Goal: Information Seeking & Learning: Learn about a topic

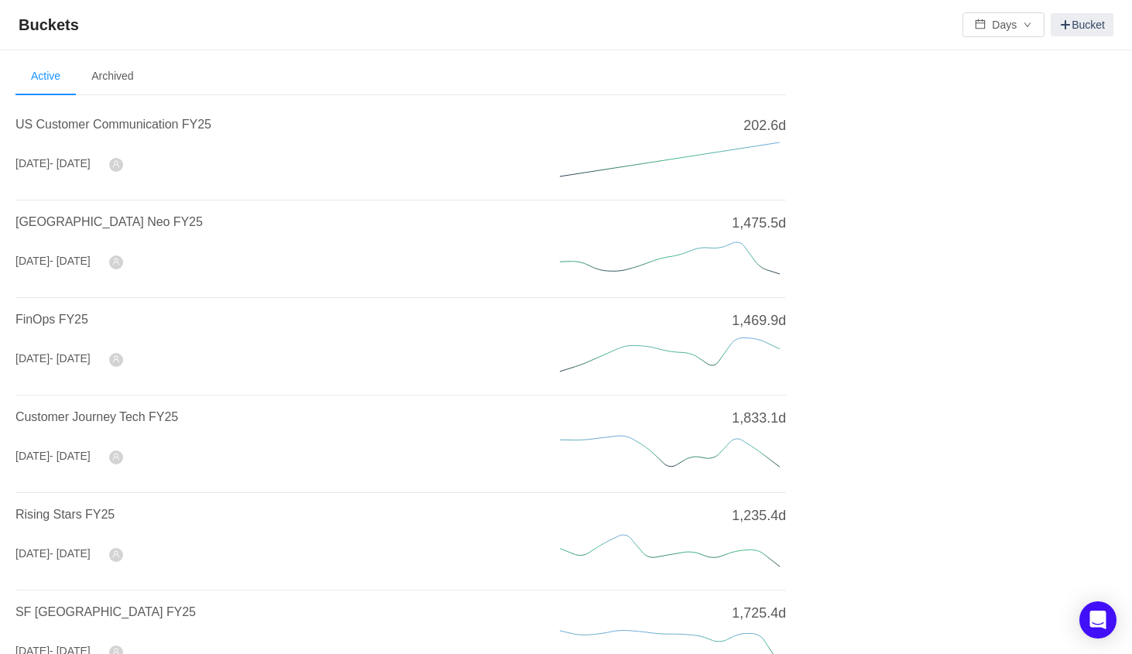
scroll to position [541, 0]
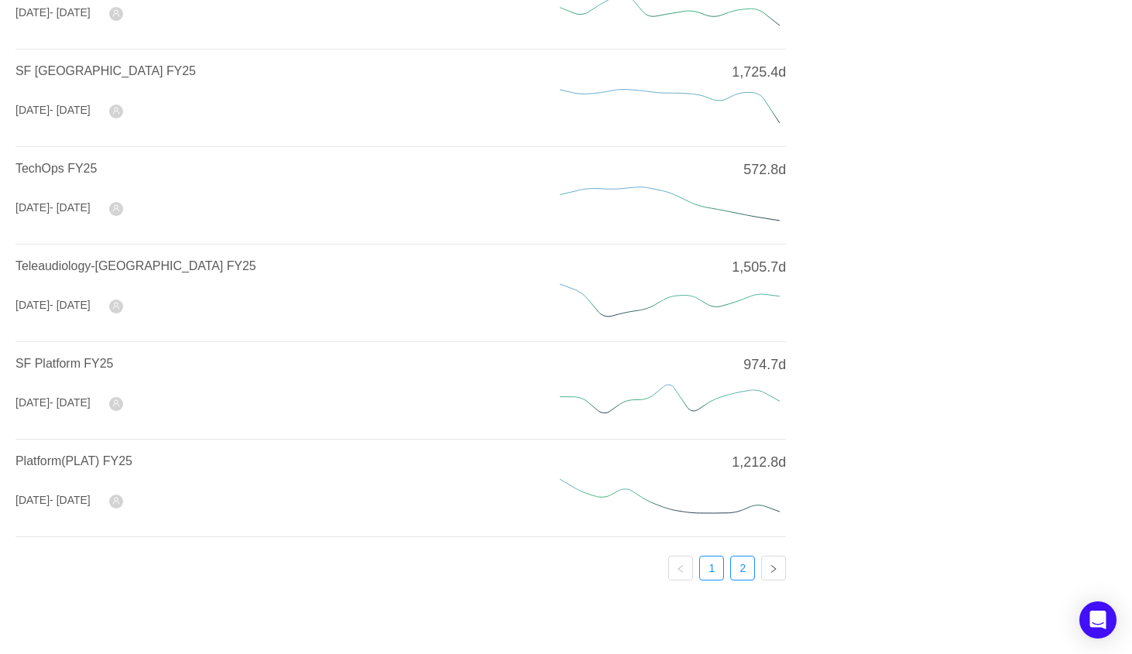
click at [745, 568] on link "2" at bounding box center [742, 567] width 23 height 23
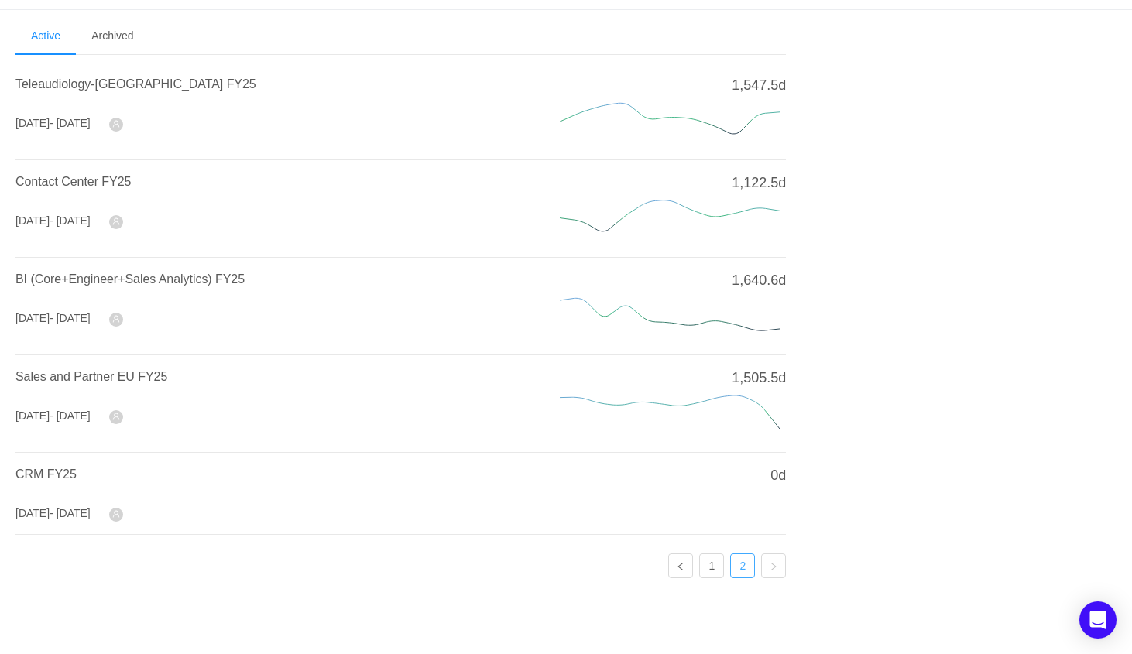
scroll to position [0, 0]
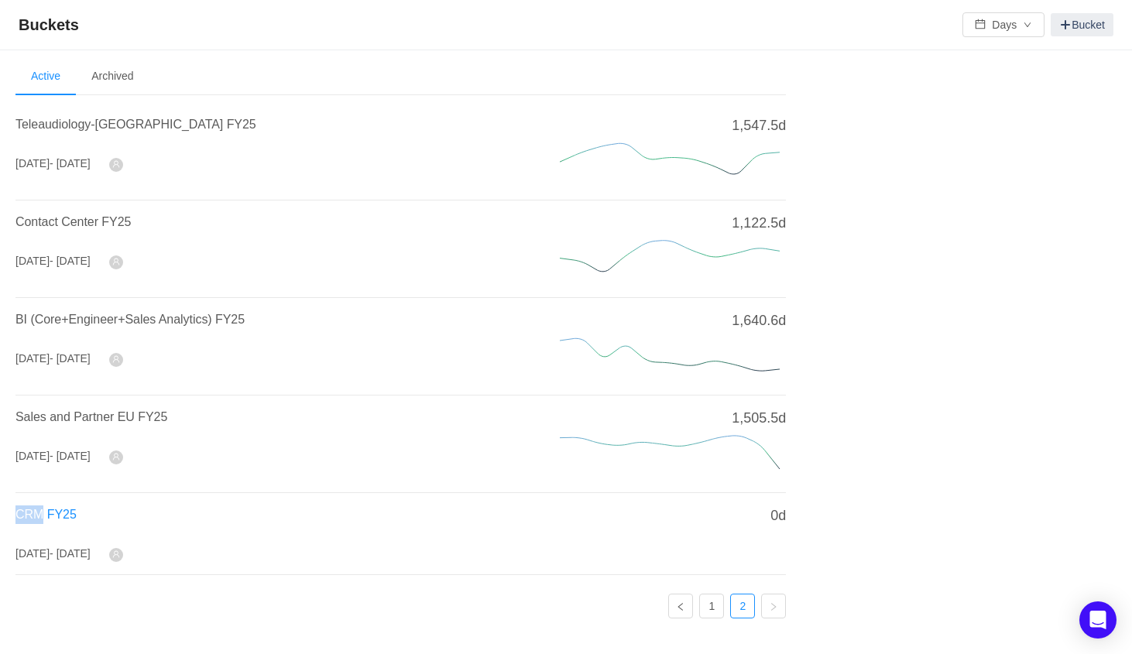
click at [43, 516] on span "CRM FY25" at bounding box center [45, 514] width 61 height 13
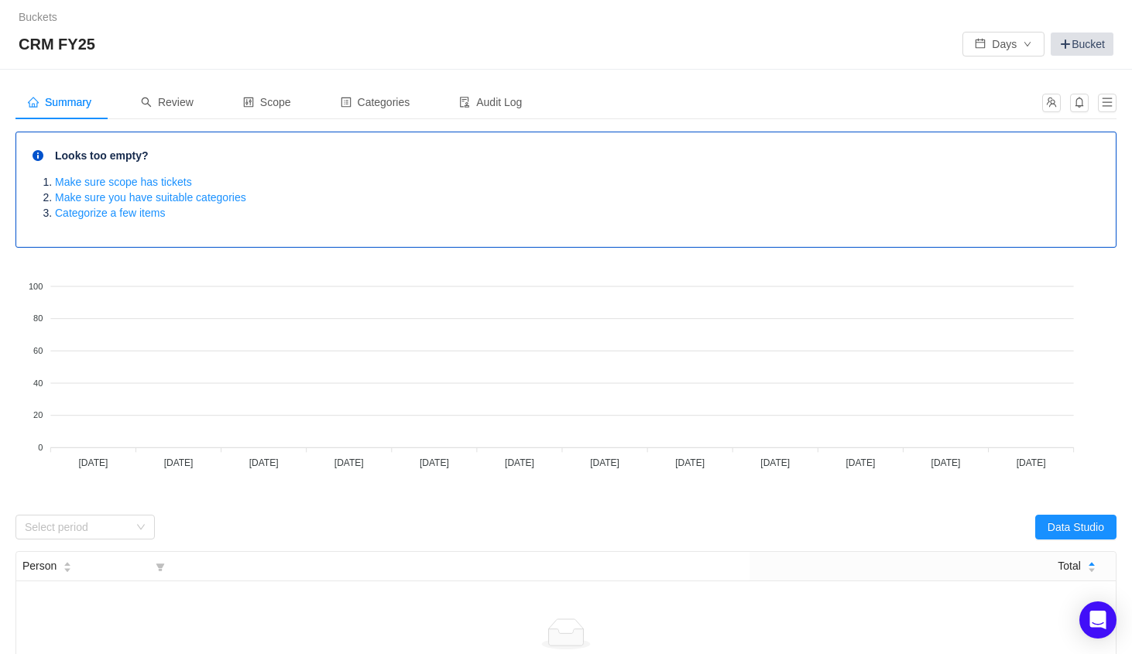
click at [1103, 44] on link "Bucket" at bounding box center [1081, 44] width 63 height 23
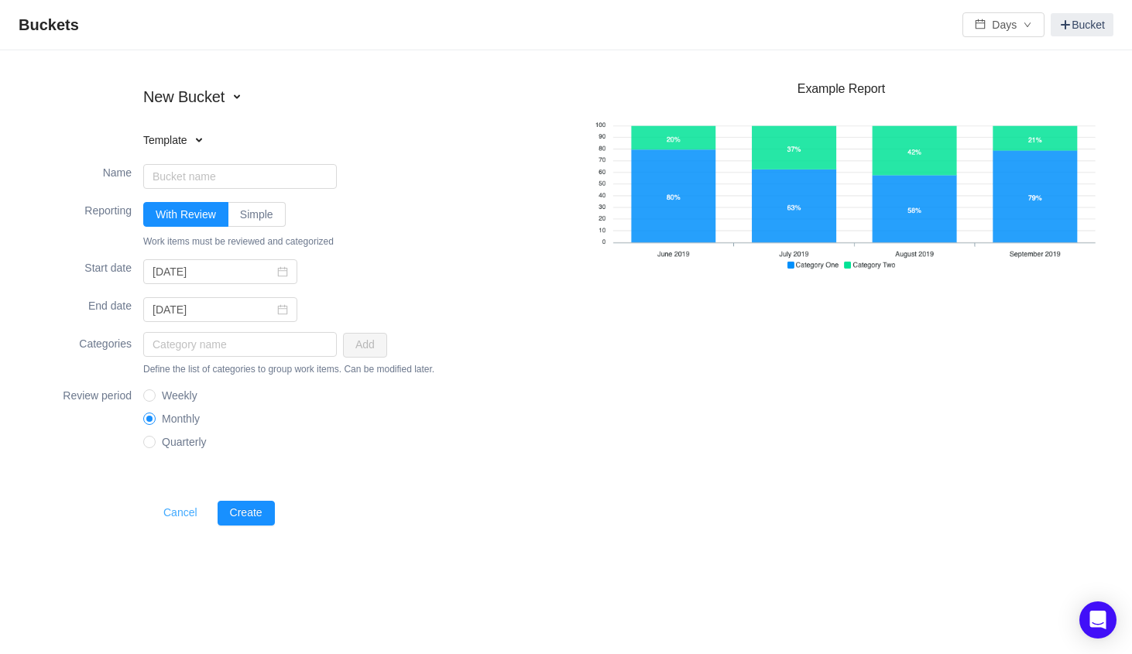
click at [188, 505] on button "Cancel" at bounding box center [180, 513] width 59 height 25
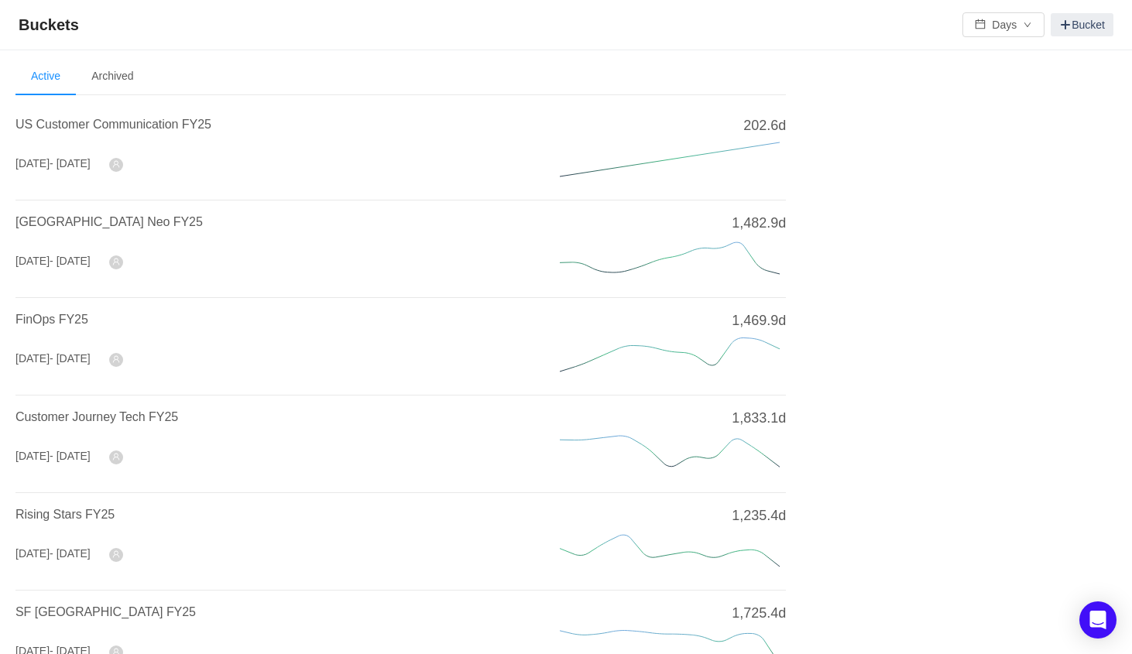
scroll to position [541, 0]
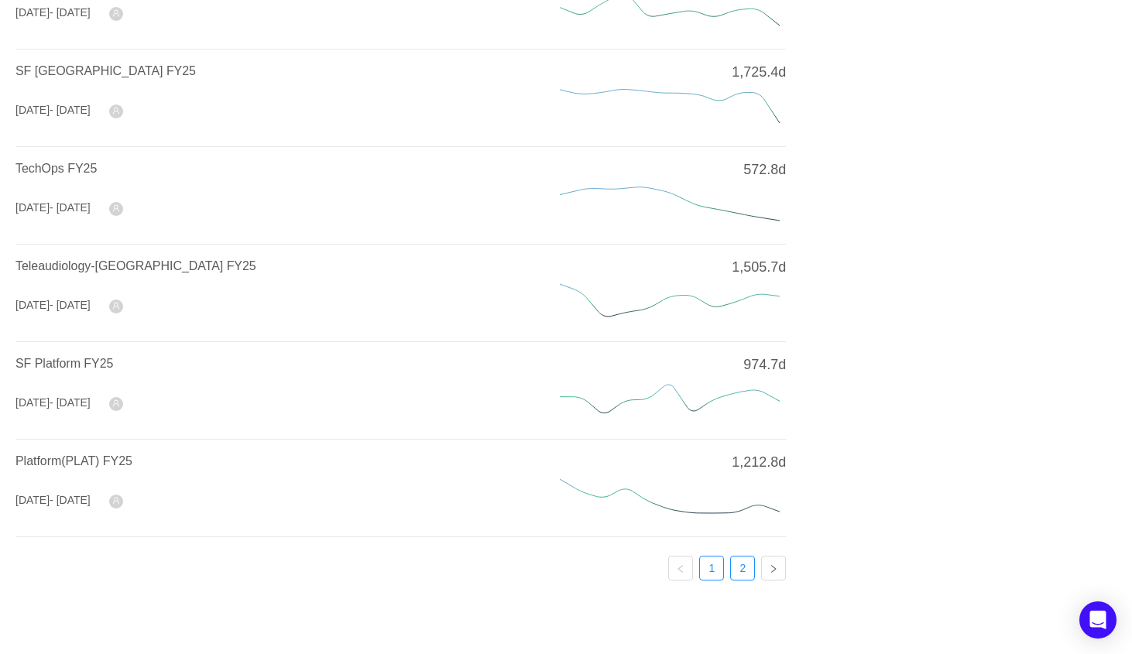
click at [744, 560] on link "2" at bounding box center [742, 567] width 23 height 23
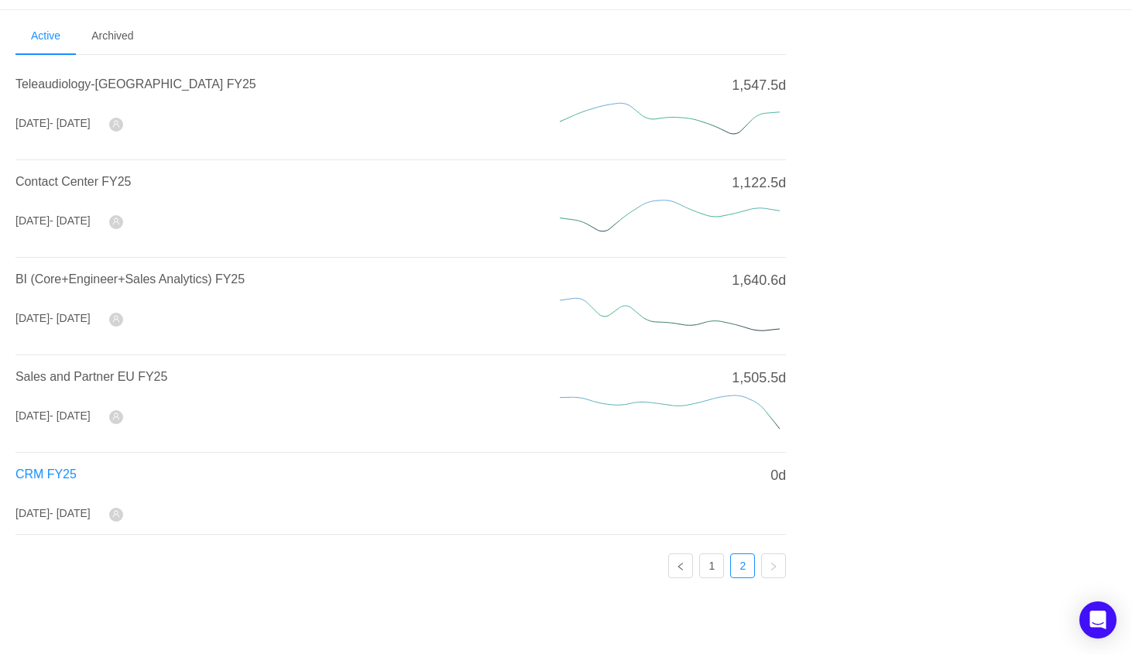
click at [59, 474] on span "CRM FY25" at bounding box center [45, 473] width 61 height 13
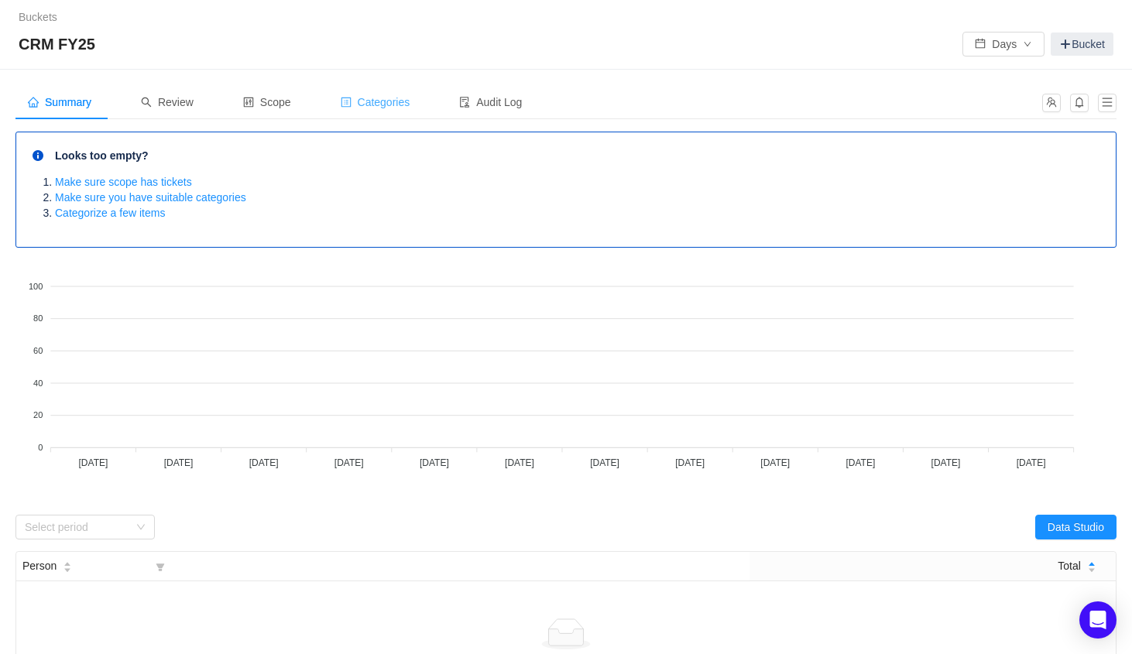
click at [406, 115] on div "Categories" at bounding box center [375, 102] width 94 height 35
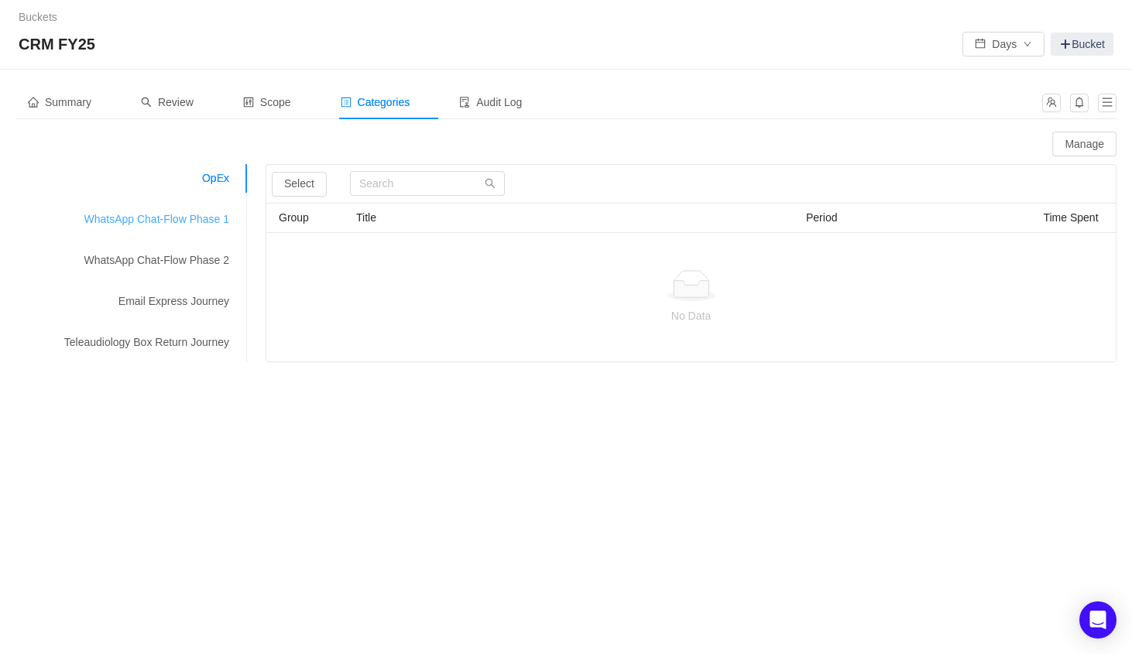
click at [196, 217] on div "WhatsApp Chat-Flow Phase 1" at bounding box center [131, 219] width 232 height 29
click at [197, 252] on div "WhatsApp Chat-Flow Phase 2" at bounding box center [131, 260] width 232 height 29
click at [195, 228] on div "WhatsApp Chat-Flow Phase 1" at bounding box center [131, 219] width 232 height 29
click at [389, 186] on input "text" at bounding box center [427, 183] width 155 height 25
click at [317, 183] on button "Select" at bounding box center [299, 184] width 55 height 25
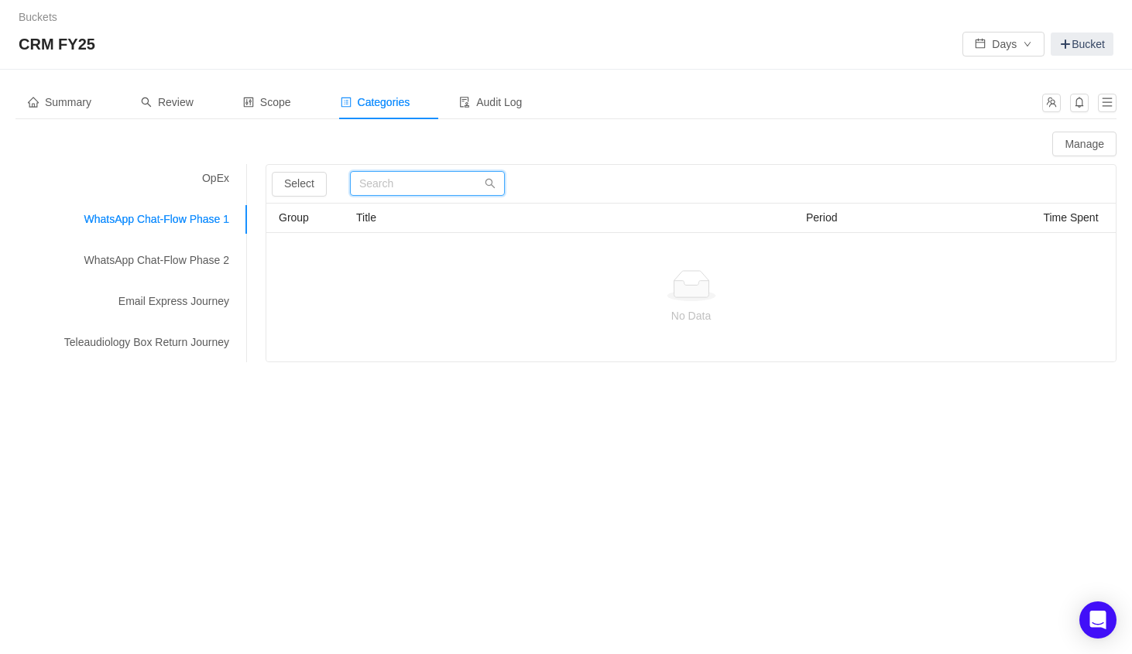
click at [395, 184] on input "text" at bounding box center [427, 183] width 155 height 25
type input "chat"
click at [1068, 154] on button "Manage" at bounding box center [1084, 144] width 64 height 25
click at [300, 183] on button "Select" at bounding box center [299, 184] width 55 height 25
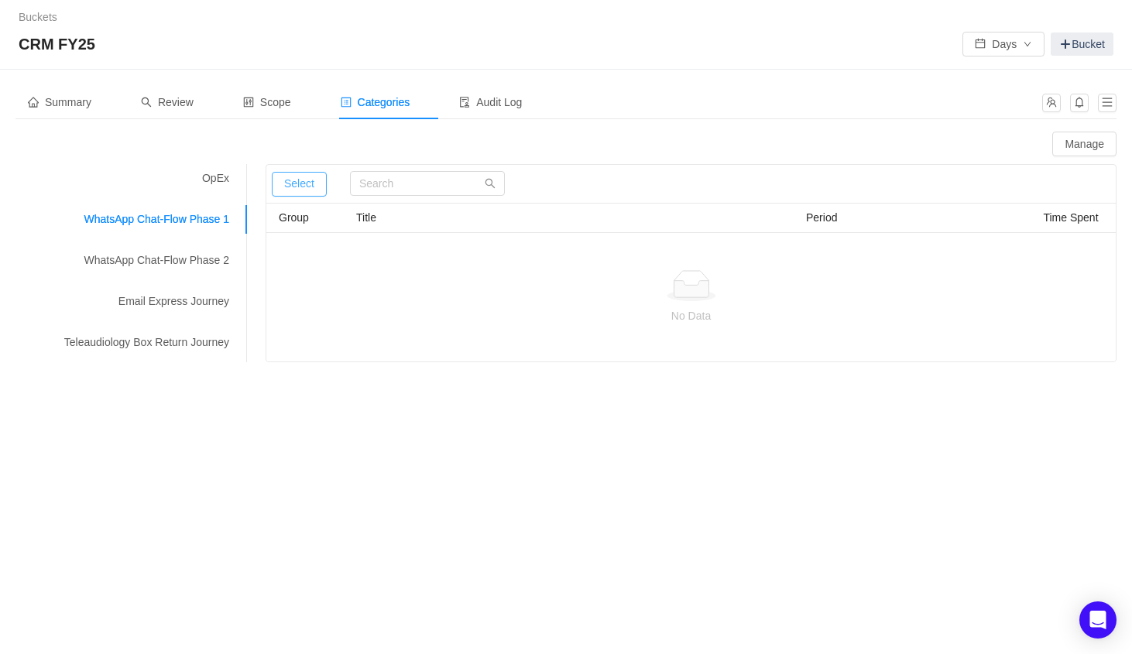
click at [300, 183] on button "Select" at bounding box center [299, 184] width 55 height 25
click at [459, 277] on div at bounding box center [691, 285] width 824 height 31
click at [189, 259] on div "WhatsApp Chat-Flow Phase 2" at bounding box center [131, 260] width 232 height 29
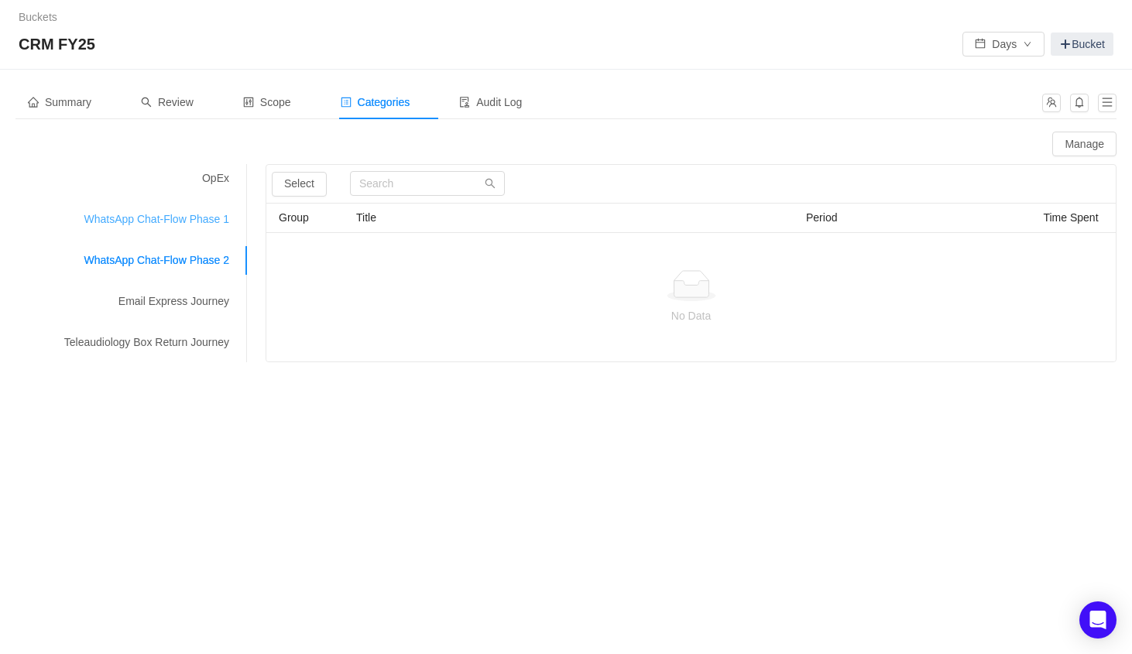
click at [184, 221] on div "WhatsApp Chat-Flow Phase 1" at bounding box center [131, 219] width 232 height 29
click at [300, 187] on button "Select" at bounding box center [299, 184] width 55 height 25
click at [381, 191] on input "text" at bounding box center [427, 183] width 155 height 25
click at [395, 284] on div at bounding box center [691, 285] width 824 height 31
click at [178, 297] on div "Email Express Journey" at bounding box center [131, 301] width 232 height 29
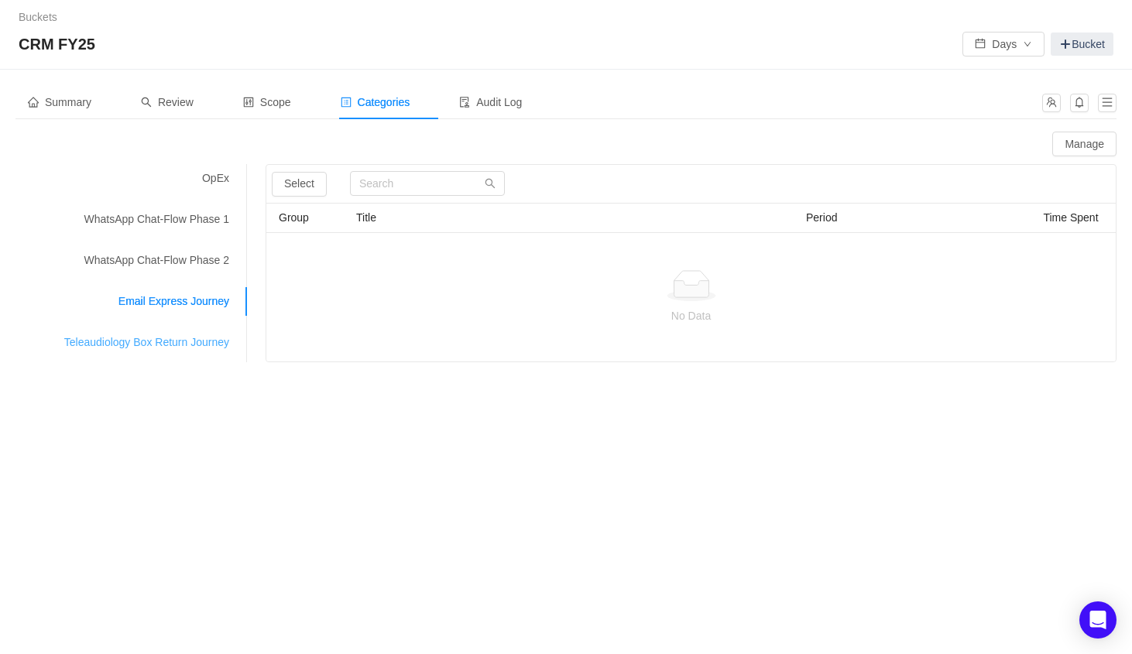
click at [183, 347] on div "Teleaudiology Box Return Journey" at bounding box center [131, 342] width 232 height 29
click at [177, 309] on div "Email Express Journey" at bounding box center [131, 301] width 232 height 29
click at [187, 342] on div "Teleaudiology Box Return Journey" at bounding box center [131, 342] width 232 height 29
click at [1074, 217] on span "Time Spent" at bounding box center [1070, 217] width 55 height 12
click at [1082, 145] on button "Manage" at bounding box center [1084, 144] width 64 height 25
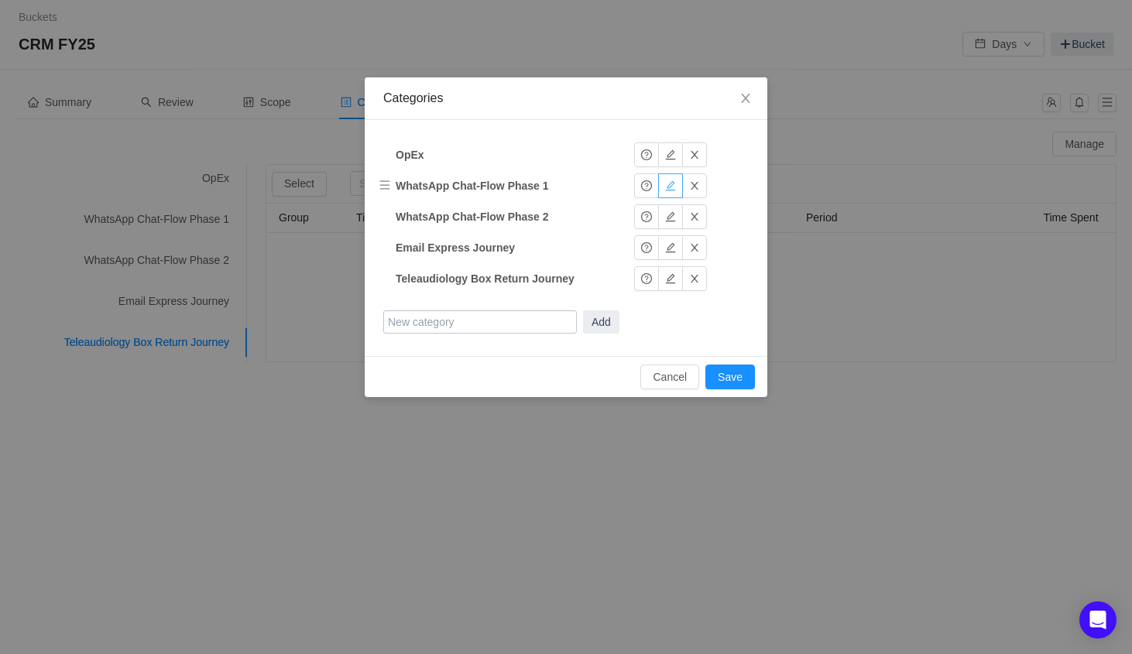
click at [668, 180] on button "button" at bounding box center [670, 185] width 25 height 25
click at [668, 180] on button "Okay" at bounding box center [659, 185] width 50 height 25
click at [654, 185] on button "button" at bounding box center [646, 185] width 25 height 25
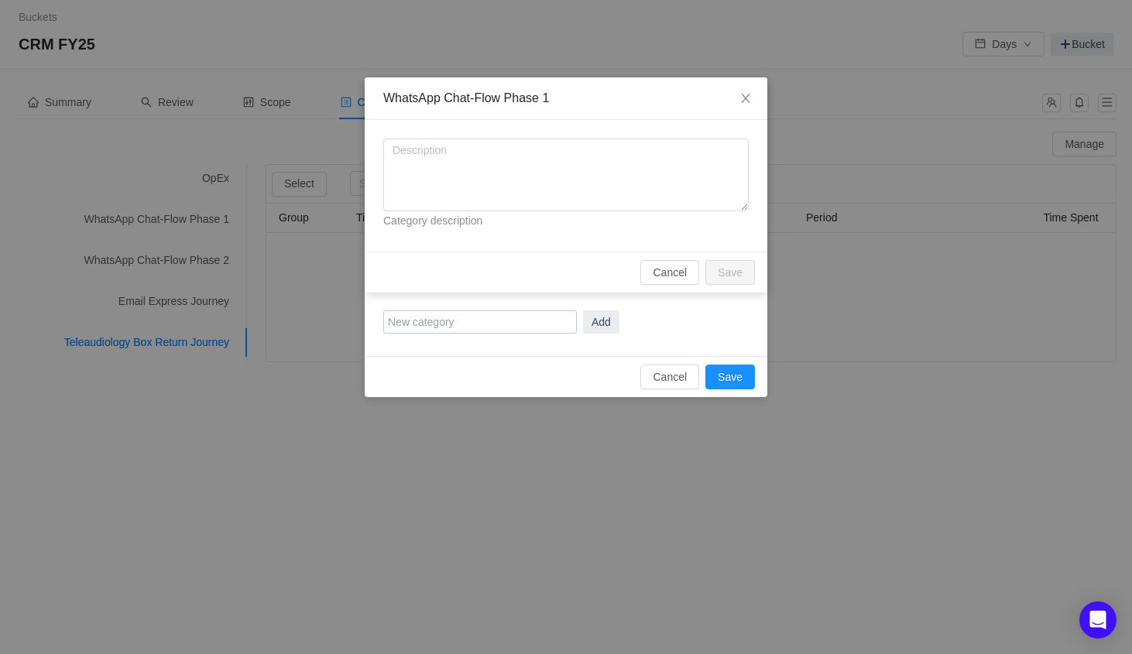
click at [685, 257] on div "Cancel Save" at bounding box center [566, 272] width 402 height 41
click at [685, 260] on button "Cancel" at bounding box center [669, 272] width 59 height 25
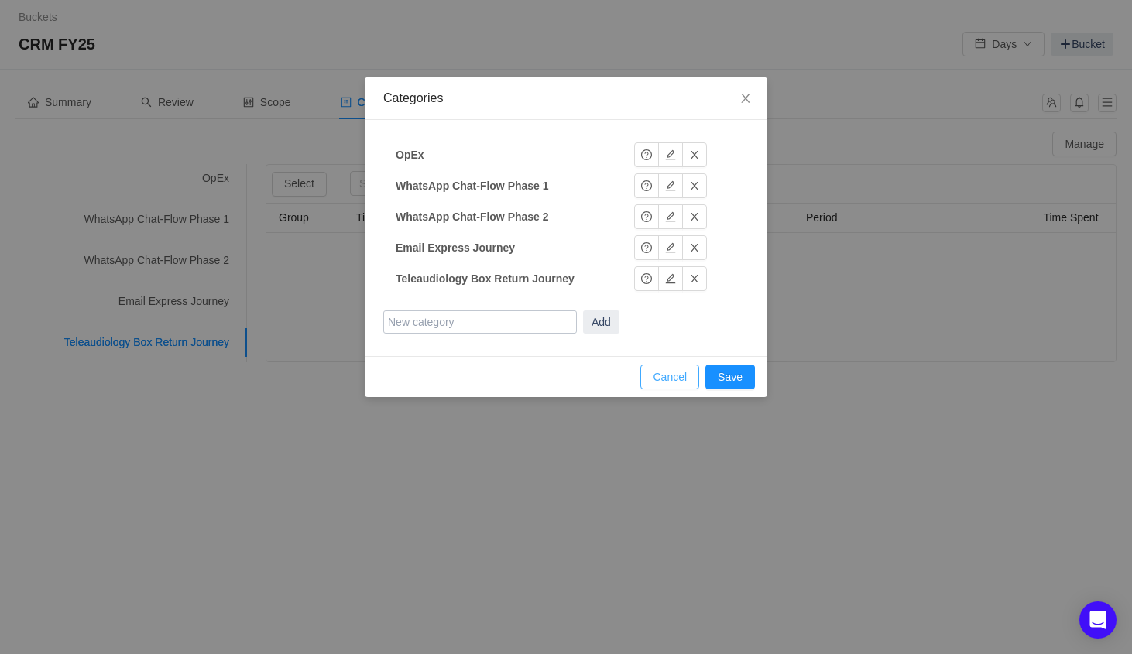
click at [678, 378] on button "Cancel" at bounding box center [669, 377] width 59 height 25
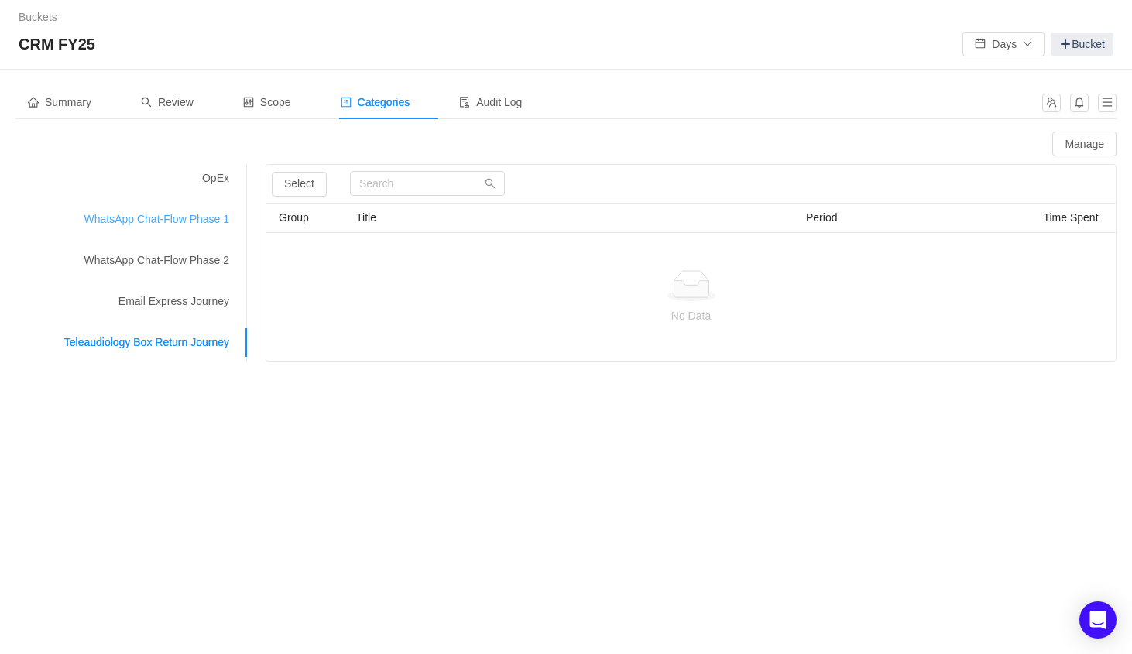
click at [177, 226] on div "WhatsApp Chat-Flow Phase 1" at bounding box center [131, 219] width 232 height 29
click at [187, 304] on div "Email Express Journey" at bounding box center [131, 301] width 232 height 29
click at [183, 220] on div "WhatsApp Chat-Flow Phase 1" at bounding box center [131, 219] width 232 height 29
click at [1077, 136] on button "Manage" at bounding box center [1084, 144] width 64 height 25
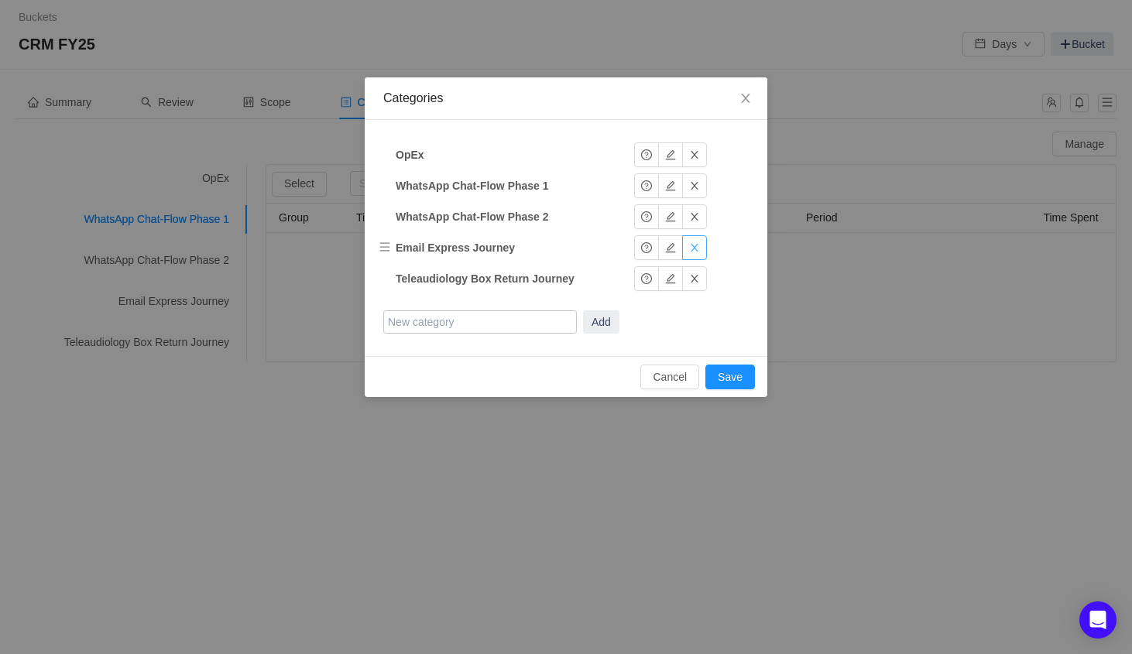
click at [698, 249] on button "button" at bounding box center [694, 247] width 25 height 25
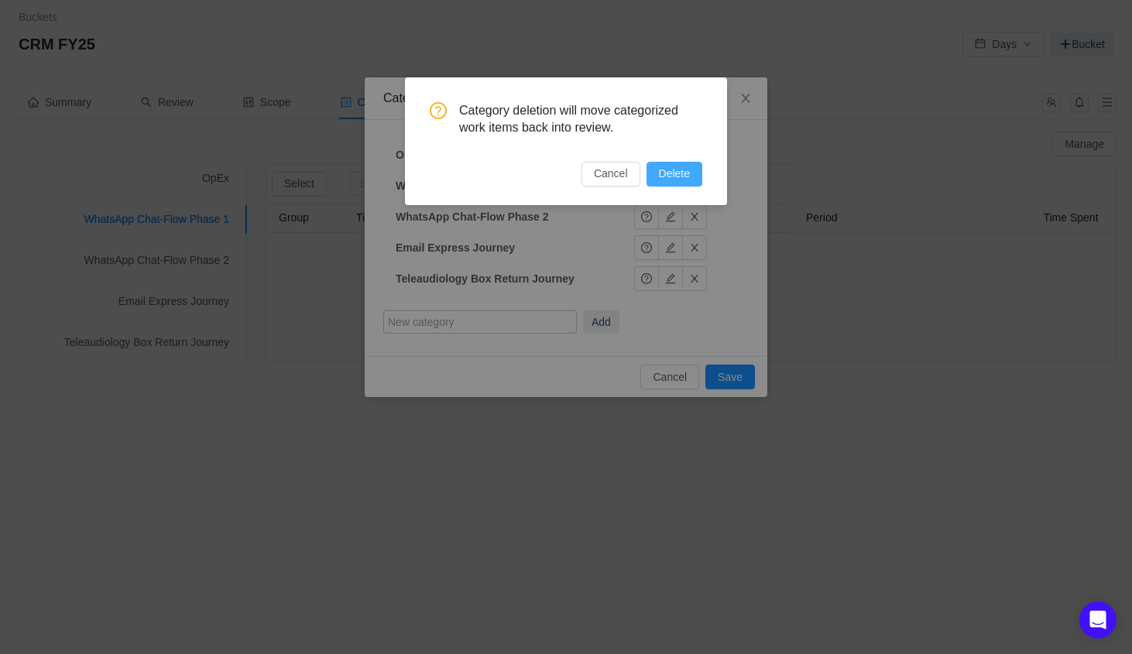
click at [686, 183] on button "Delete" at bounding box center [674, 174] width 56 height 25
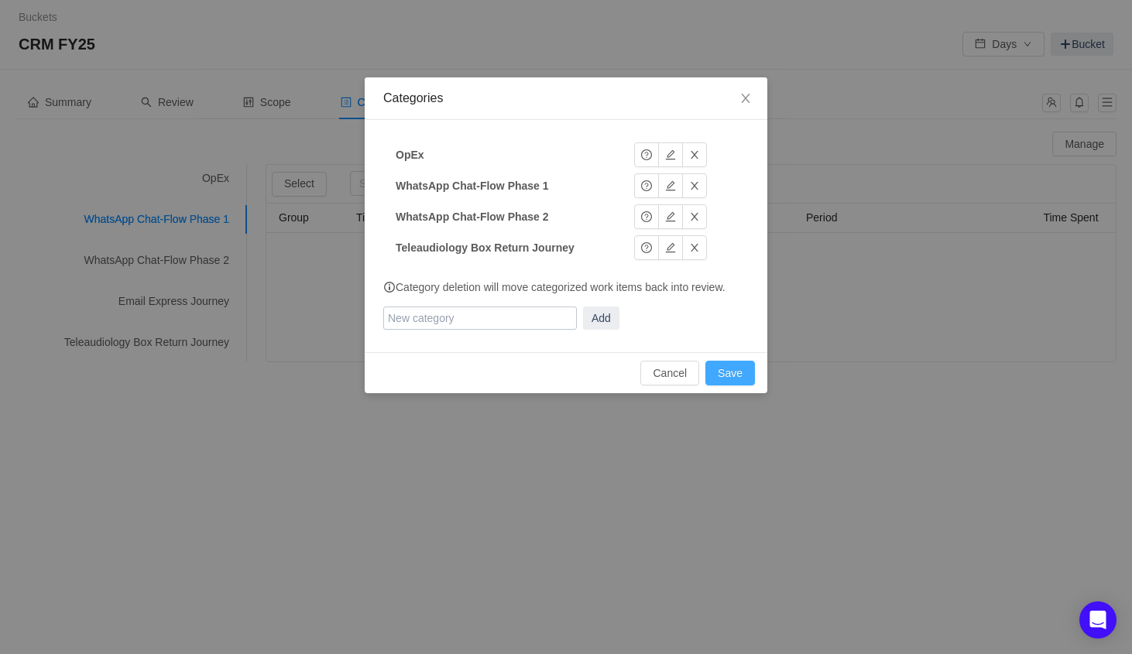
click at [733, 372] on button "Save" at bounding box center [730, 373] width 50 height 25
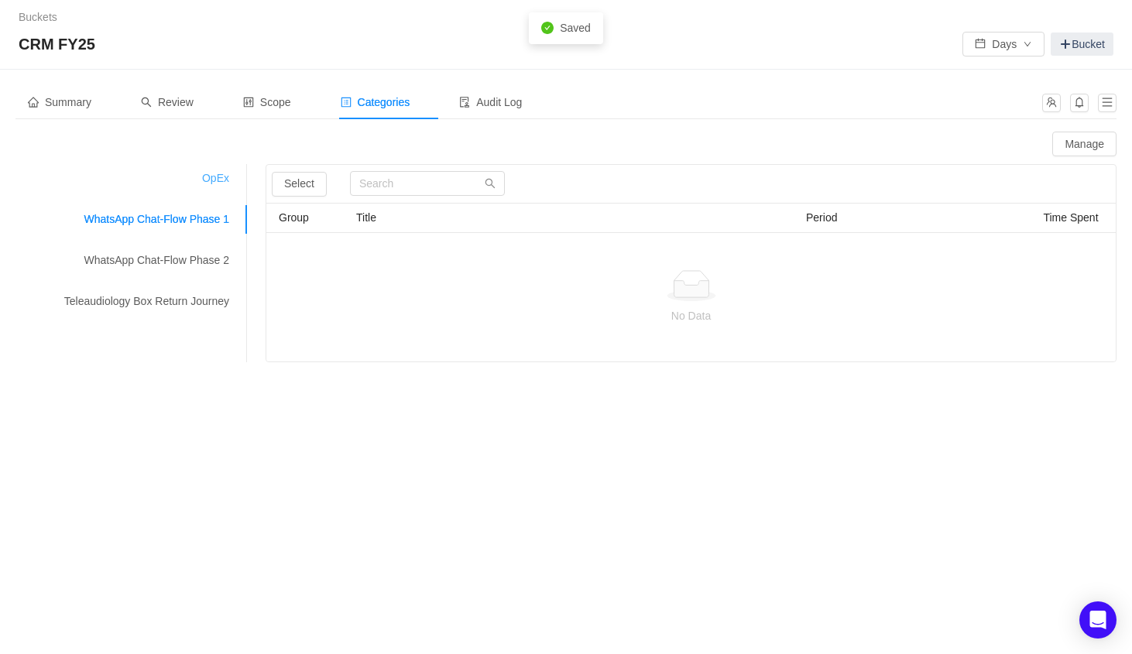
click at [230, 177] on div "OpEx" at bounding box center [131, 178] width 232 height 29
click at [178, 98] on span "Review" at bounding box center [167, 102] width 53 height 12
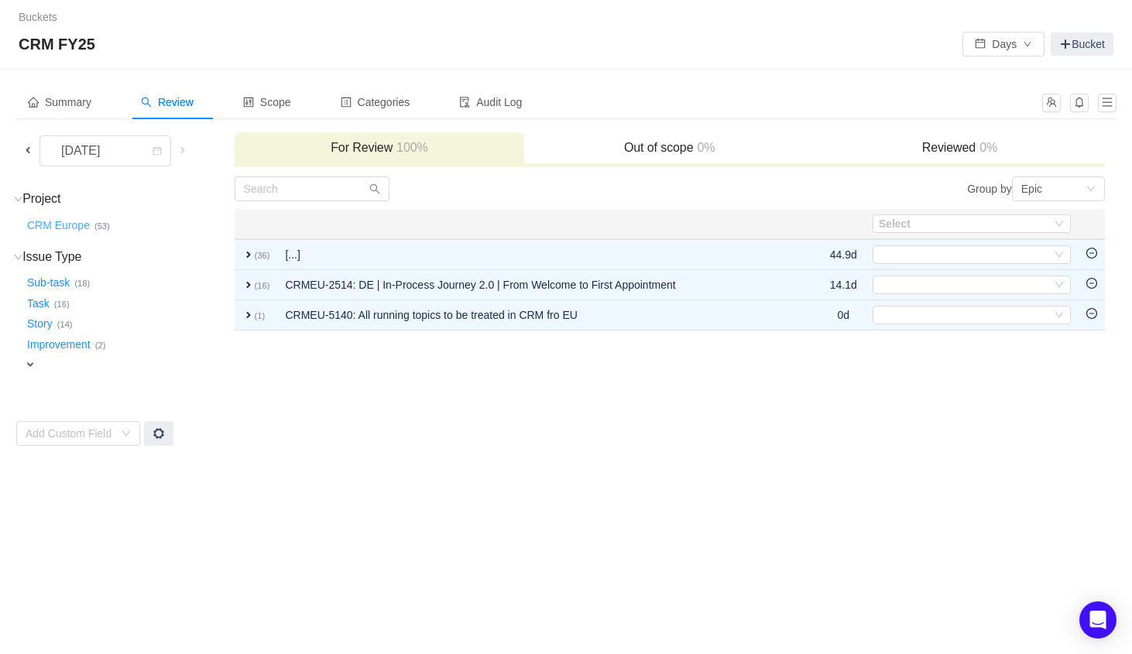
click at [72, 226] on button "CRM Europe …" at bounding box center [59, 225] width 70 height 25
click at [133, 245] on h3 "Issue Type (7) hide" at bounding box center [128, 252] width 209 height 15
click at [60, 286] on button "Reset Filters" at bounding box center [61, 285] width 74 height 19
click at [68, 225] on button "CRM Europe …" at bounding box center [59, 225] width 70 height 25
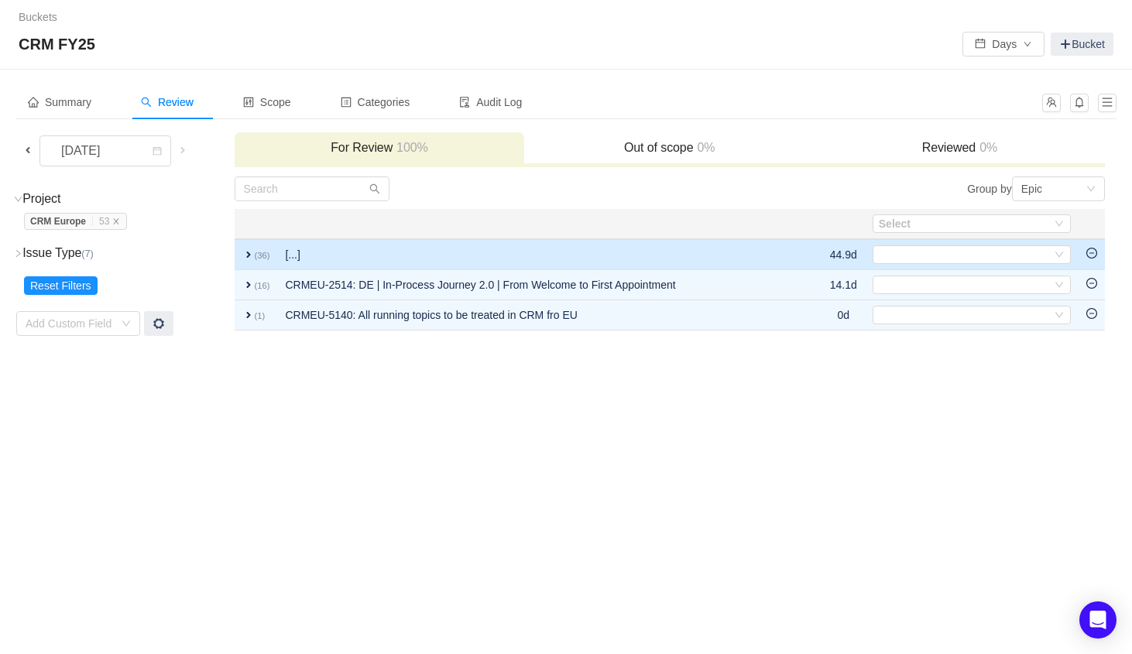
click at [247, 254] on span "expand" at bounding box center [248, 254] width 12 height 12
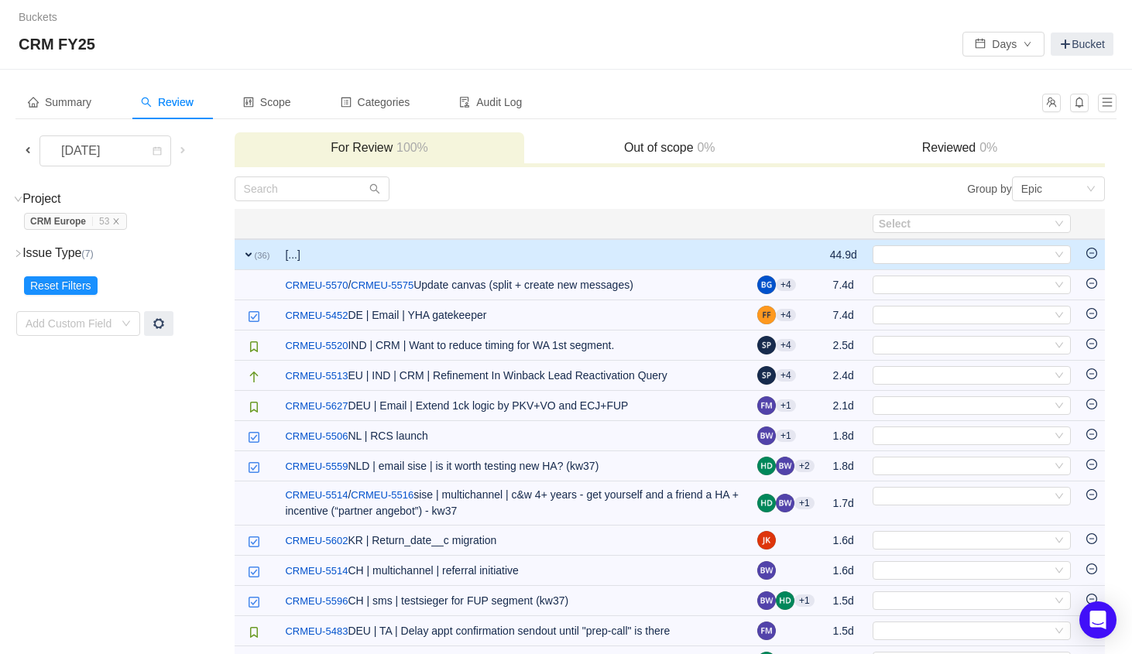
click at [251, 255] on span "expand" at bounding box center [248, 254] width 12 height 12
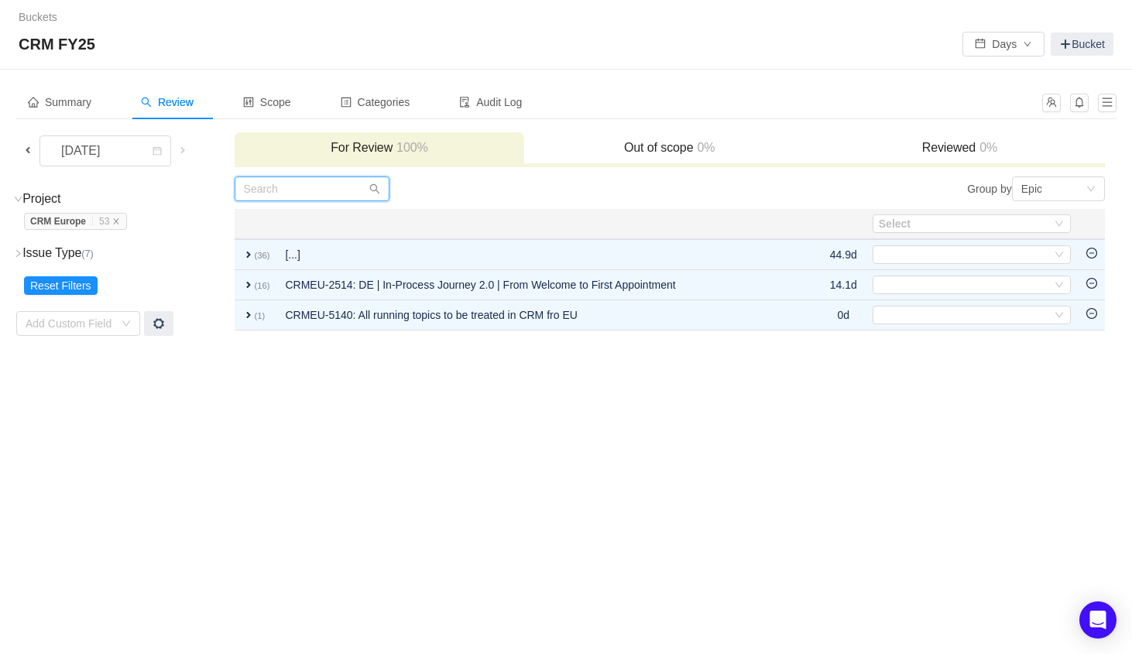
click at [261, 190] on input "text" at bounding box center [312, 188] width 155 height 25
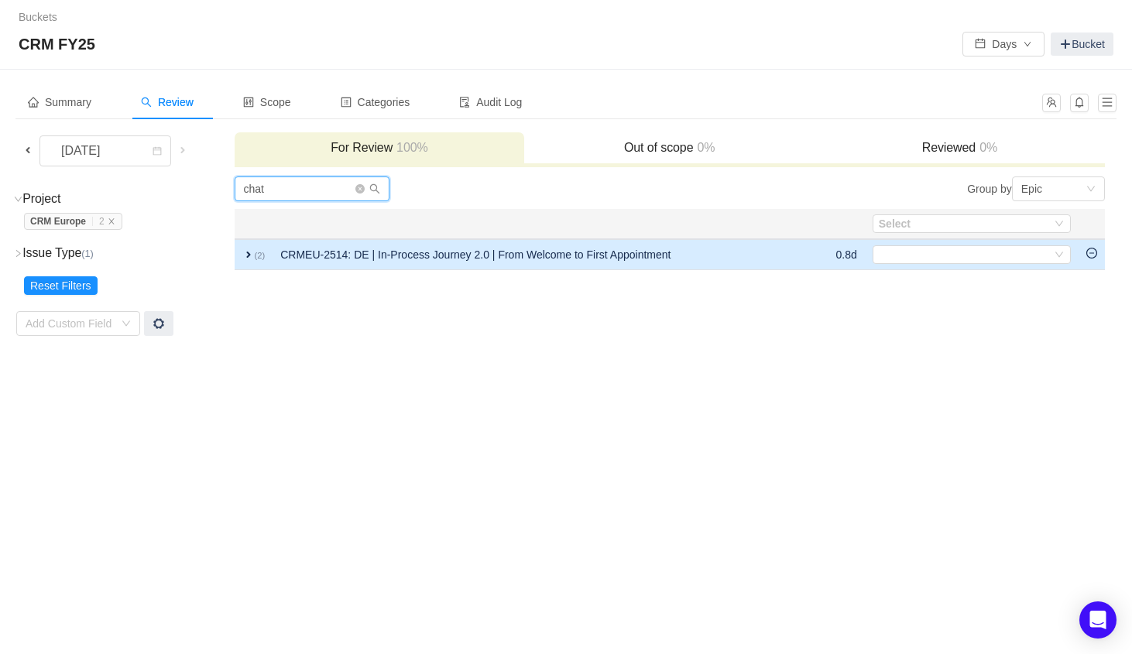
type input "chat"
click at [242, 251] on span "expand" at bounding box center [248, 254] width 12 height 12
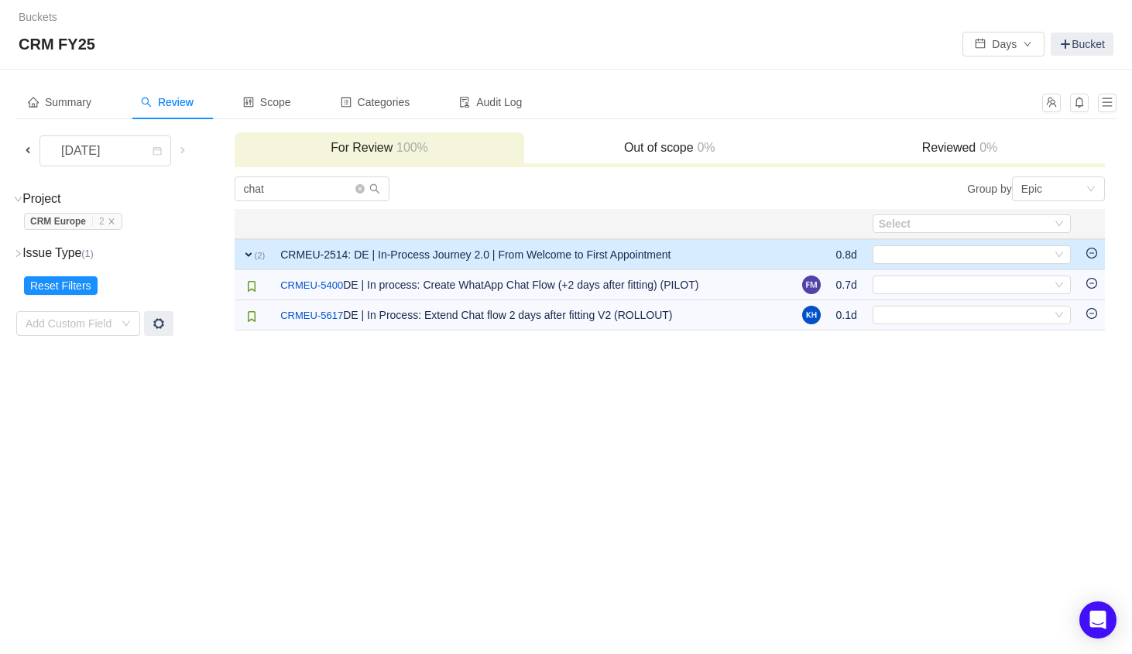
click at [618, 367] on div "Buckets / / CRM FY25 Days Bucket Summary Review Scope Categories Audit Log Sept…" at bounding box center [566, 327] width 1132 height 654
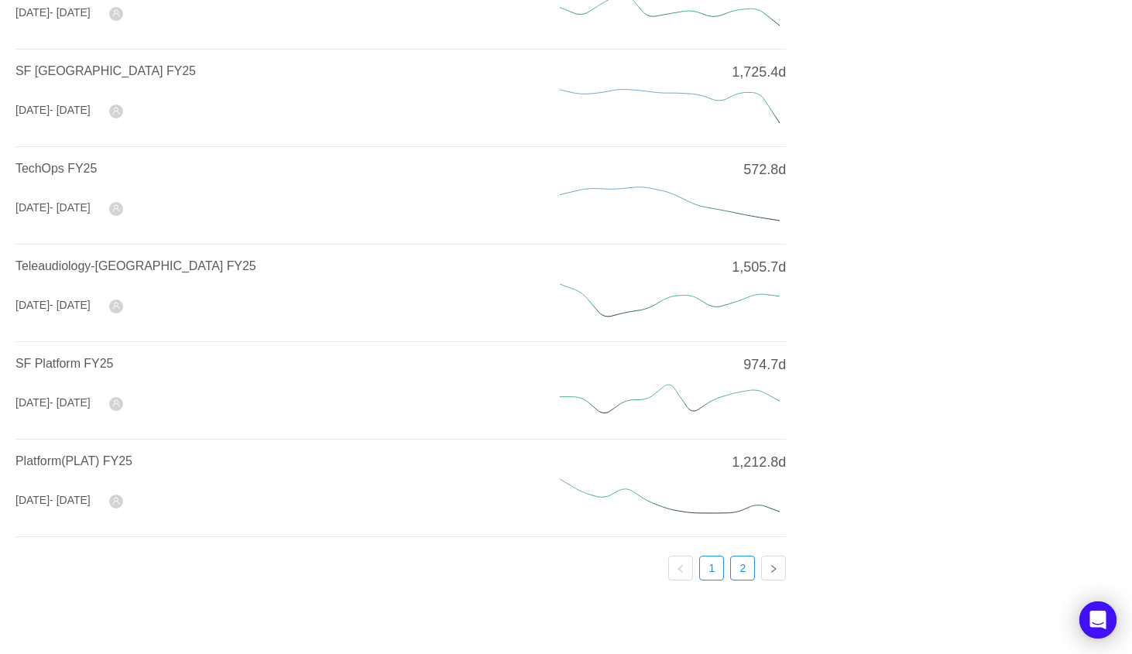
click at [737, 563] on link "2" at bounding box center [742, 567] width 23 height 23
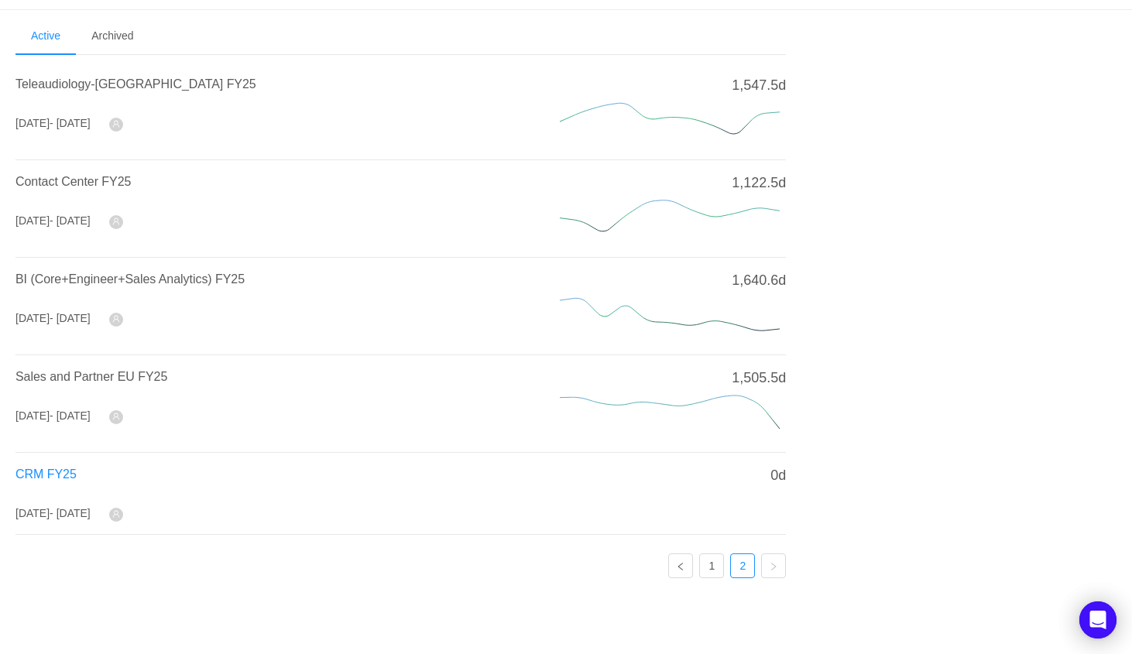
click at [63, 471] on span "CRM FY25" at bounding box center [45, 473] width 61 height 13
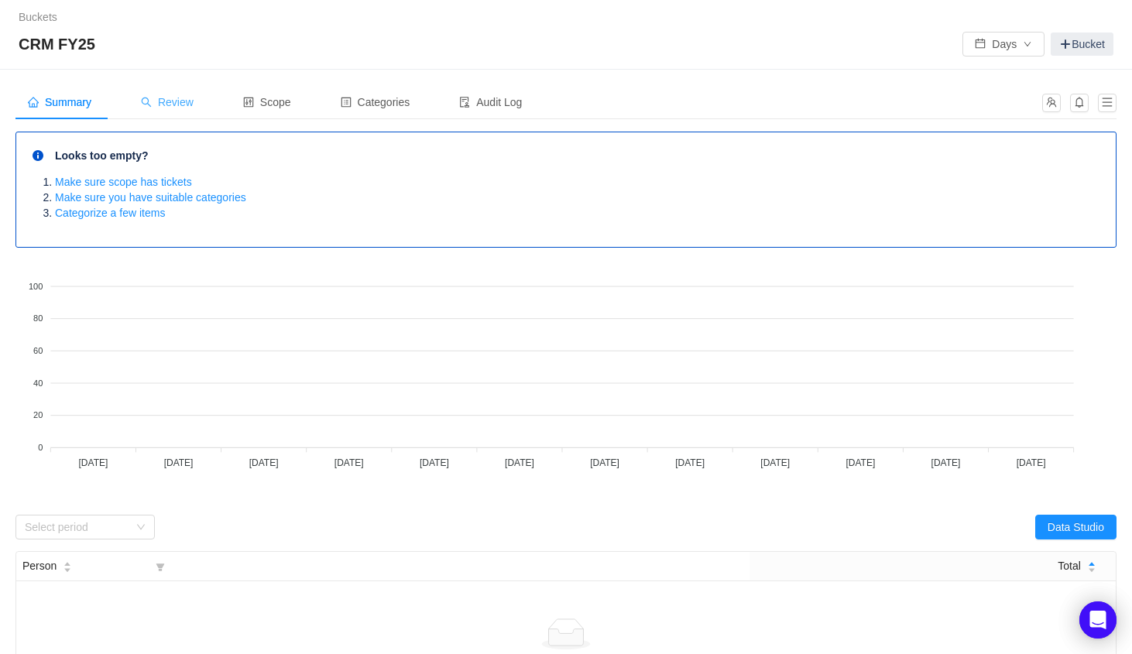
click at [193, 96] on span "Review" at bounding box center [167, 102] width 53 height 12
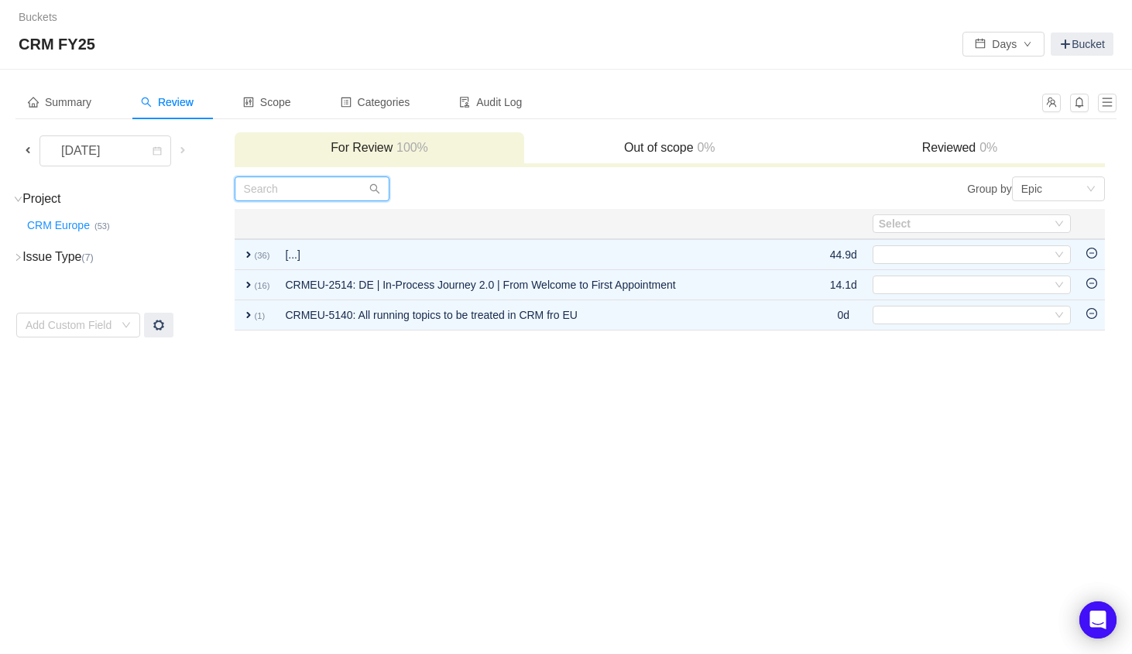
click at [266, 200] on input "text" at bounding box center [312, 188] width 155 height 25
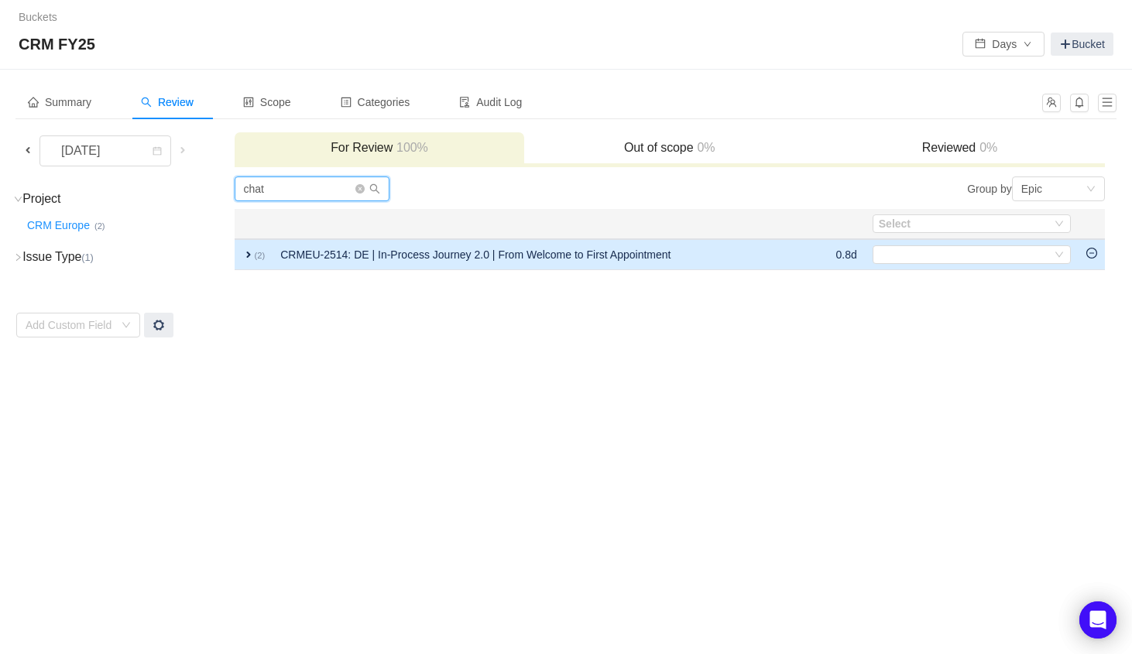
type input "chat"
click at [247, 253] on span "expand" at bounding box center [248, 254] width 12 height 12
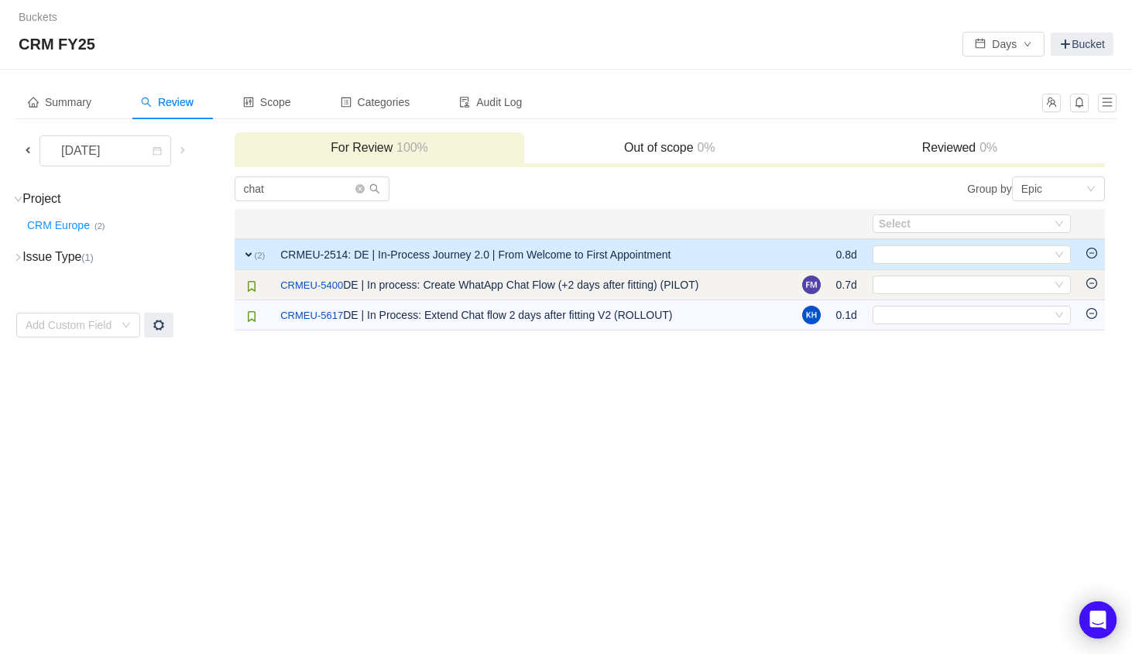
click at [461, 283] on td "/ CRMEU-5400 DE | In process: Create WhatApp Chat Flow (+2 days after fitting) …" at bounding box center [532, 285] width 521 height 30
click at [330, 289] on link "CRMEU-5400" at bounding box center [311, 285] width 63 height 15
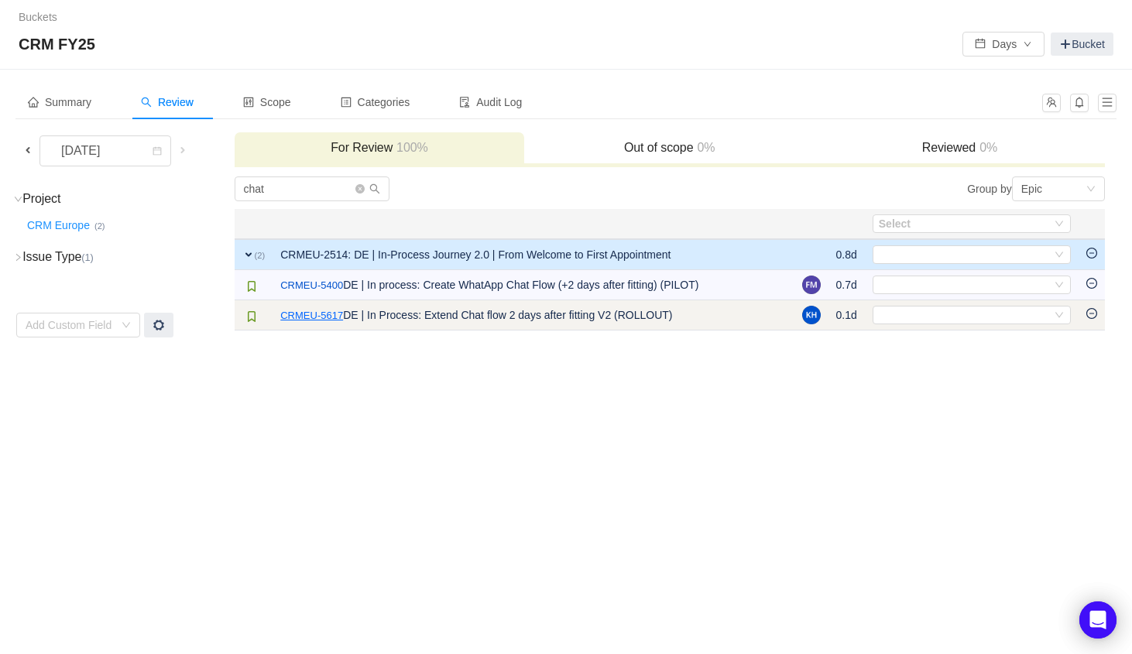
click at [324, 316] on link "CRMEU-5617" at bounding box center [311, 315] width 63 height 15
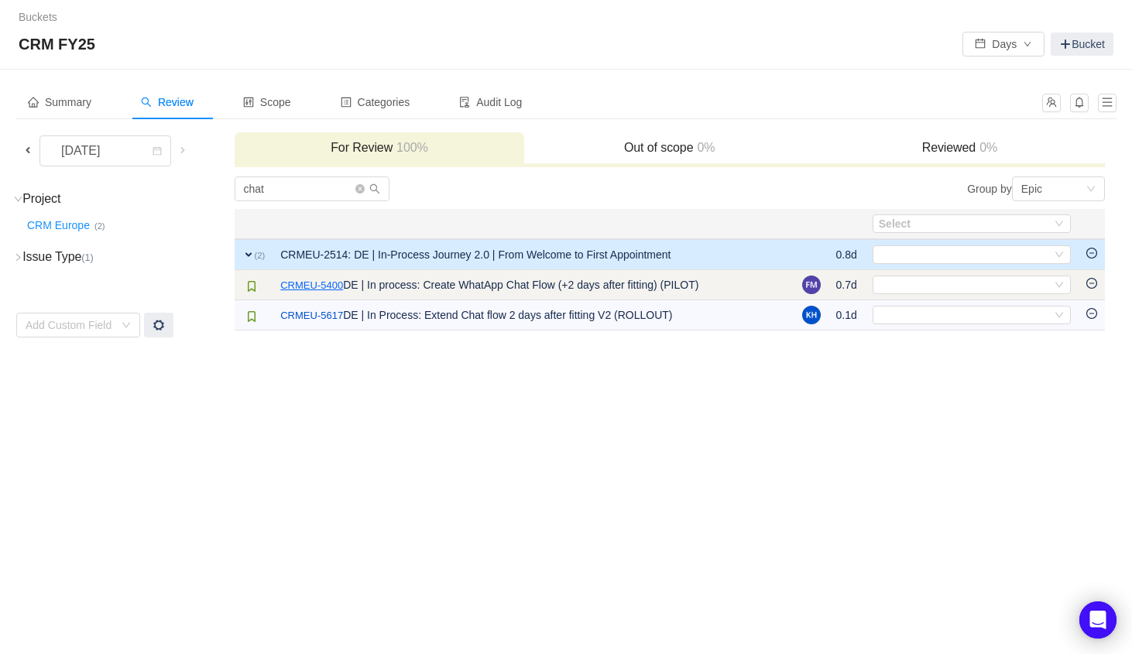
click at [330, 283] on link "CRMEU-5400" at bounding box center [311, 285] width 63 height 15
click at [913, 283] on div "Select" at bounding box center [964, 284] width 173 height 17
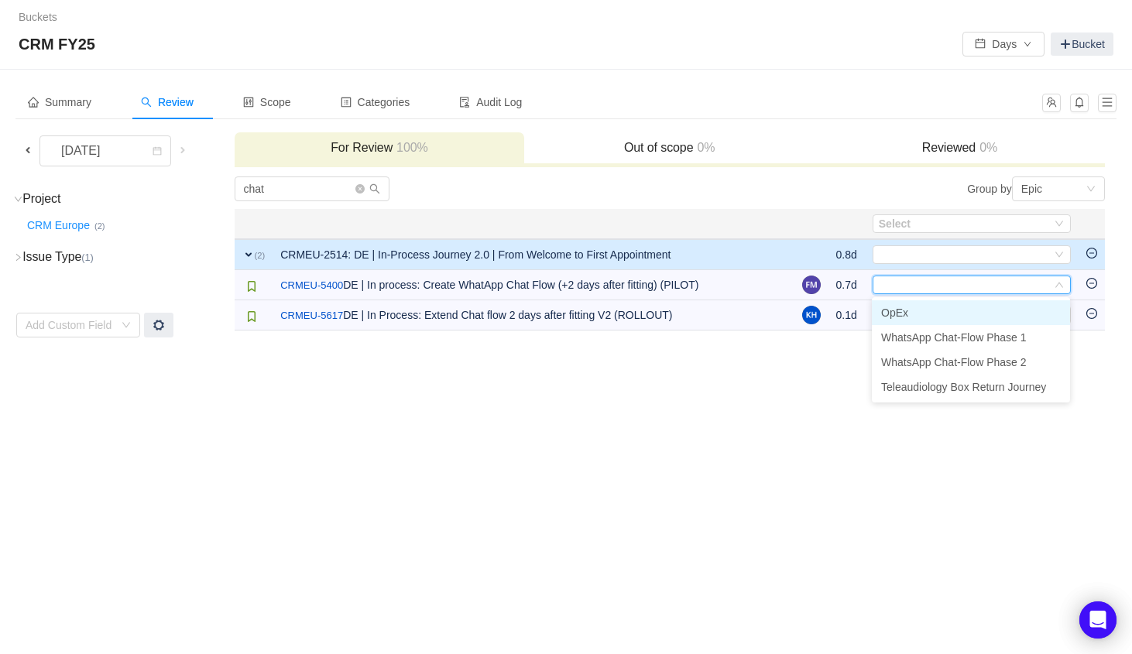
click at [757, 406] on div "Buckets / / CRM FY25 Days Bucket Summary Review Scope Categories Audit Log Sept…" at bounding box center [566, 327] width 1132 height 654
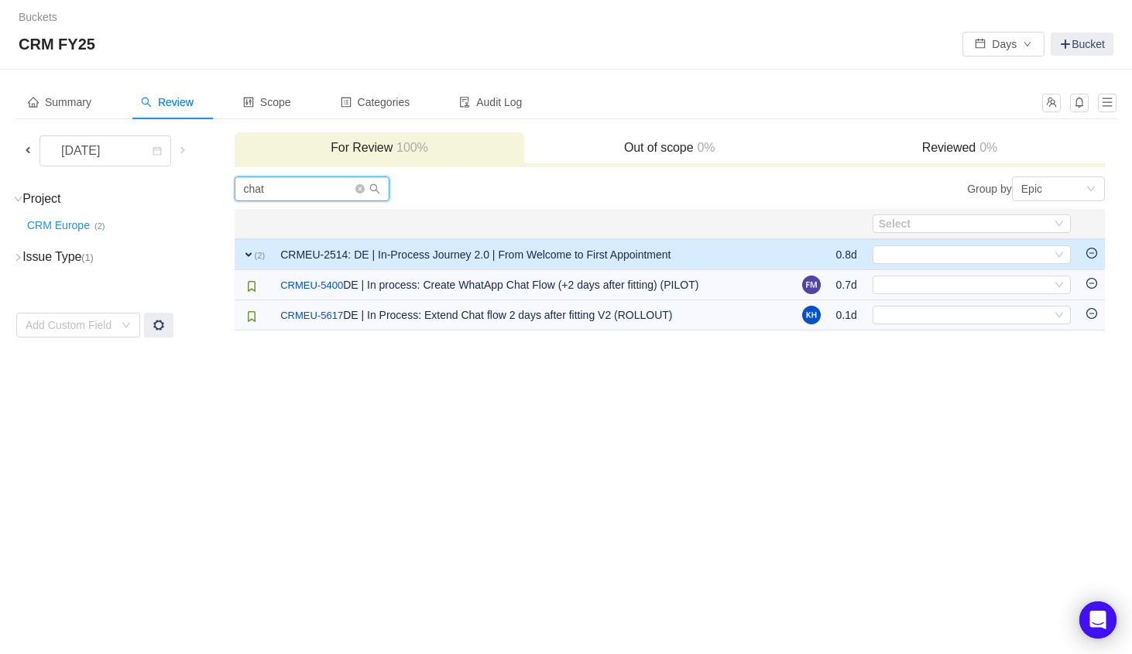
drag, startPoint x: 289, startPoint y: 189, endPoint x: 240, endPoint y: 189, distance: 49.5
click at [240, 189] on input "chat" at bounding box center [312, 188] width 155 height 25
click at [407, 109] on div "Categories" at bounding box center [375, 102] width 94 height 35
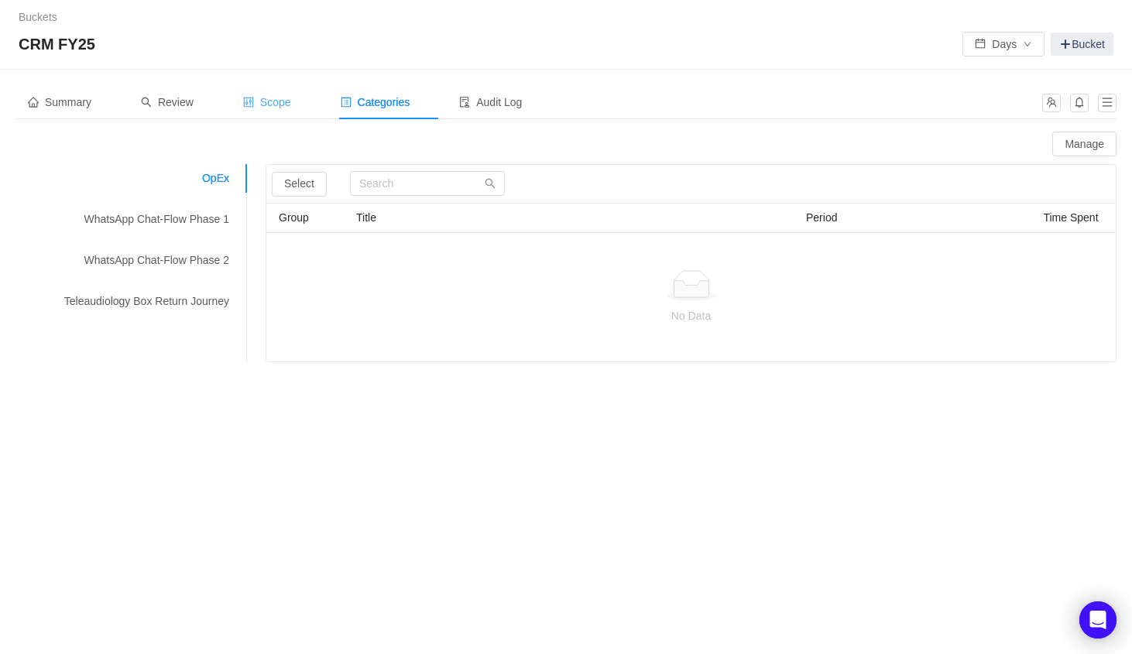
click at [278, 102] on span "Scope" at bounding box center [267, 102] width 48 height 12
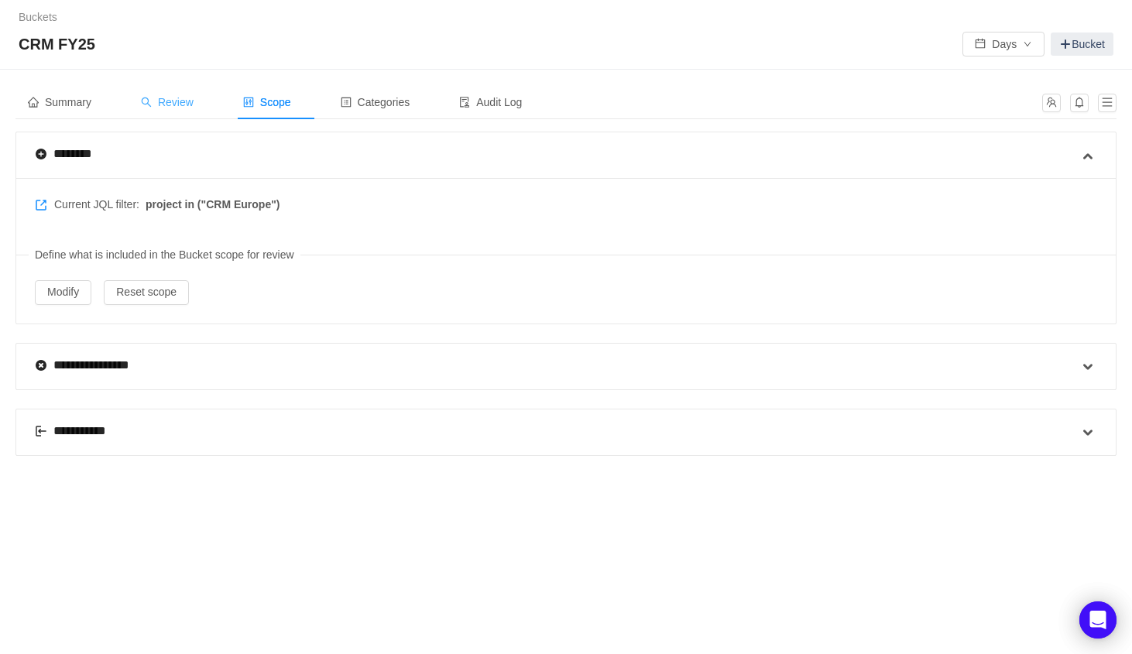
click at [189, 100] on span "Review" at bounding box center [167, 102] width 53 height 12
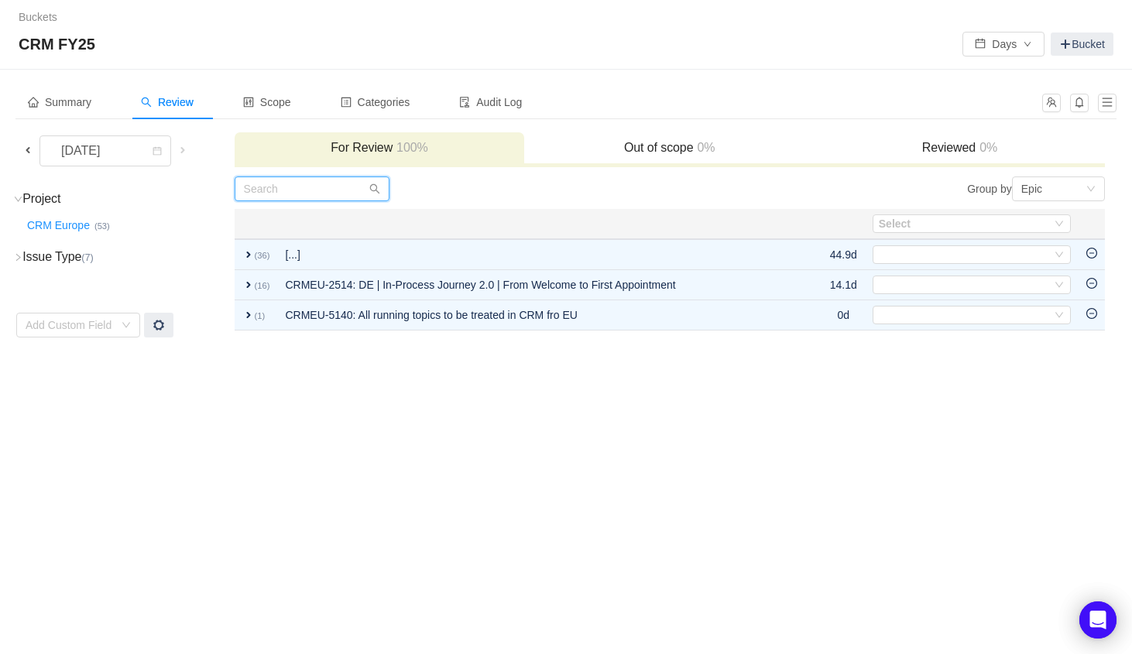
click at [274, 196] on input "text" at bounding box center [312, 188] width 155 height 25
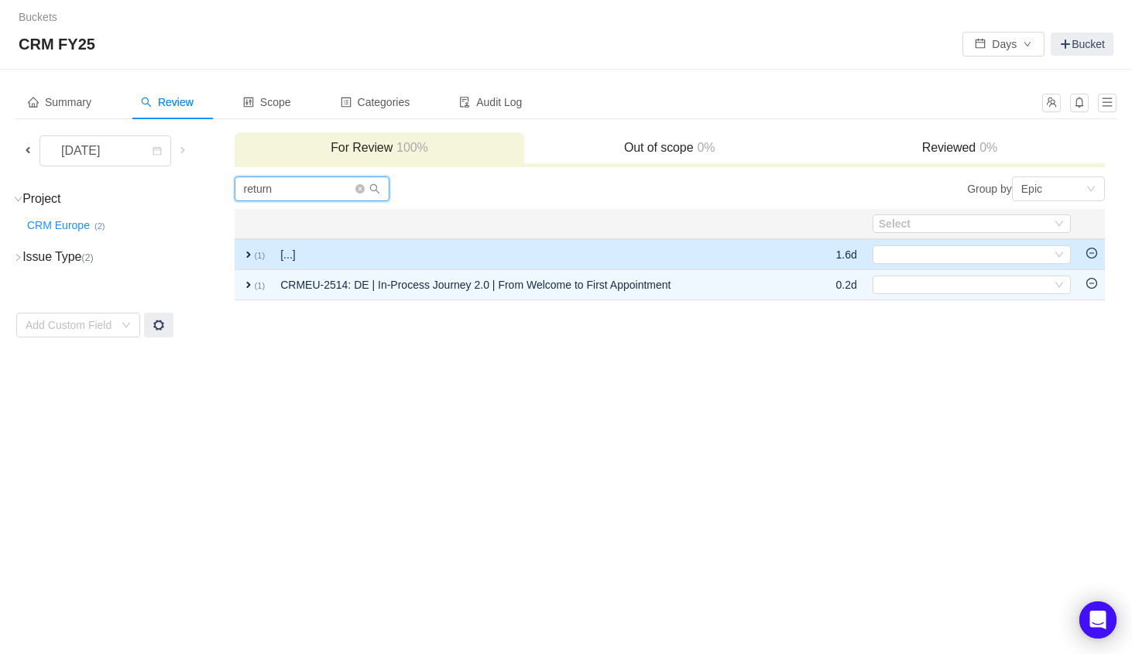
type input "return"
click at [256, 253] on small "(1)" at bounding box center [260, 255] width 11 height 9
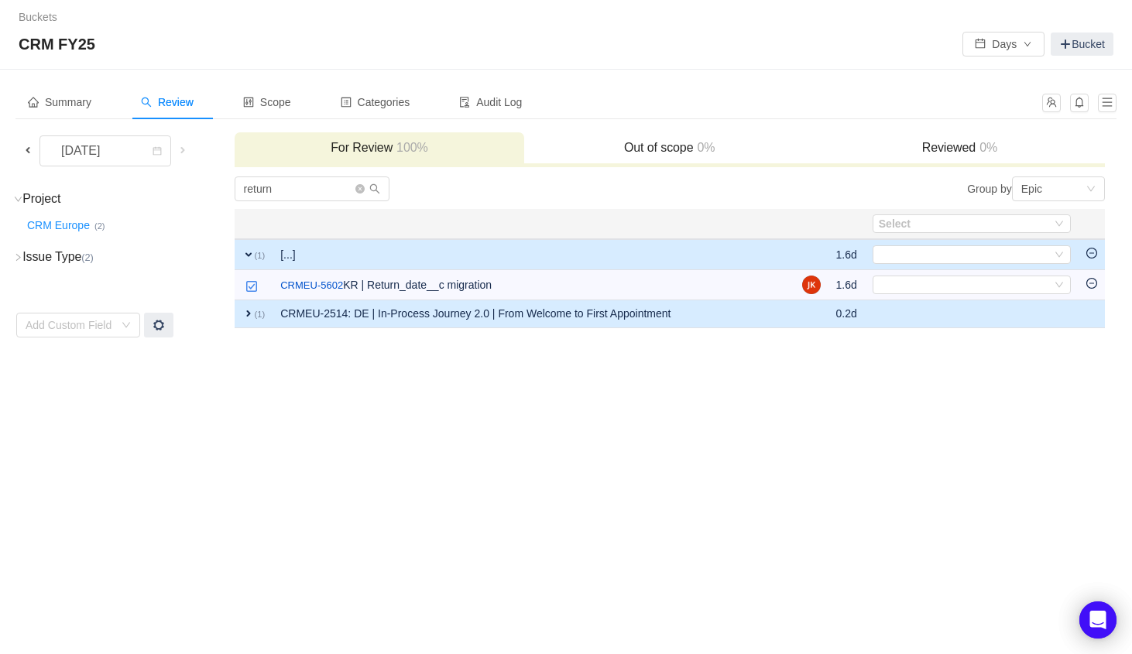
click at [252, 317] on span "expand" at bounding box center [248, 313] width 12 height 12
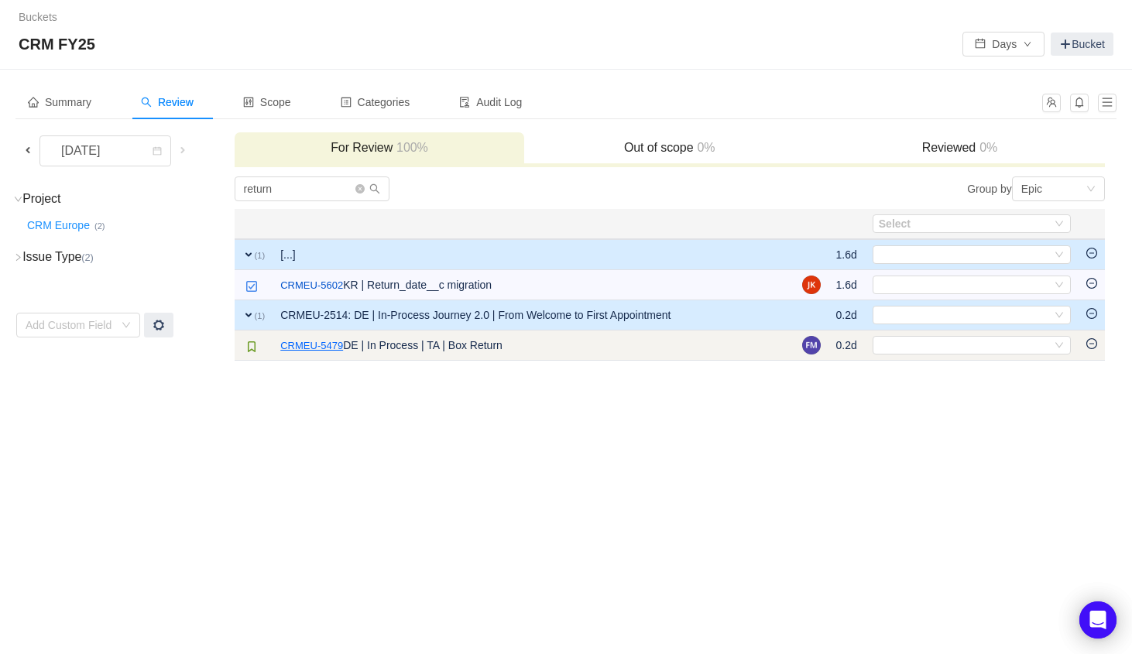
click at [318, 347] on link "CRMEU-5479" at bounding box center [311, 345] width 63 height 15
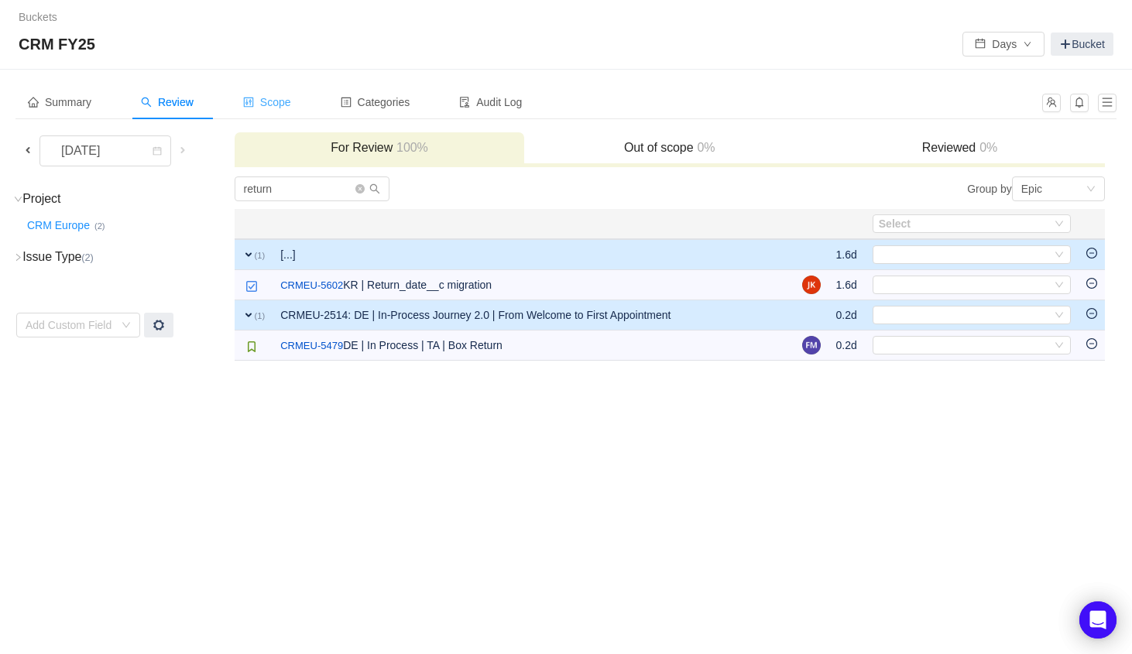
click at [291, 99] on span "Scope" at bounding box center [267, 102] width 48 height 12
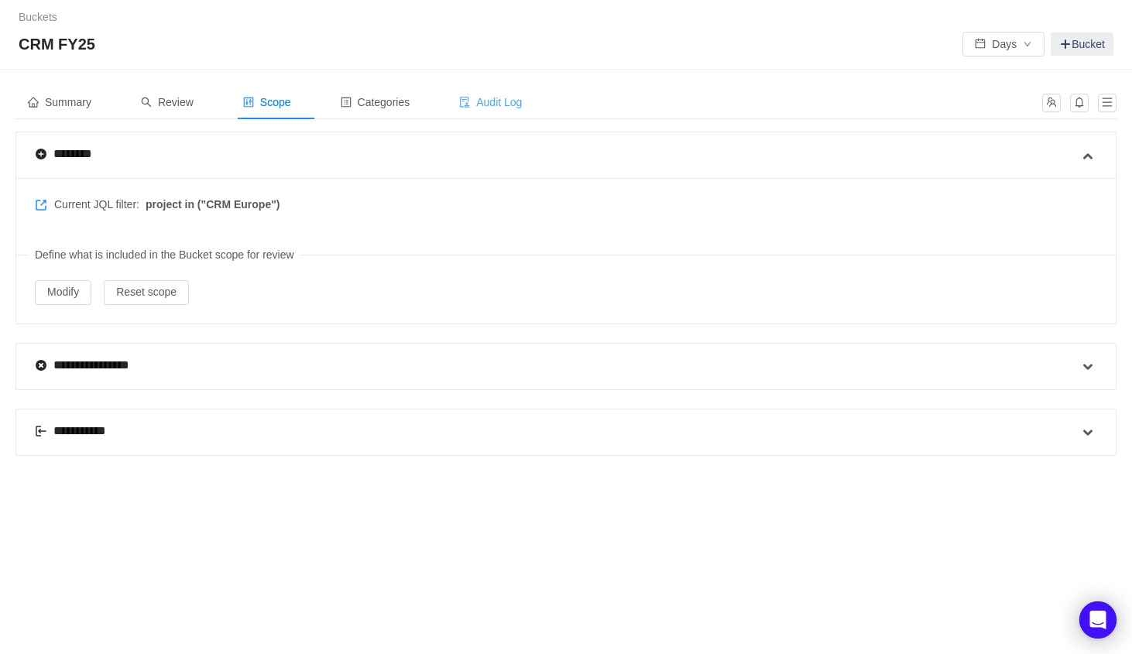
click at [493, 111] on div "Audit Log" at bounding box center [490, 102] width 87 height 35
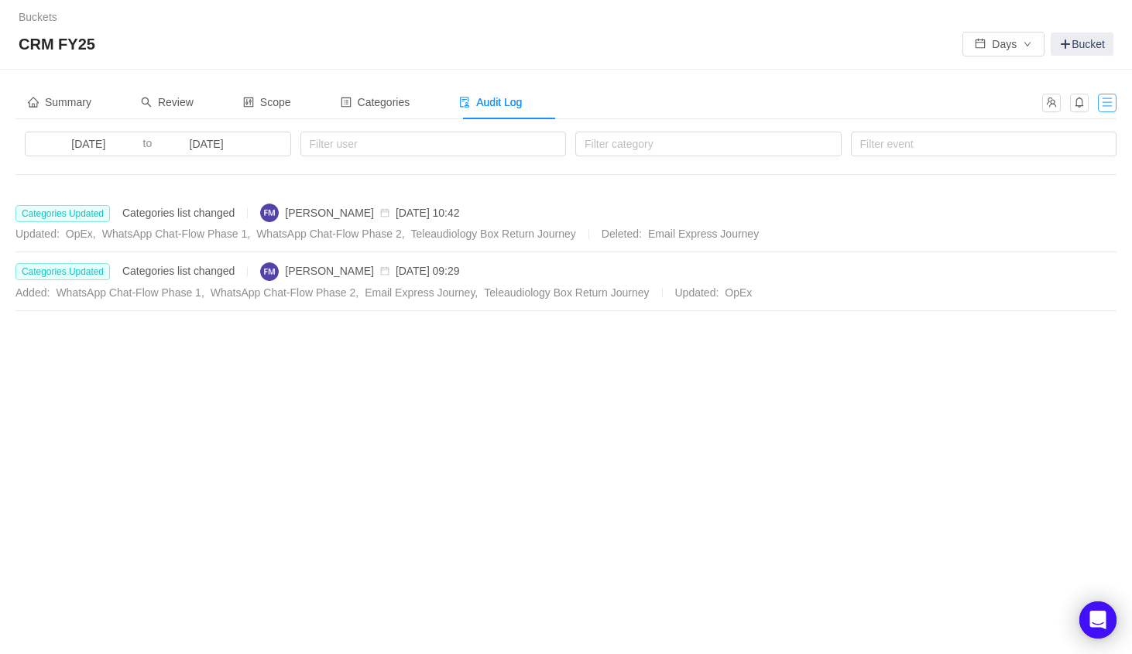
click at [1104, 106] on button "button" at bounding box center [1106, 103] width 19 height 19
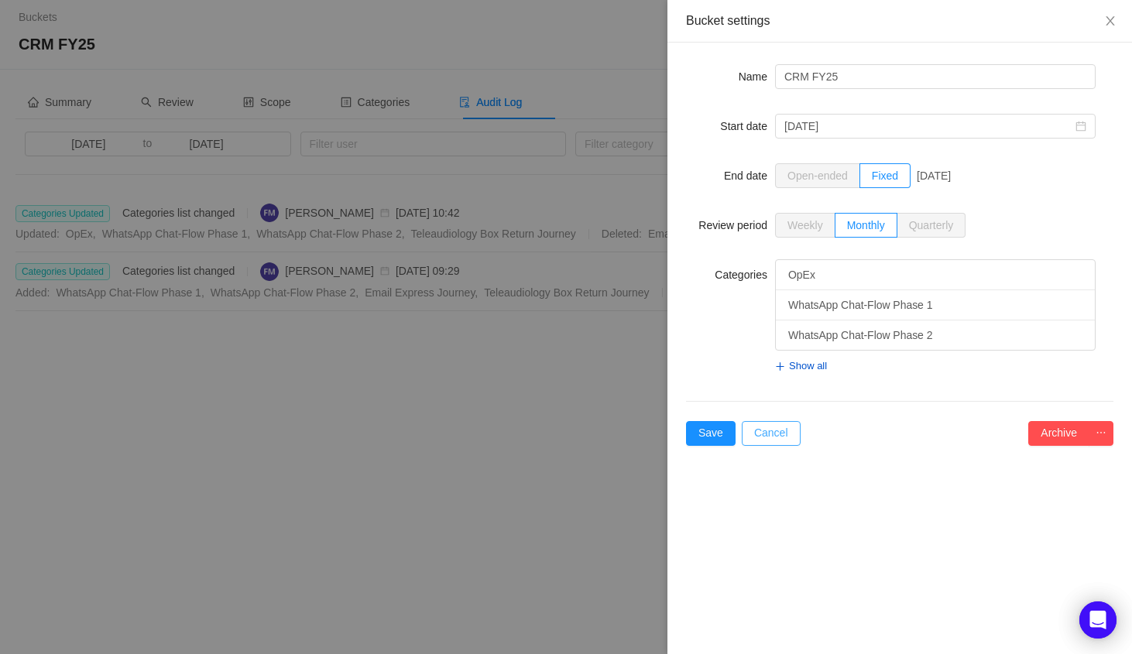
click at [772, 436] on button "Cancel" at bounding box center [770, 433] width 59 height 25
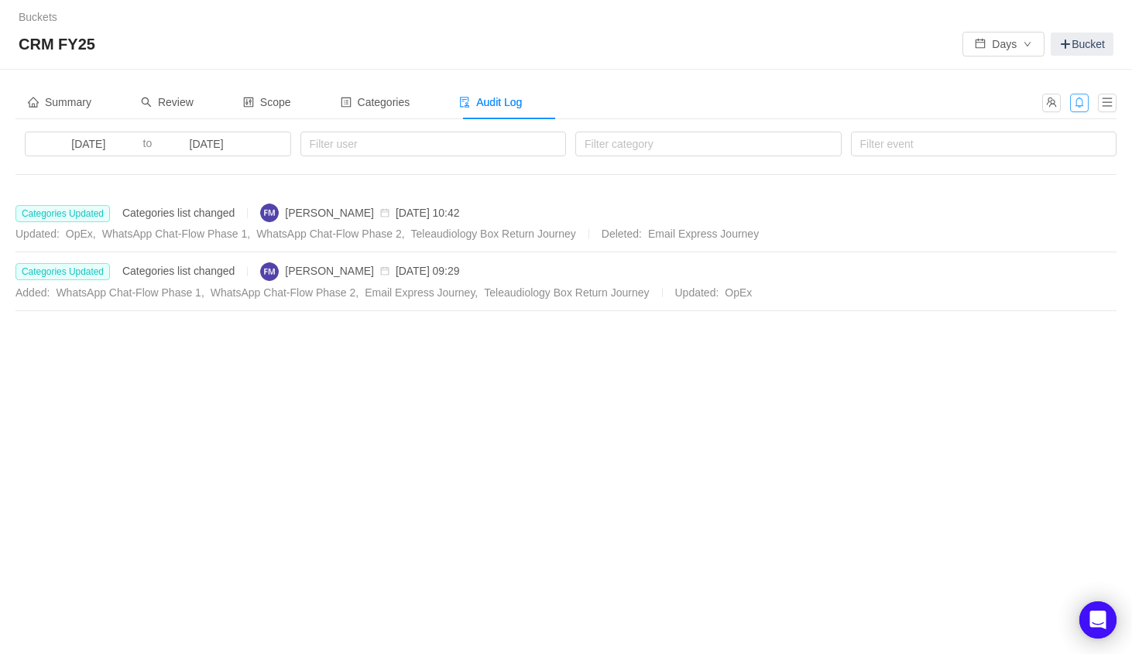
click at [1082, 108] on button "button" at bounding box center [1079, 103] width 19 height 19
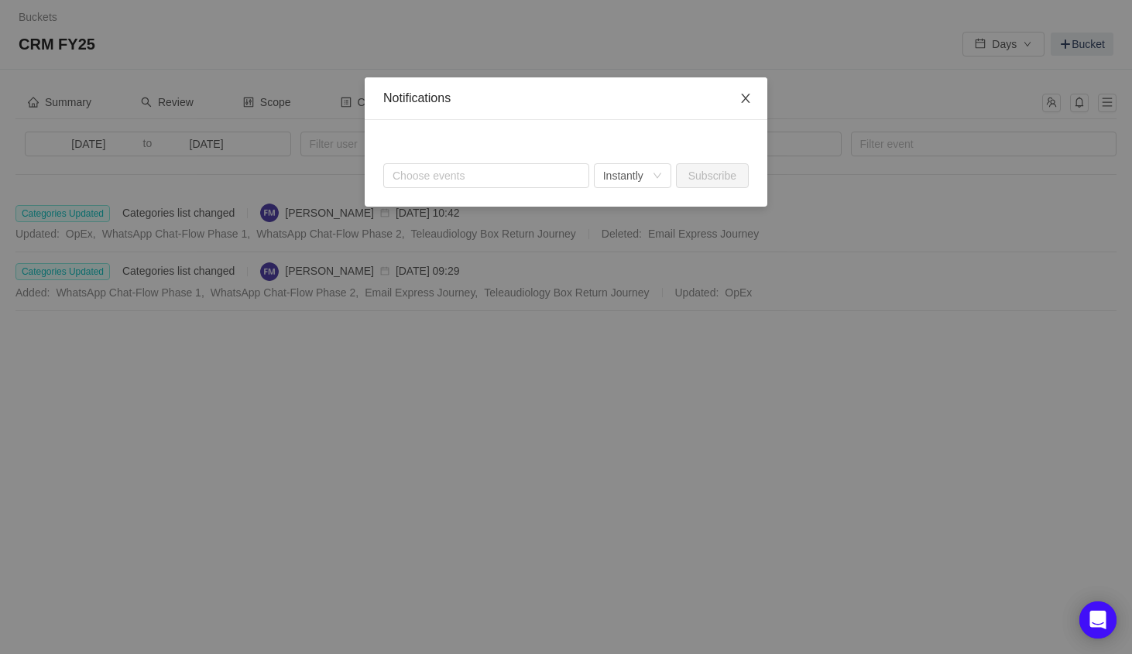
click at [748, 105] on span "Close" at bounding box center [745, 98] width 43 height 43
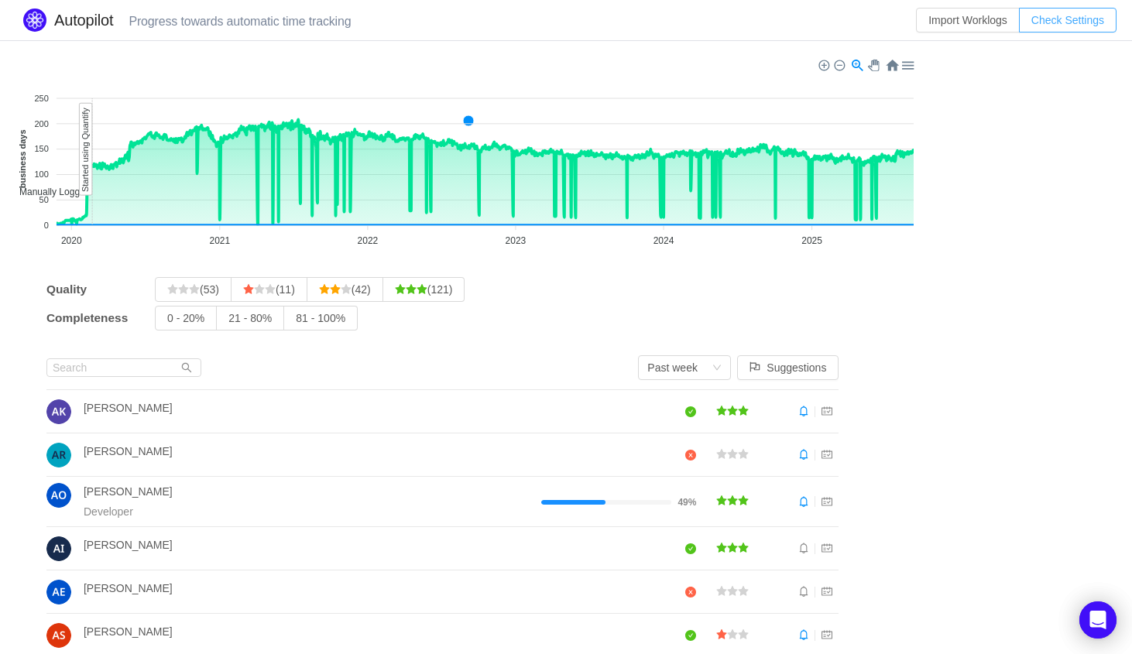
click at [1077, 12] on button "Check Settings" at bounding box center [1068, 20] width 98 height 25
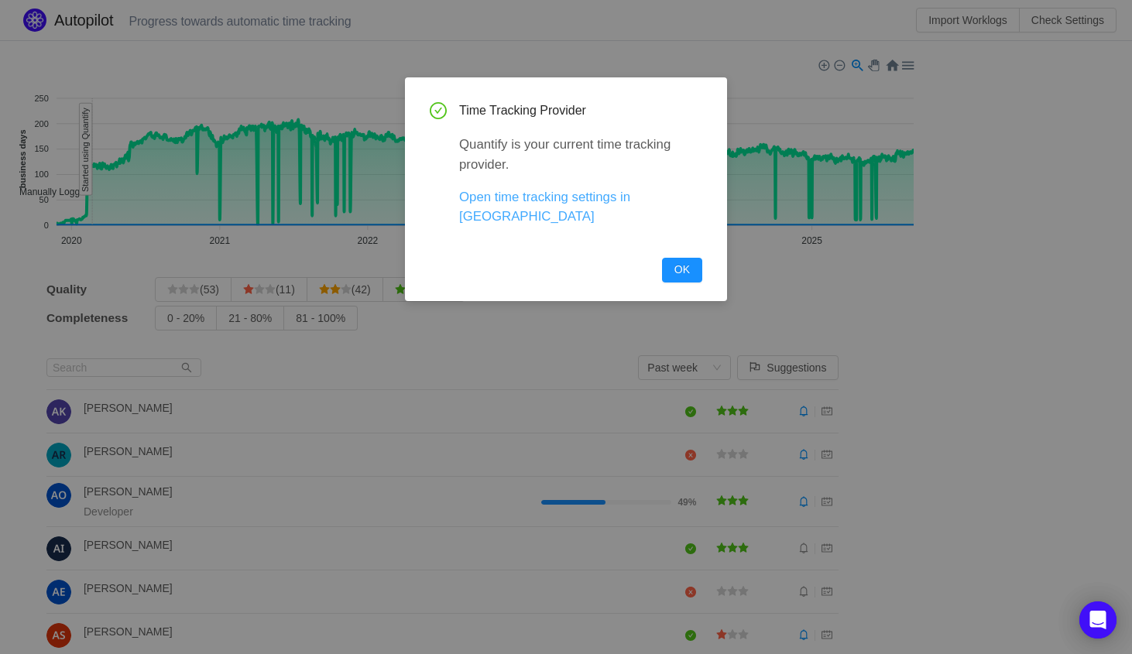
click at [573, 196] on link "Open time tracking settings in Jira" at bounding box center [544, 207] width 171 height 34
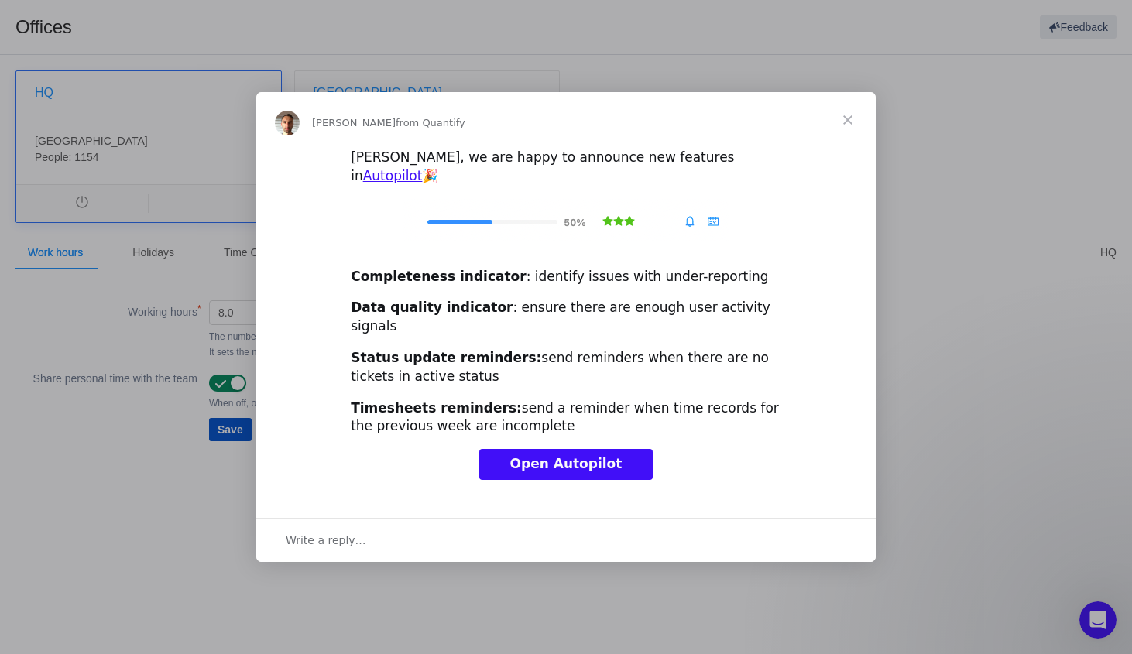
click at [847, 138] on span "Close" at bounding box center [848, 120] width 56 height 56
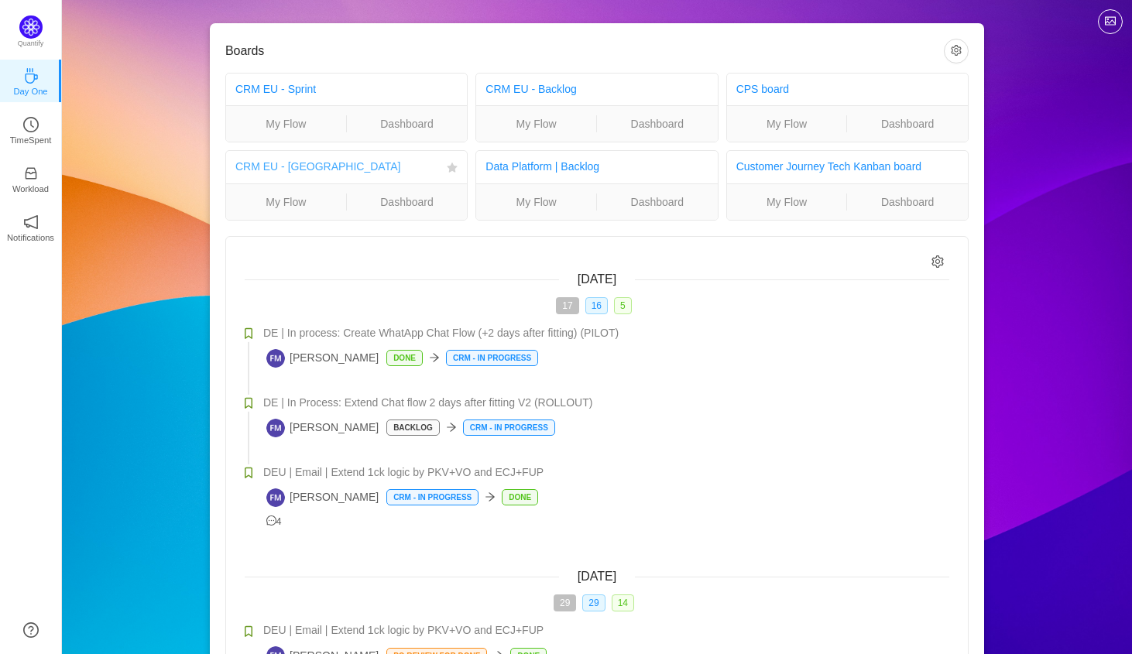
click at [291, 168] on link "CRM EU - [GEOGRAPHIC_DATA]" at bounding box center [317, 166] width 165 height 12
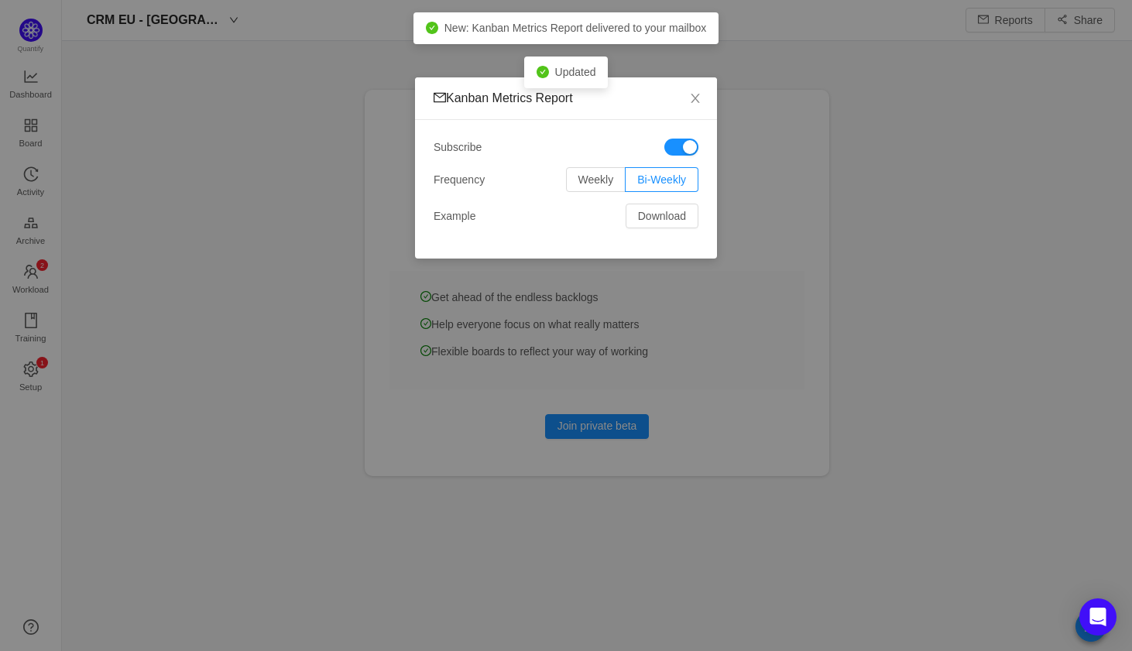
scroll to position [651, 1070]
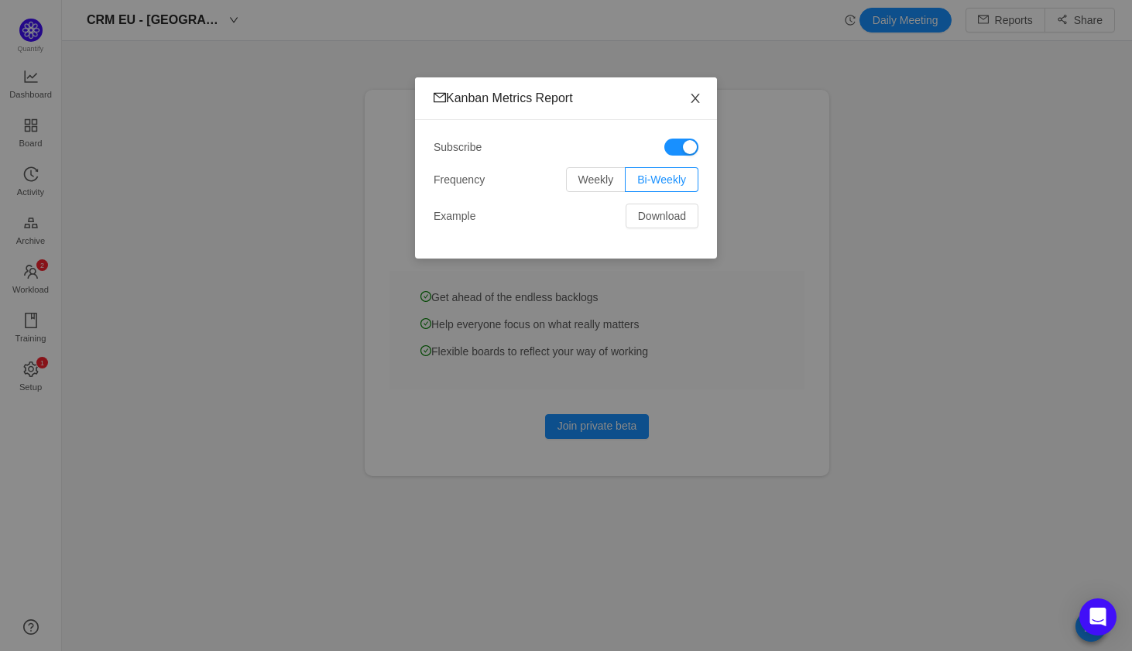
click at [699, 95] on icon "icon: close" at bounding box center [695, 98] width 12 height 12
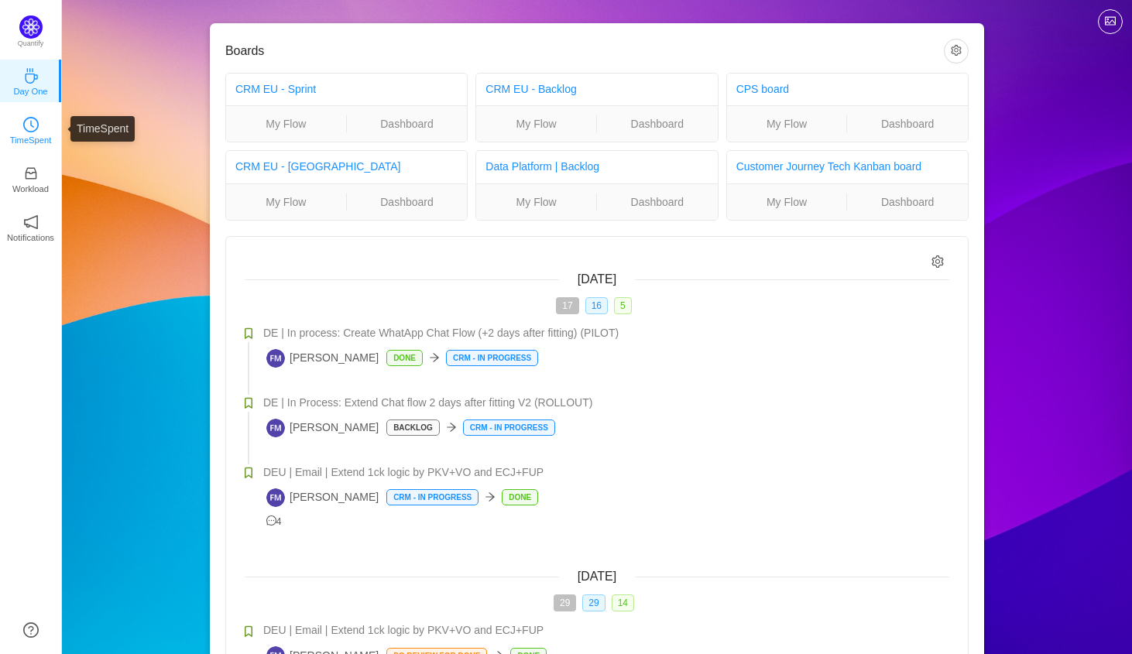
click at [24, 142] on p "TimeSpent" at bounding box center [31, 140] width 42 height 14
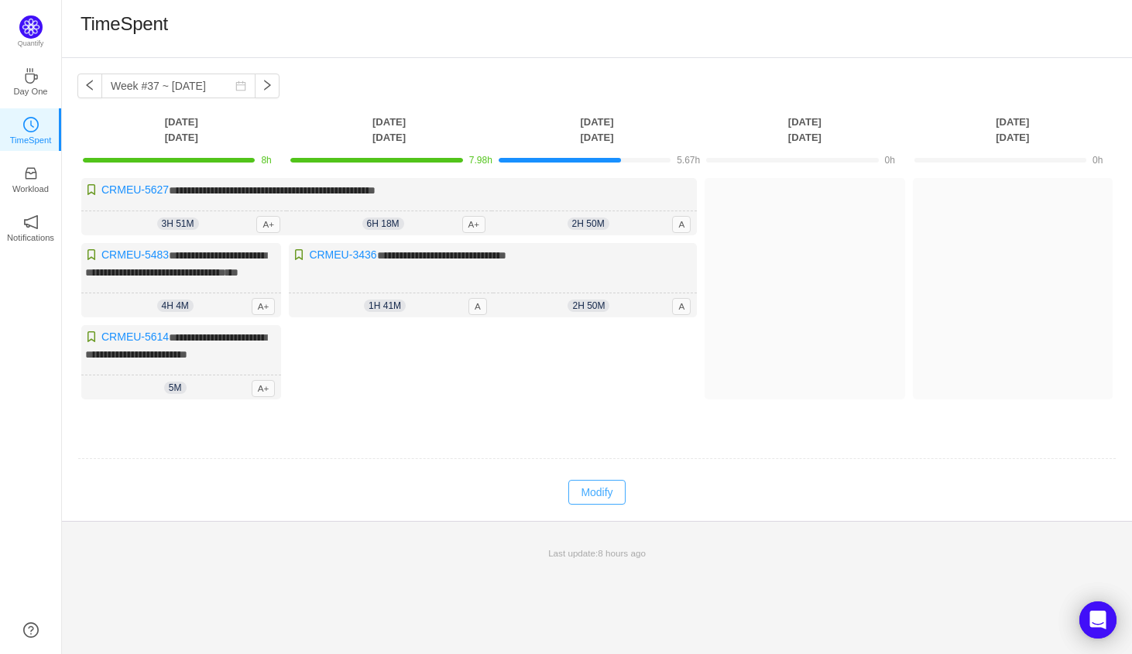
click at [597, 501] on button "Modify" at bounding box center [596, 492] width 56 height 25
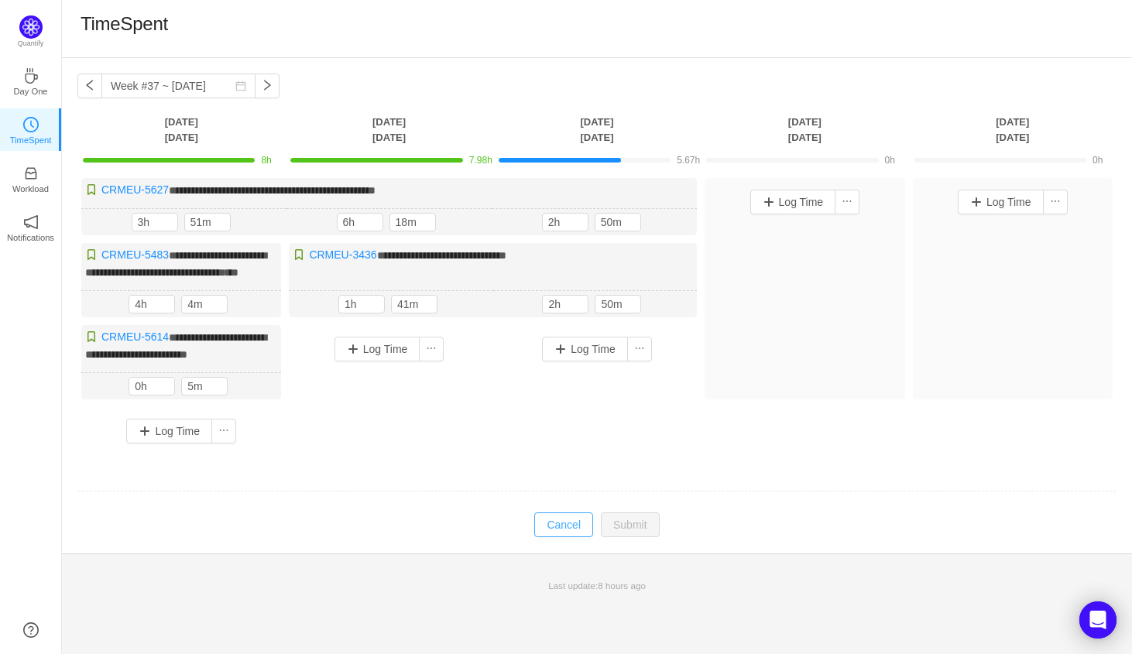
click at [567, 536] on button "Cancel" at bounding box center [563, 524] width 59 height 25
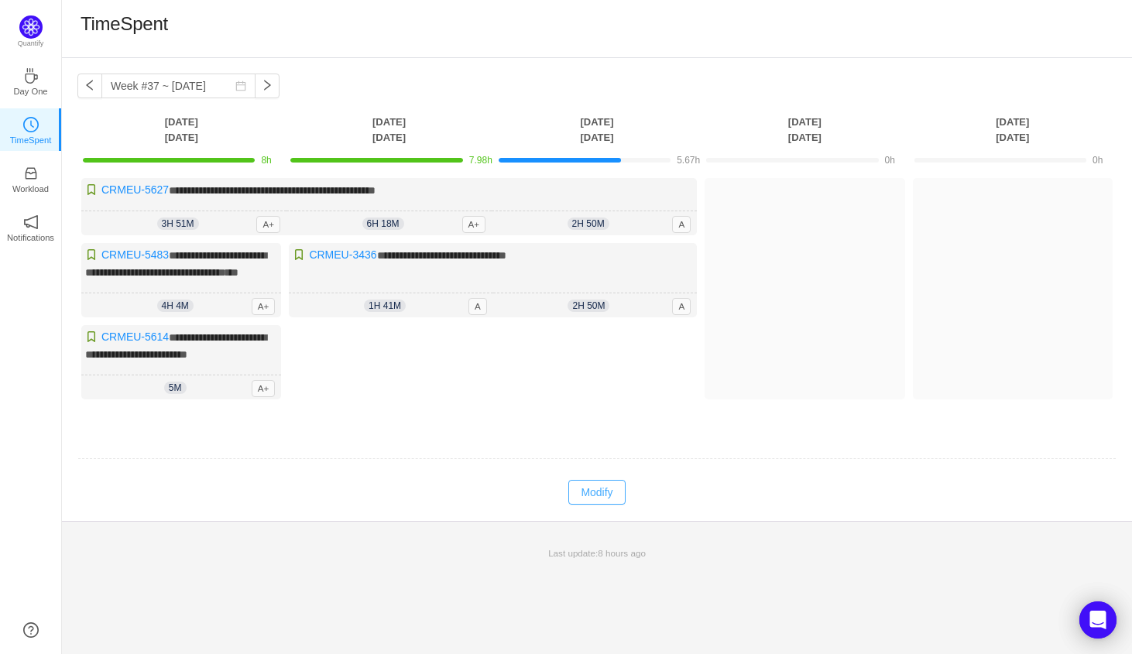
click at [589, 505] on button "Modify" at bounding box center [596, 492] width 56 height 25
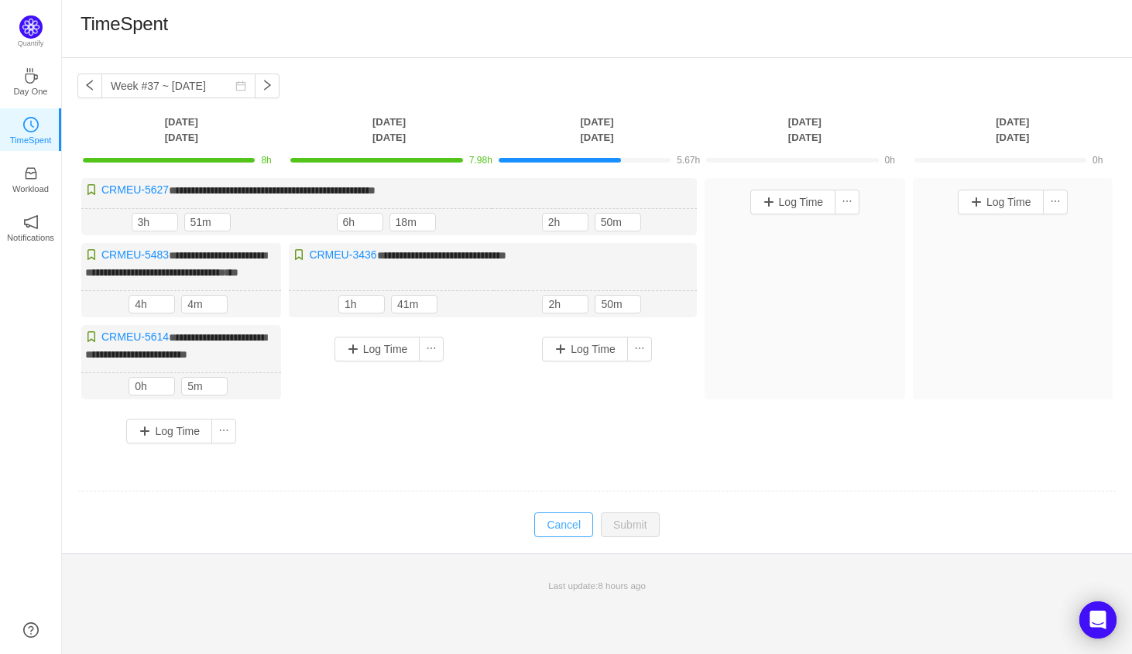
click at [568, 530] on button "Cancel" at bounding box center [563, 524] width 59 height 25
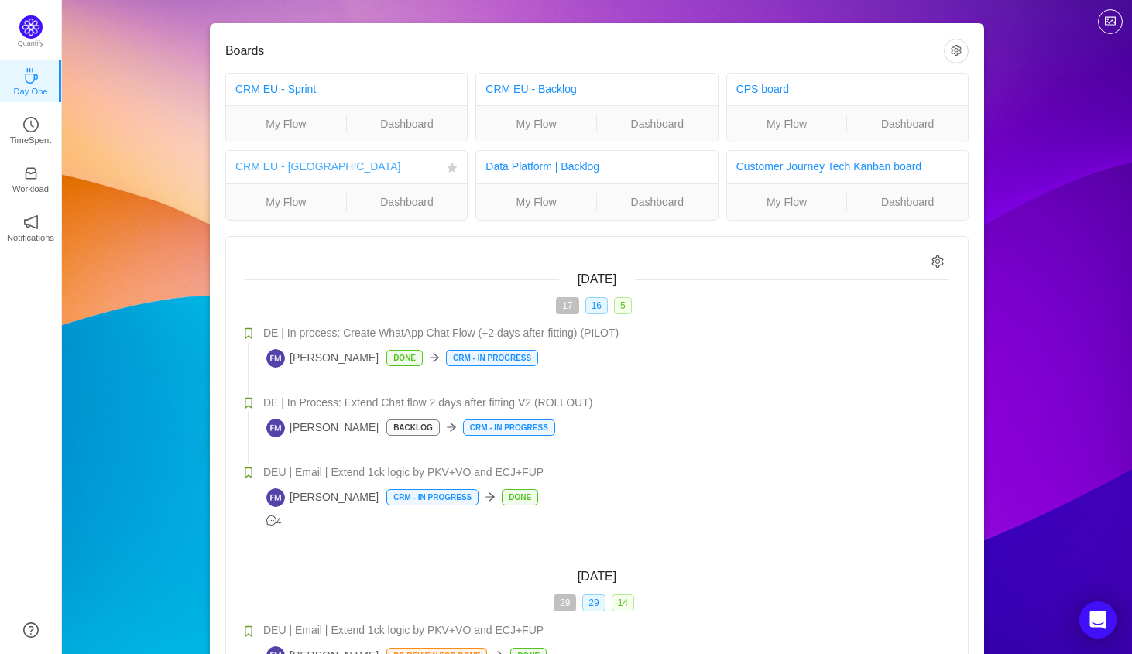
click link "CRM EU - Kanban"
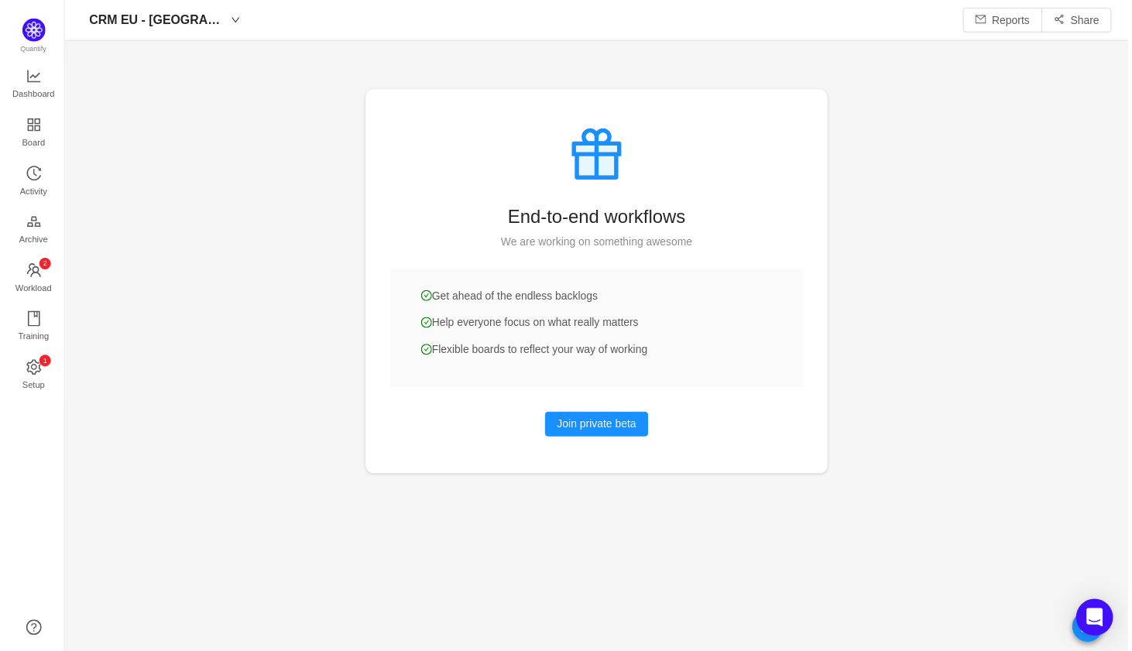
scroll to position [651, 1070]
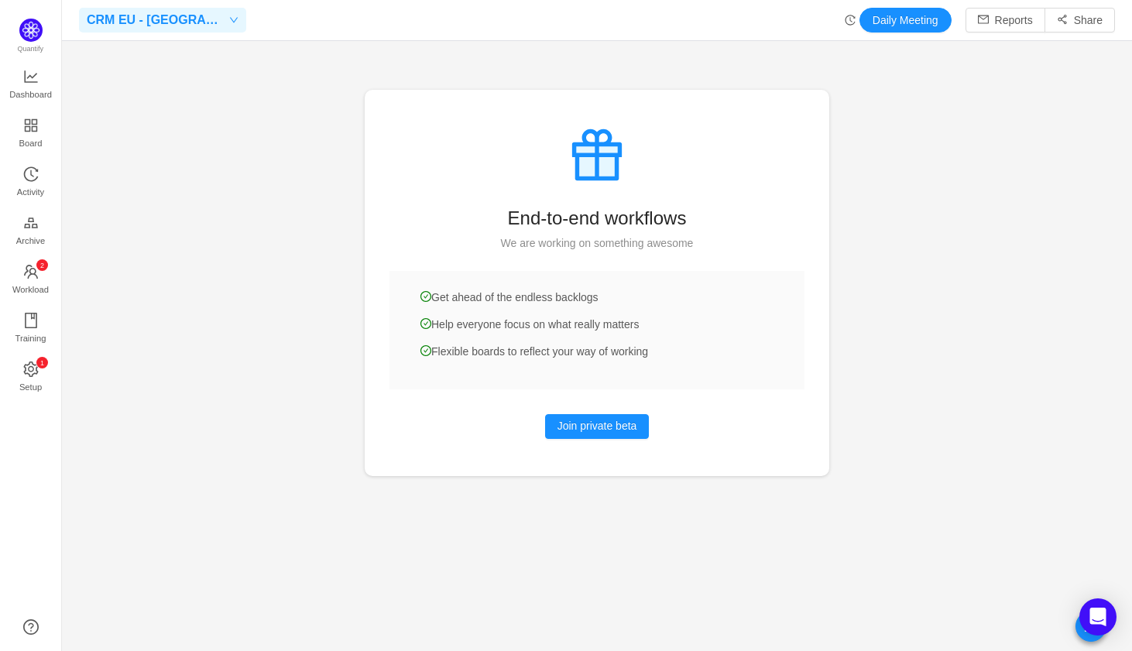
click at [224, 21] on span at bounding box center [231, 19] width 14 height 9
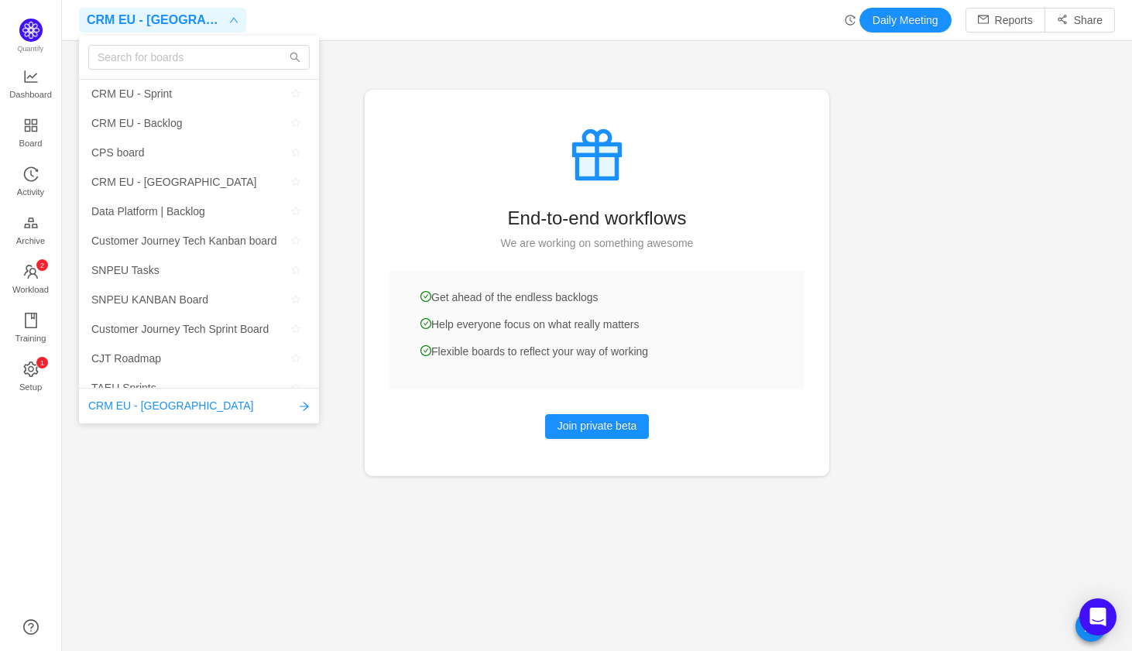
click at [224, 21] on span at bounding box center [231, 19] width 14 height 9
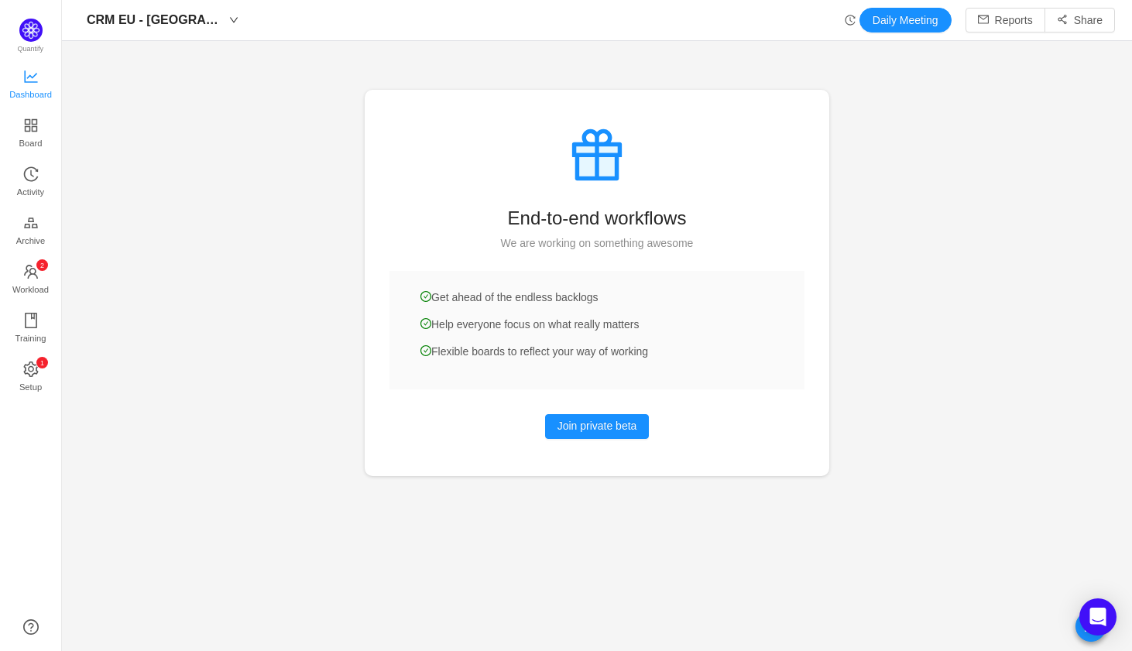
click at [33, 80] on span "Dashboard" at bounding box center [30, 94] width 43 height 31
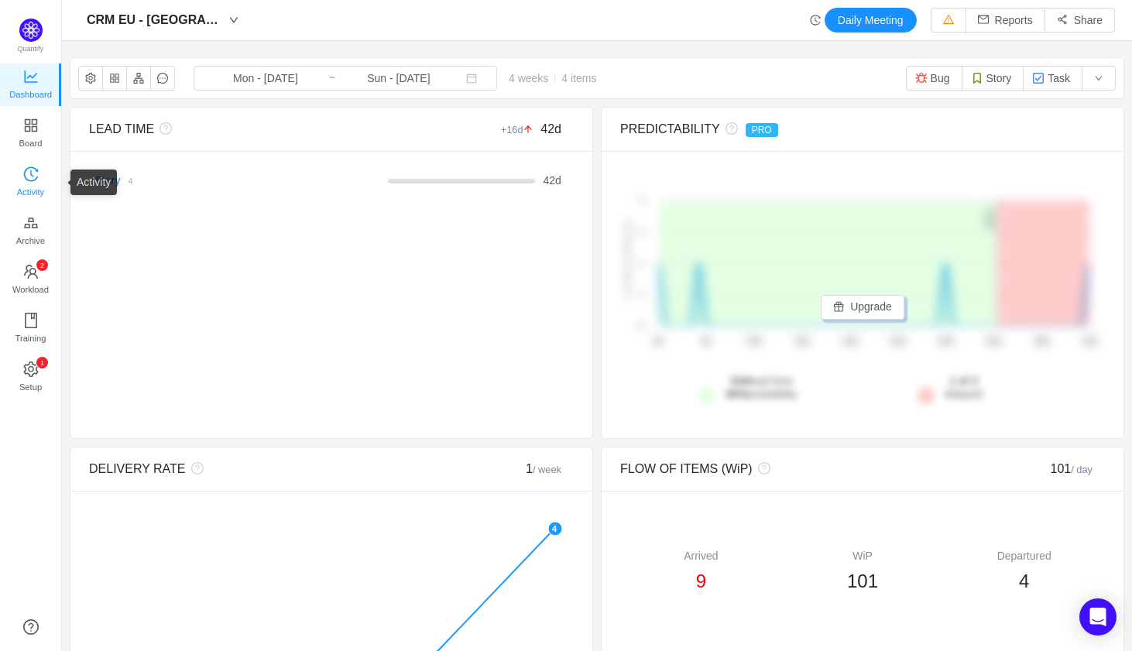
click at [26, 173] on icon "icon: history" at bounding box center [30, 173] width 15 height 15
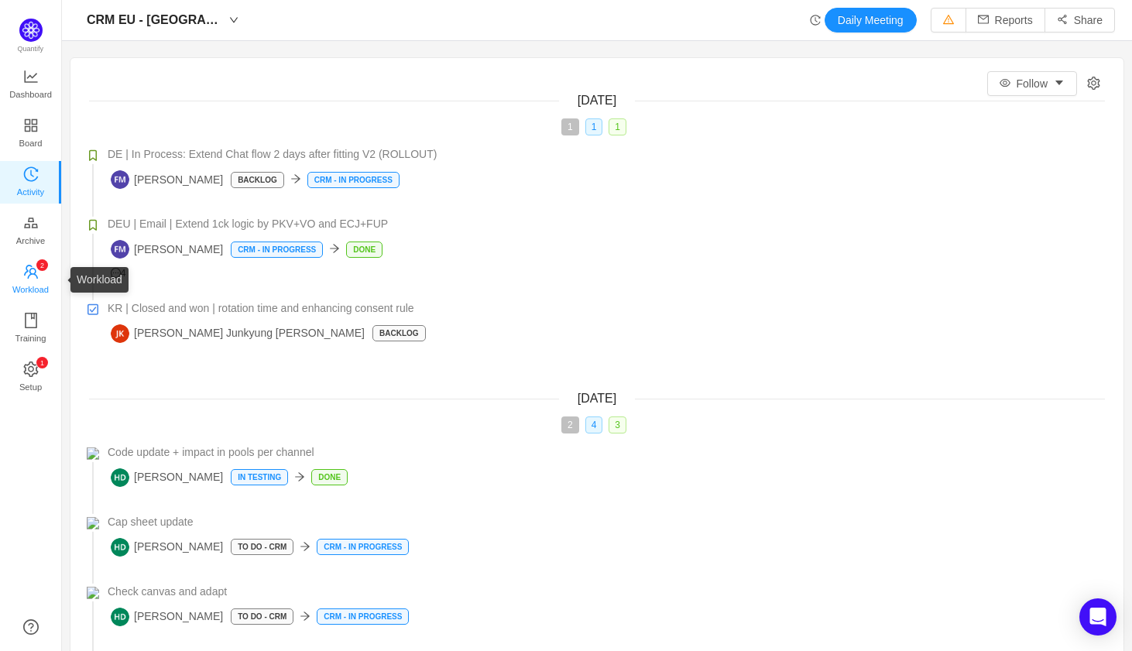
click at [31, 283] on span "Workload" at bounding box center [30, 289] width 36 height 31
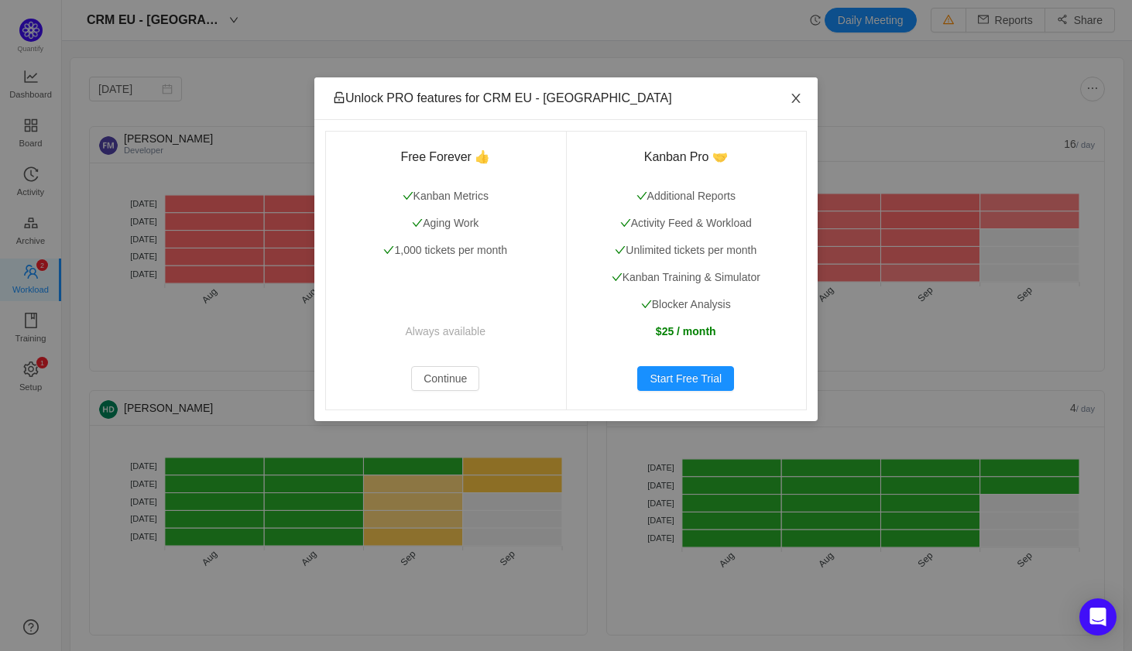
click at [799, 98] on icon "icon: close" at bounding box center [795, 98] width 12 height 12
click at [796, 90] on span "Close" at bounding box center [795, 98] width 43 height 43
click at [796, 93] on icon "icon: close" at bounding box center [795, 98] width 12 height 12
click at [789, 104] on icon "icon: close" at bounding box center [795, 98] width 12 height 12
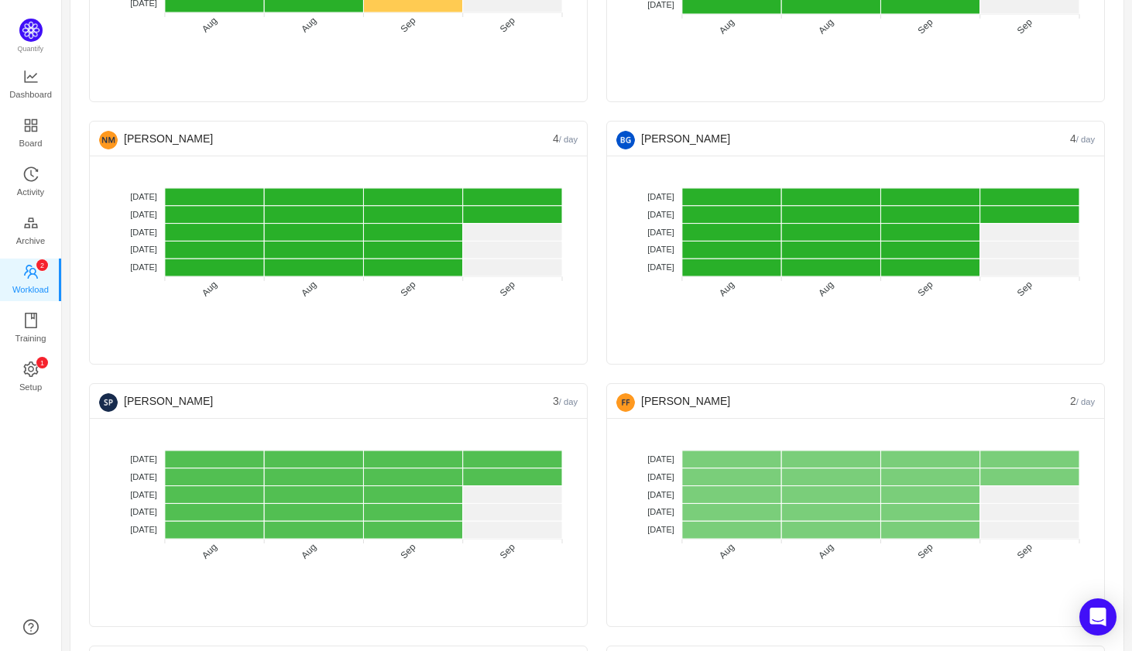
scroll to position [733, 0]
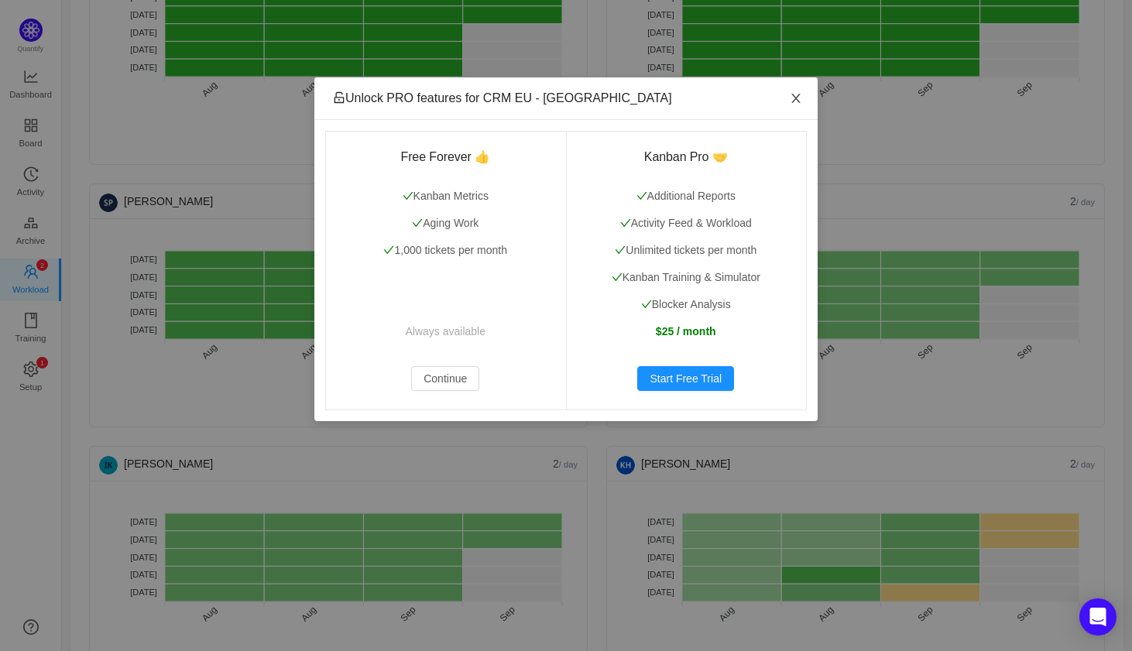
click at [796, 92] on icon "icon: close" at bounding box center [795, 98] width 12 height 12
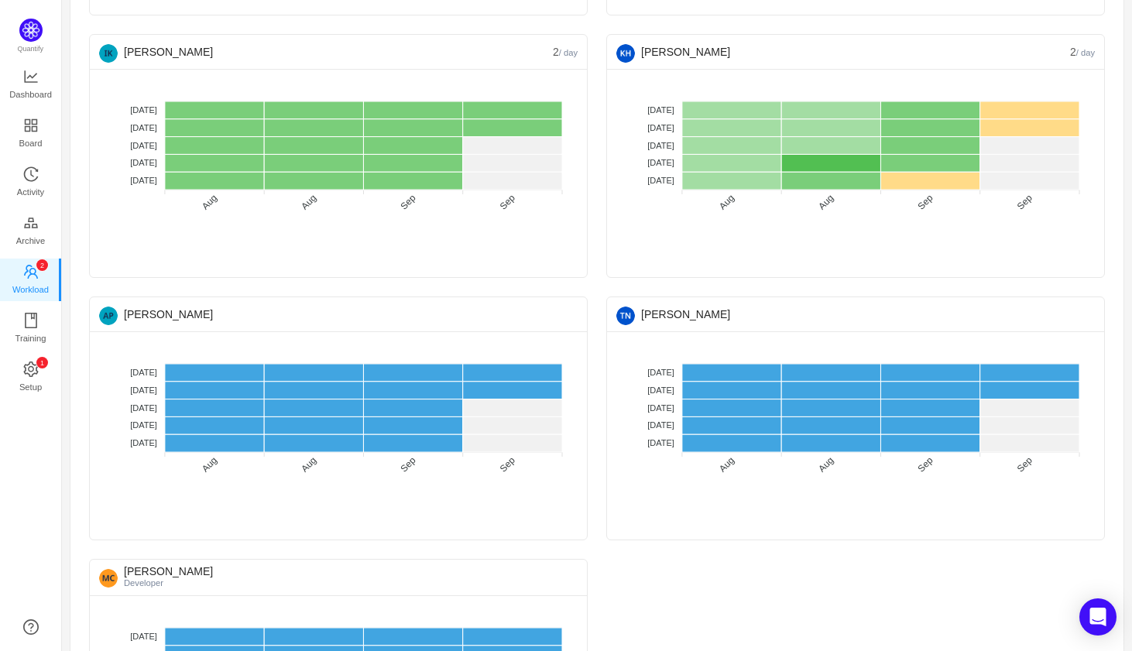
scroll to position [1302, 0]
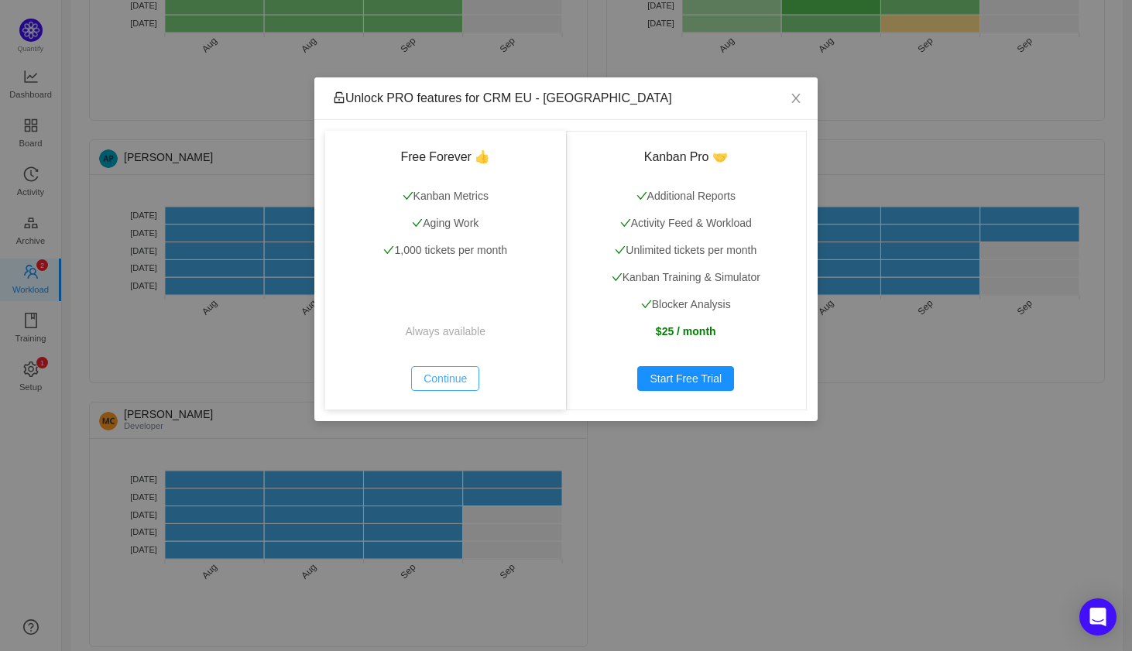
click at [459, 382] on button "Continue" at bounding box center [445, 378] width 68 height 25
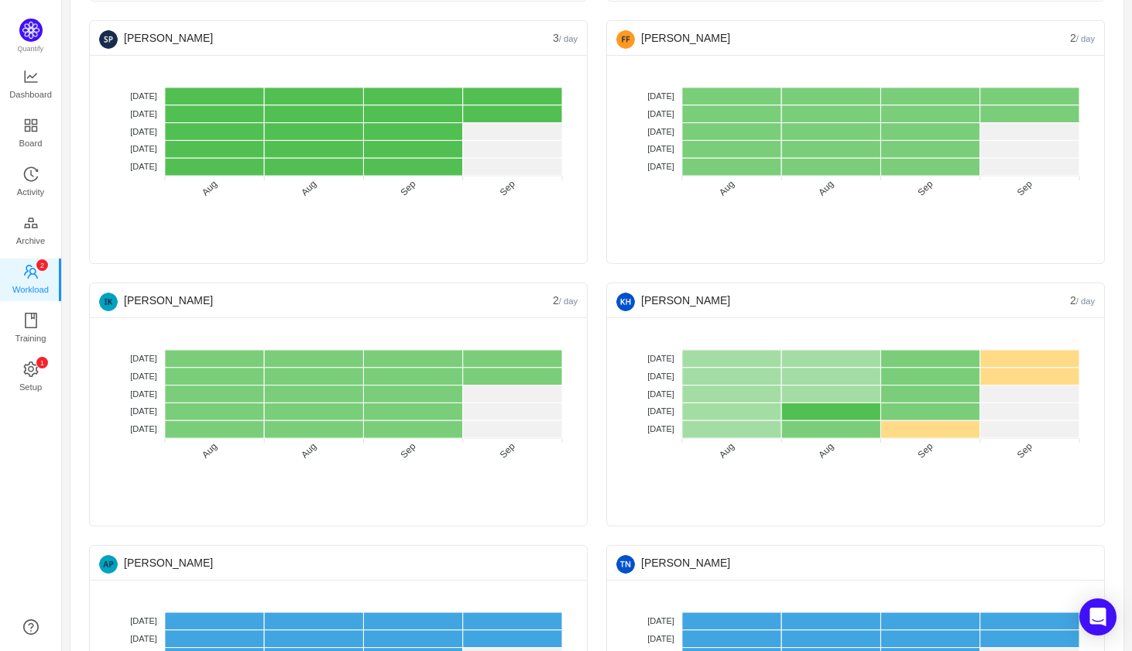
scroll to position [879, 0]
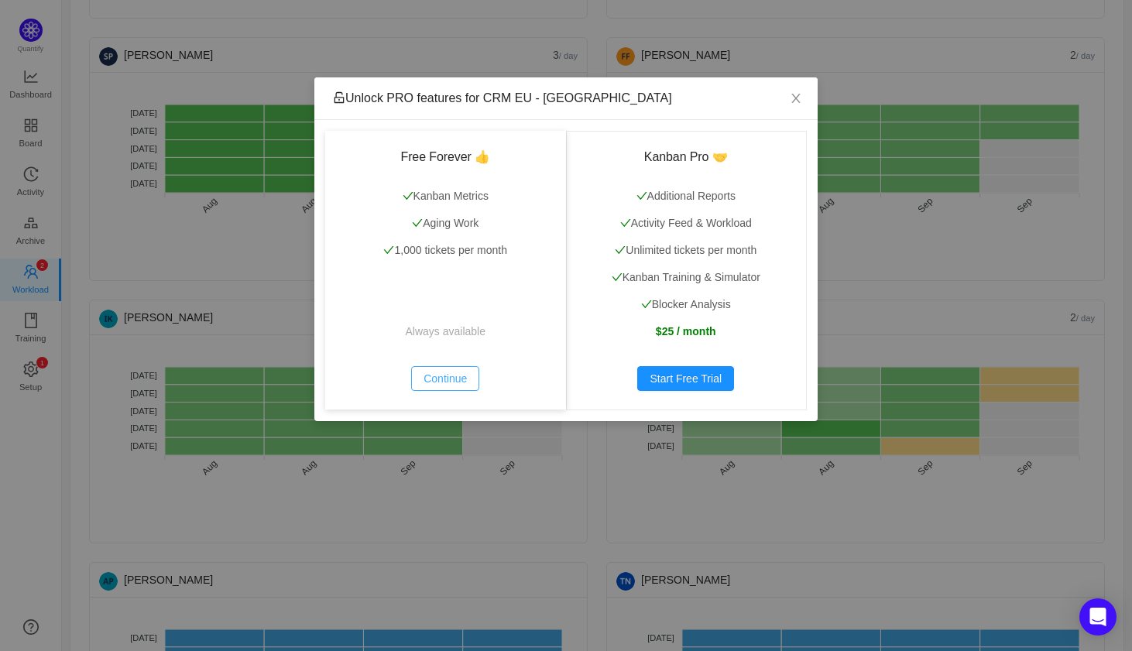
click at [440, 378] on button "Continue" at bounding box center [445, 378] width 68 height 25
click at [797, 94] on icon "icon: close" at bounding box center [795, 98] width 12 height 12
click at [461, 378] on button "Continue" at bounding box center [445, 378] width 68 height 25
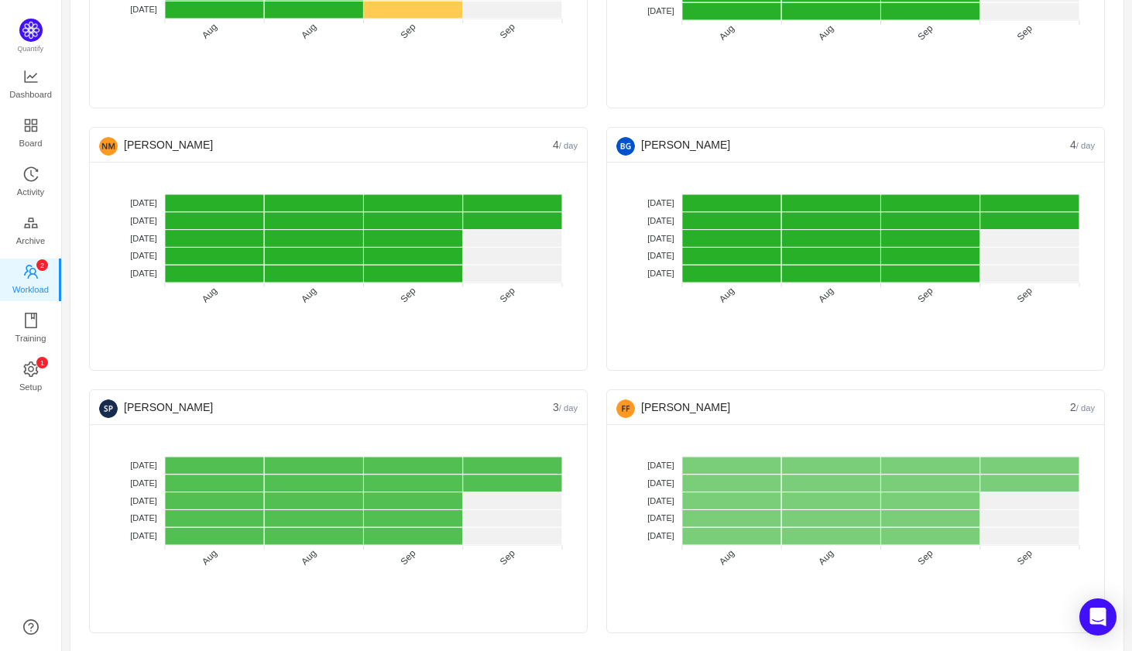
scroll to position [0, 0]
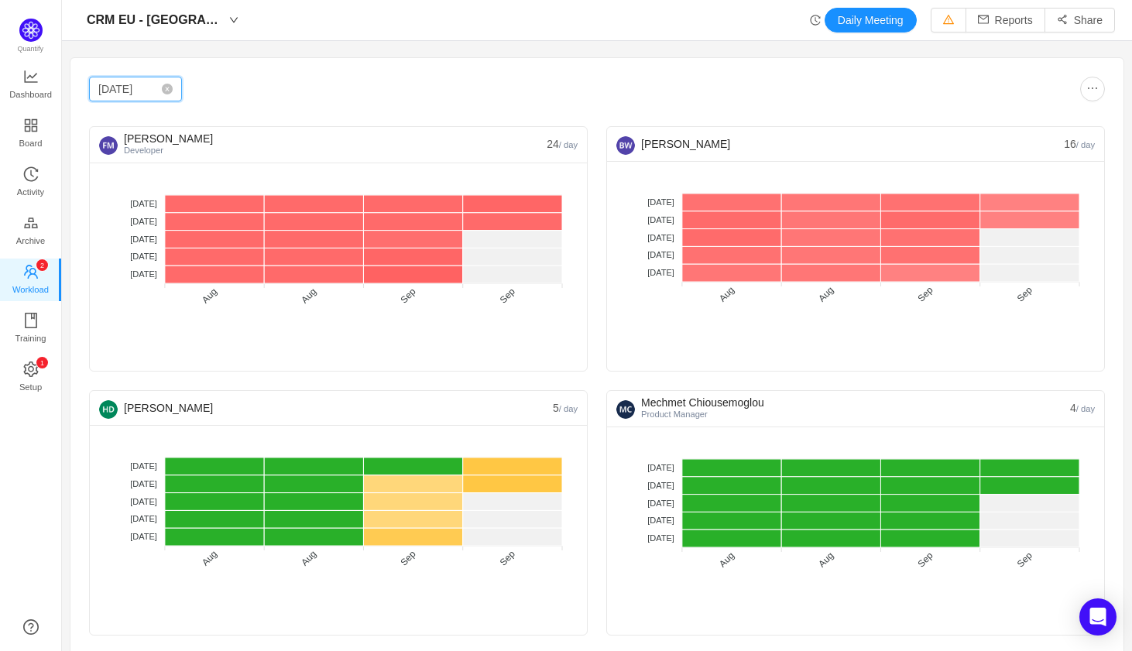
click at [127, 94] on input "Aug 2025" at bounding box center [135, 89] width 93 height 25
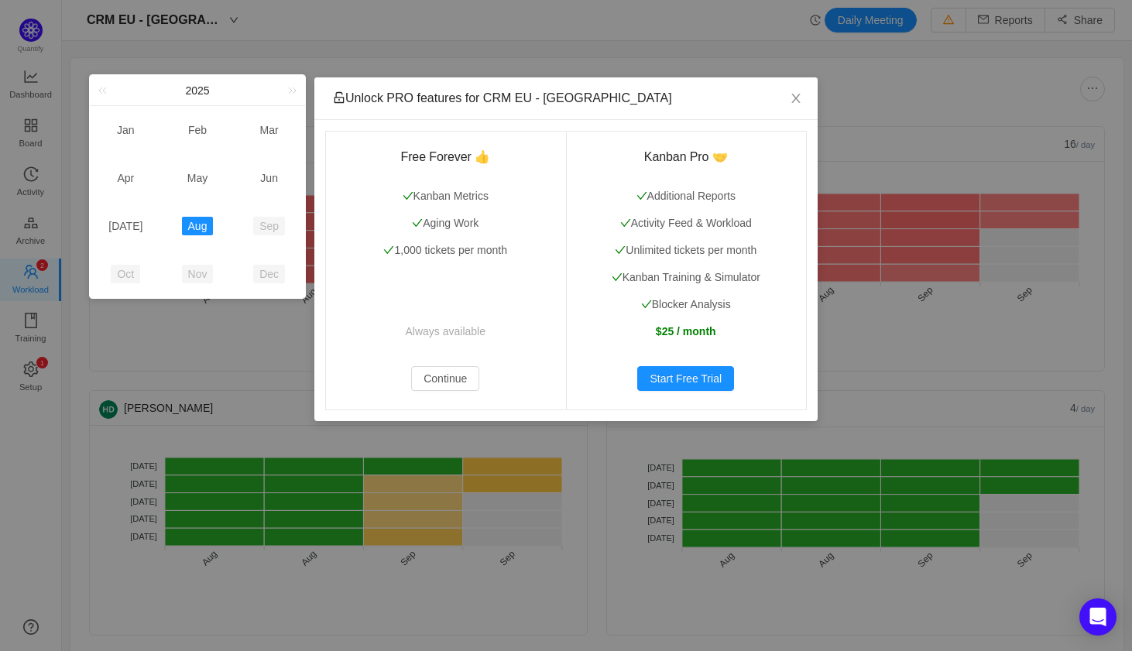
click at [269, 225] on link "Sep" at bounding box center [269, 226] width 32 height 19
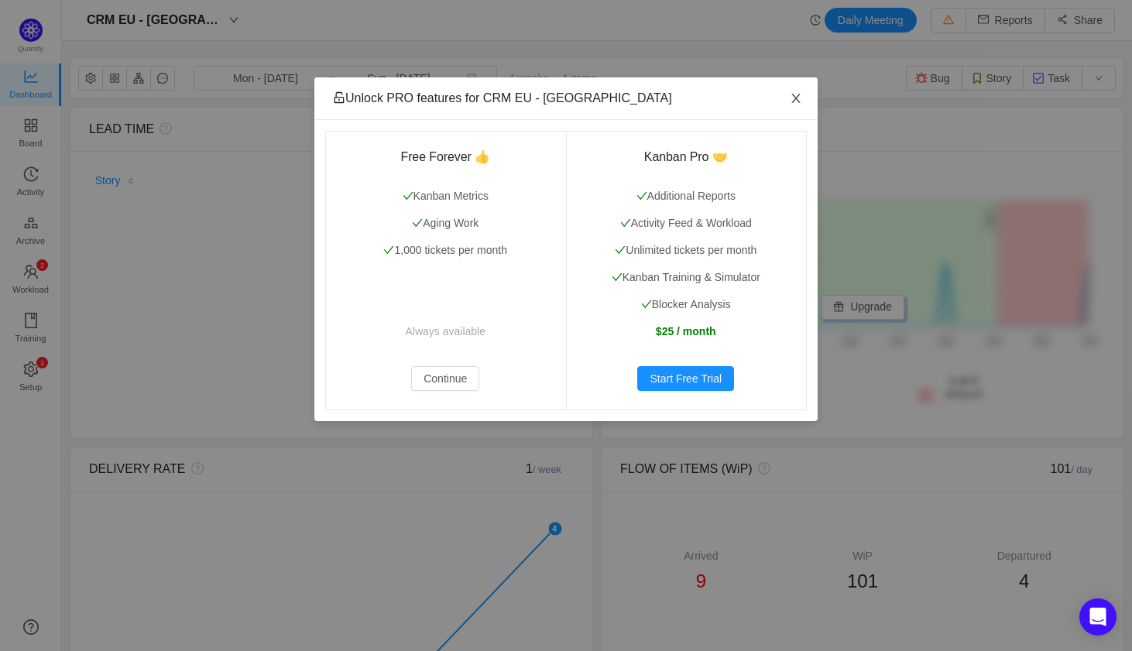
click at [802, 101] on span "Close" at bounding box center [795, 98] width 43 height 43
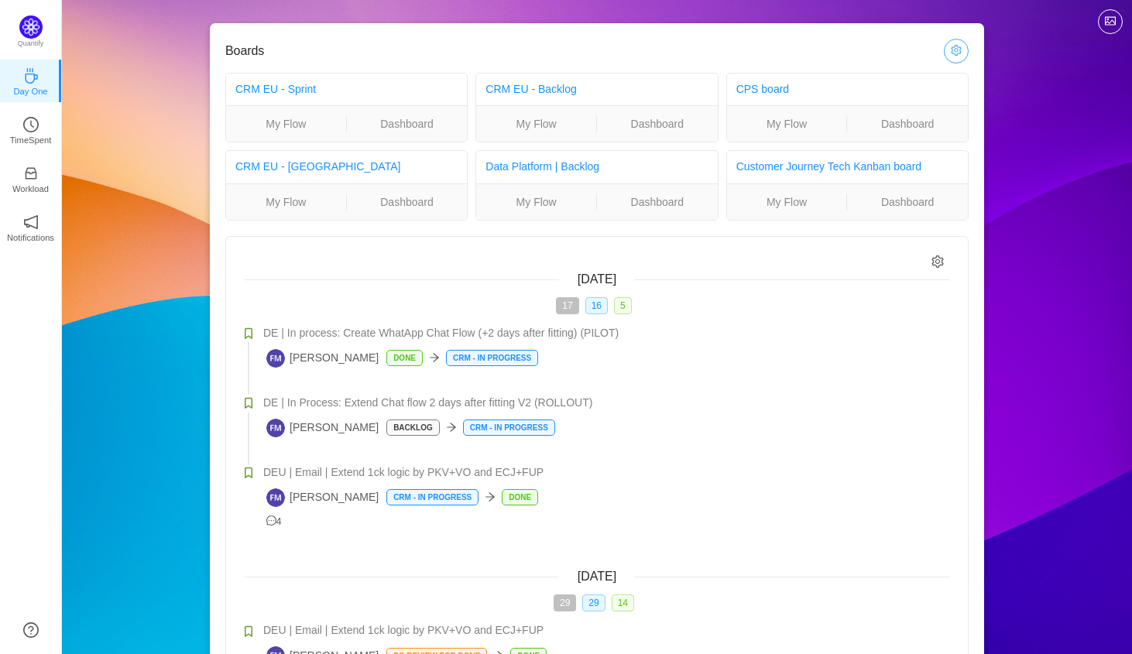
click at [950, 49] on button "button" at bounding box center [955, 51] width 25 height 25
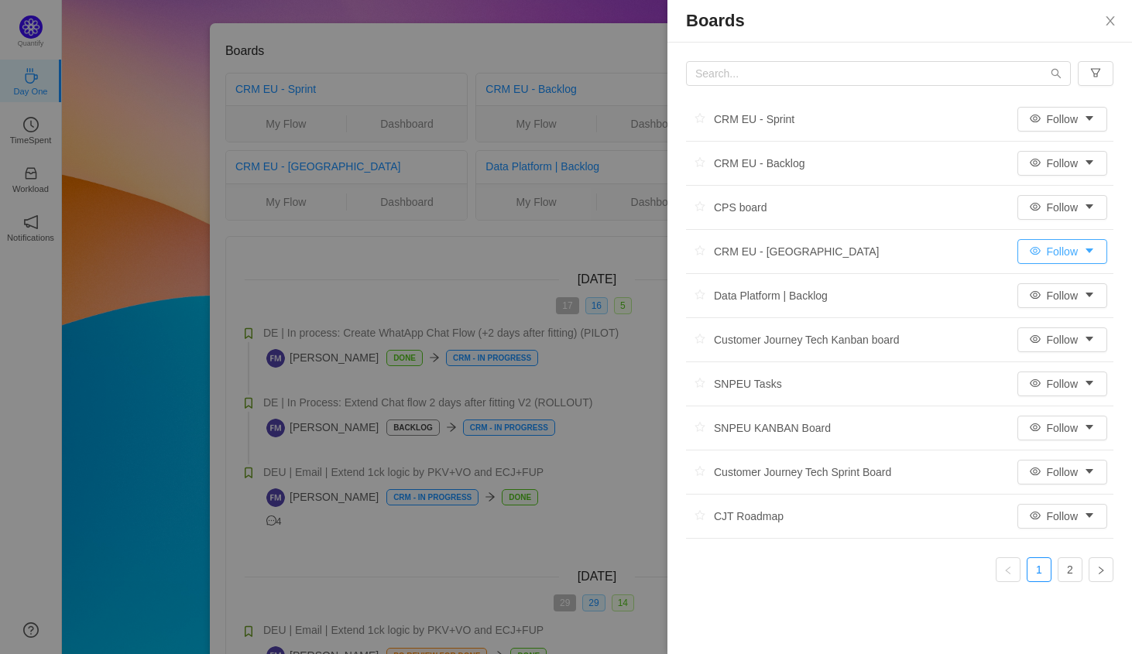
click at [1091, 248] on button "Follow" at bounding box center [1062, 251] width 90 height 25
click at [1087, 299] on li "All Activity" at bounding box center [1062, 307] width 94 height 25
click at [649, 332] on div at bounding box center [566, 327] width 1132 height 654
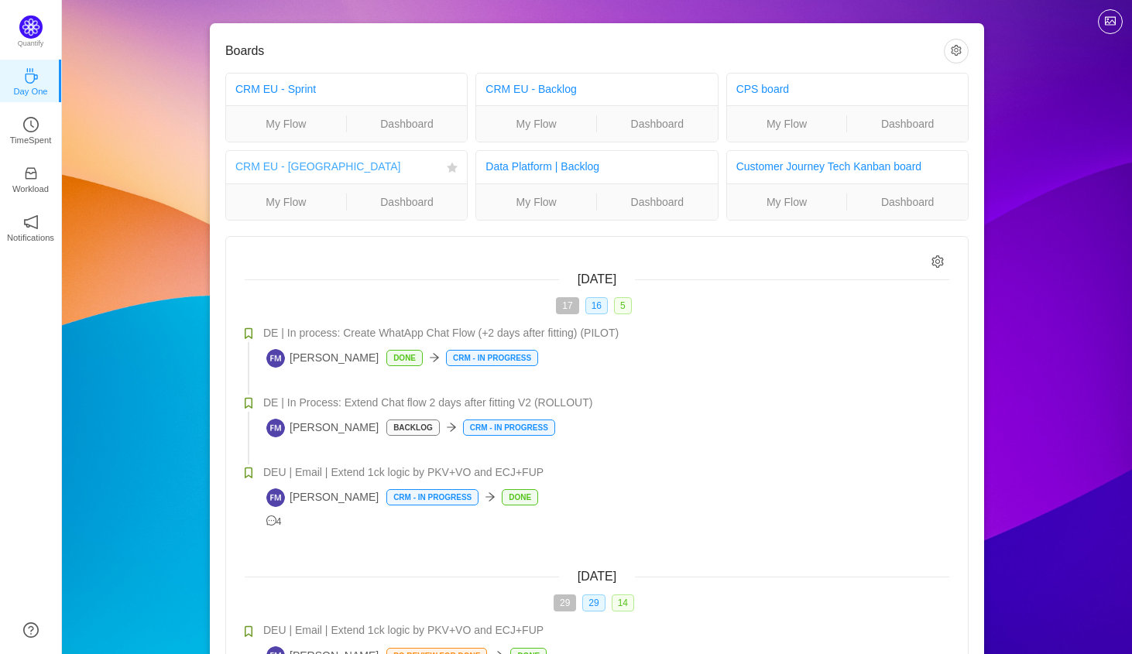
click at [302, 170] on link "CRM EU - [GEOGRAPHIC_DATA]" at bounding box center [317, 166] width 165 height 12
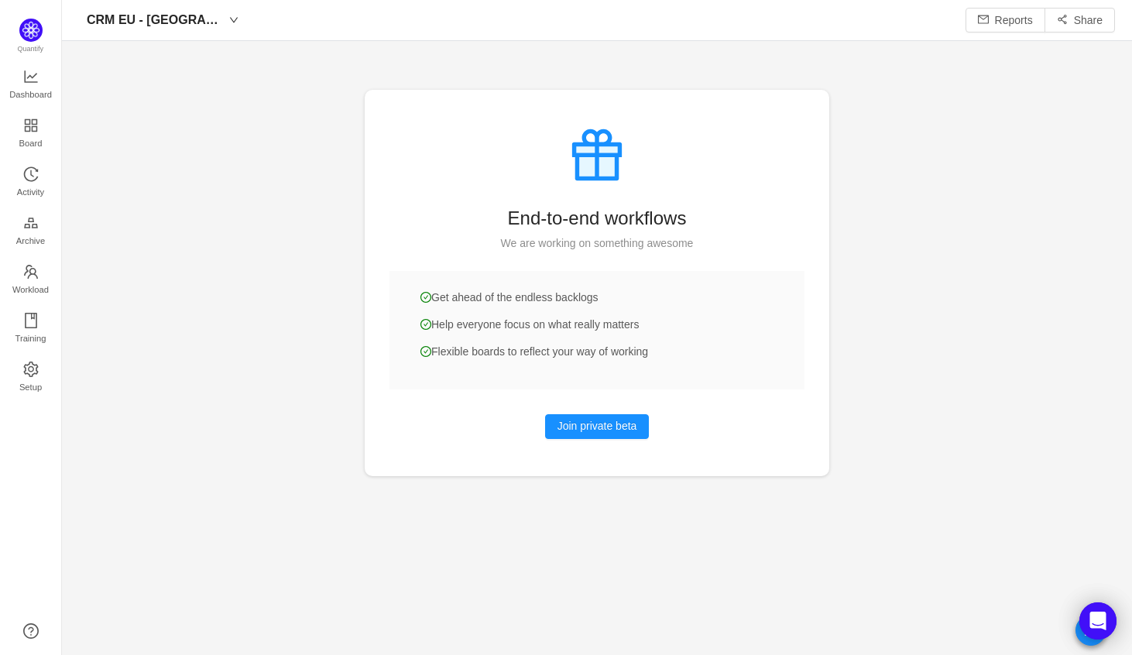
scroll to position [655, 1070]
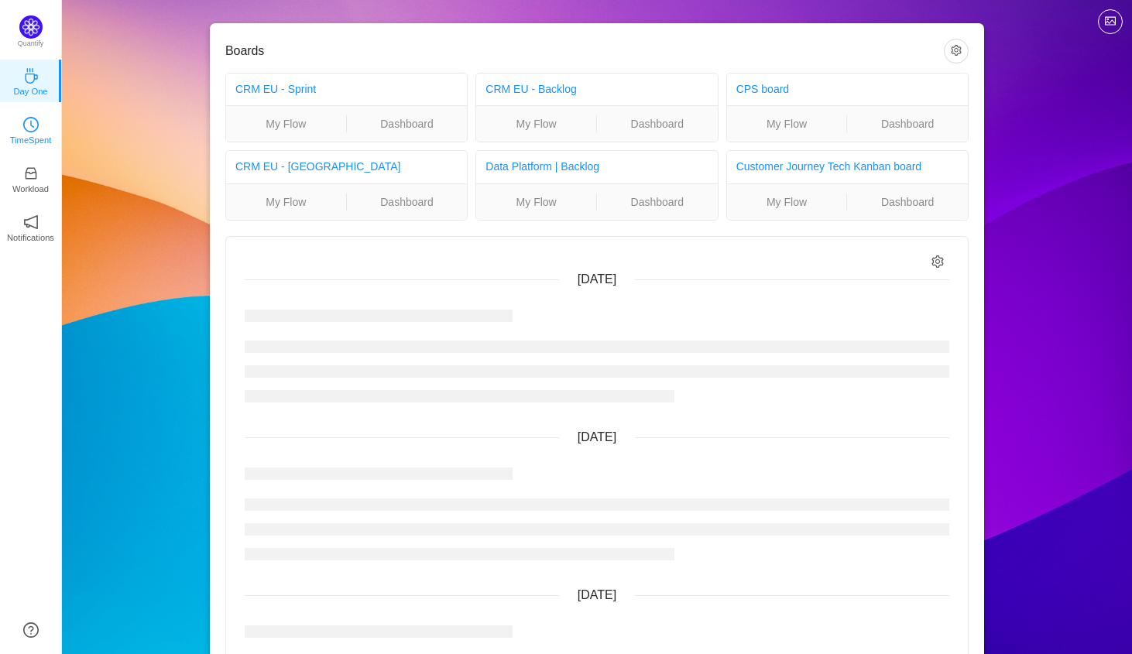
click at [34, 132] on icon "icon: clock-circle" at bounding box center [30, 124] width 15 height 15
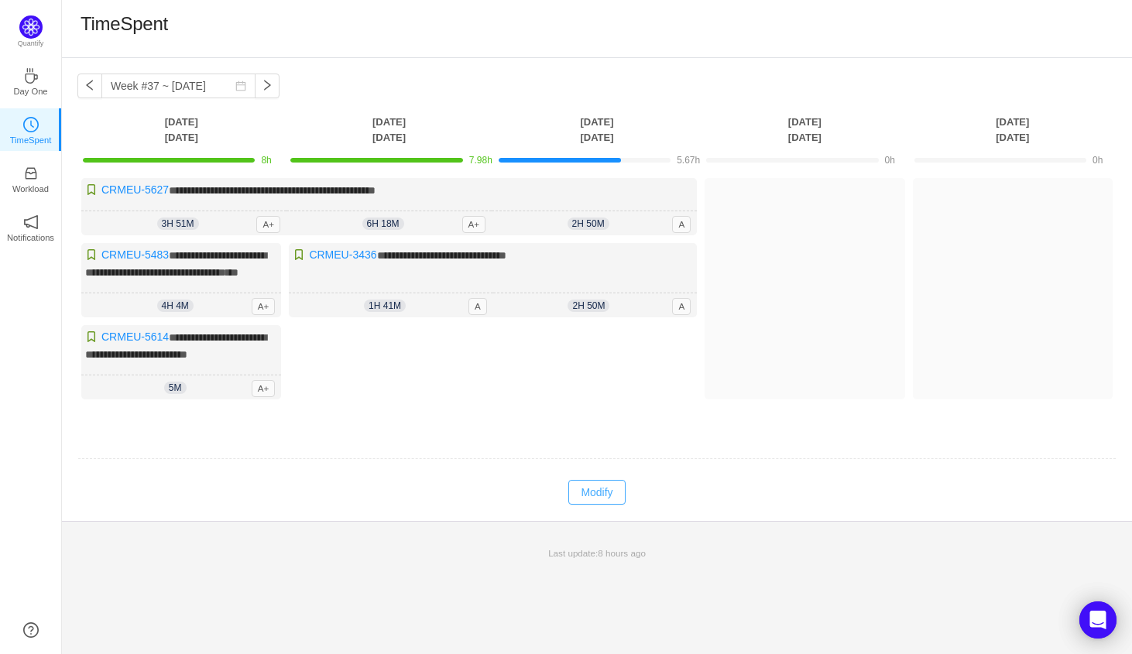
click at [599, 503] on button "Modify" at bounding box center [596, 492] width 56 height 25
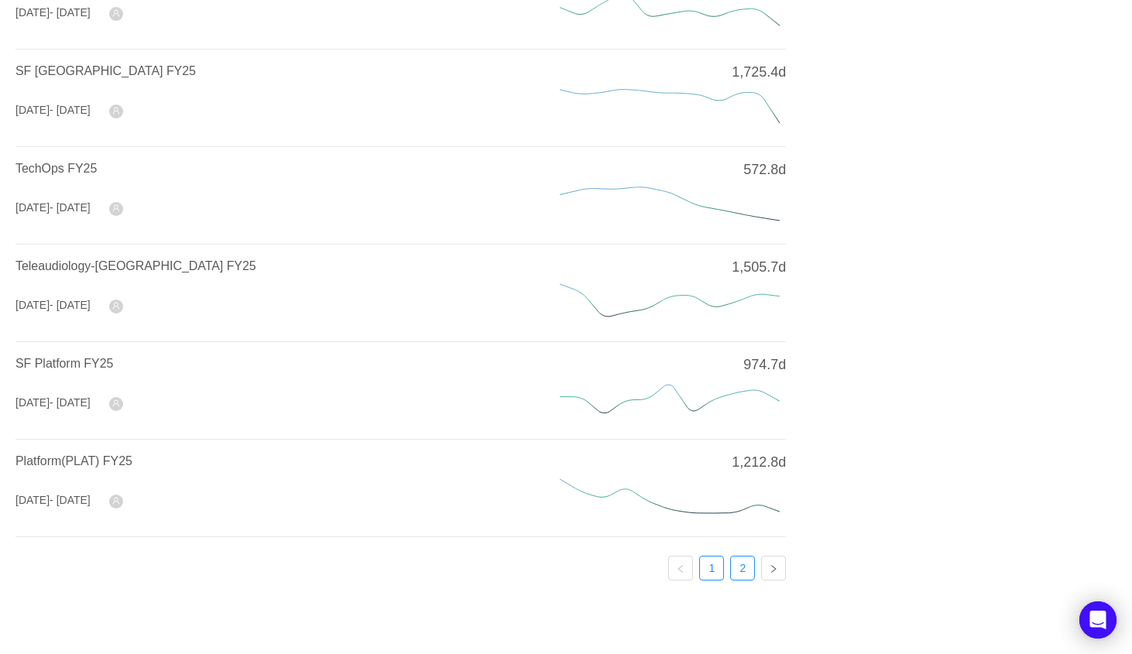
click at [745, 574] on link "2" at bounding box center [742, 567] width 23 height 23
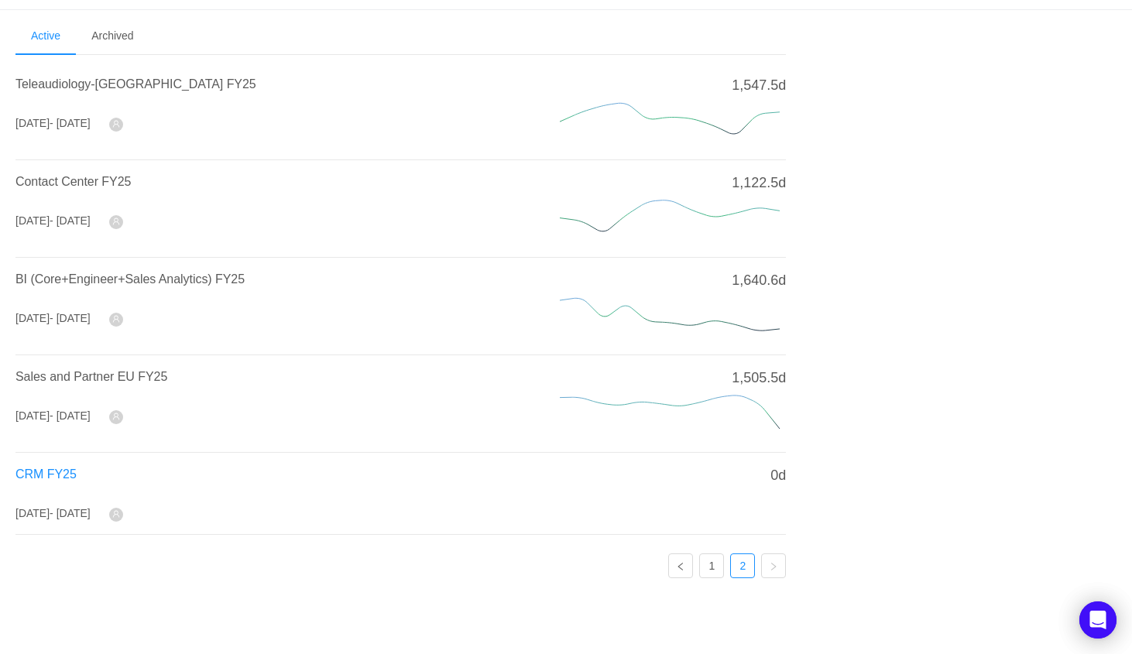
click at [59, 474] on span "CRM FY25" at bounding box center [45, 473] width 61 height 13
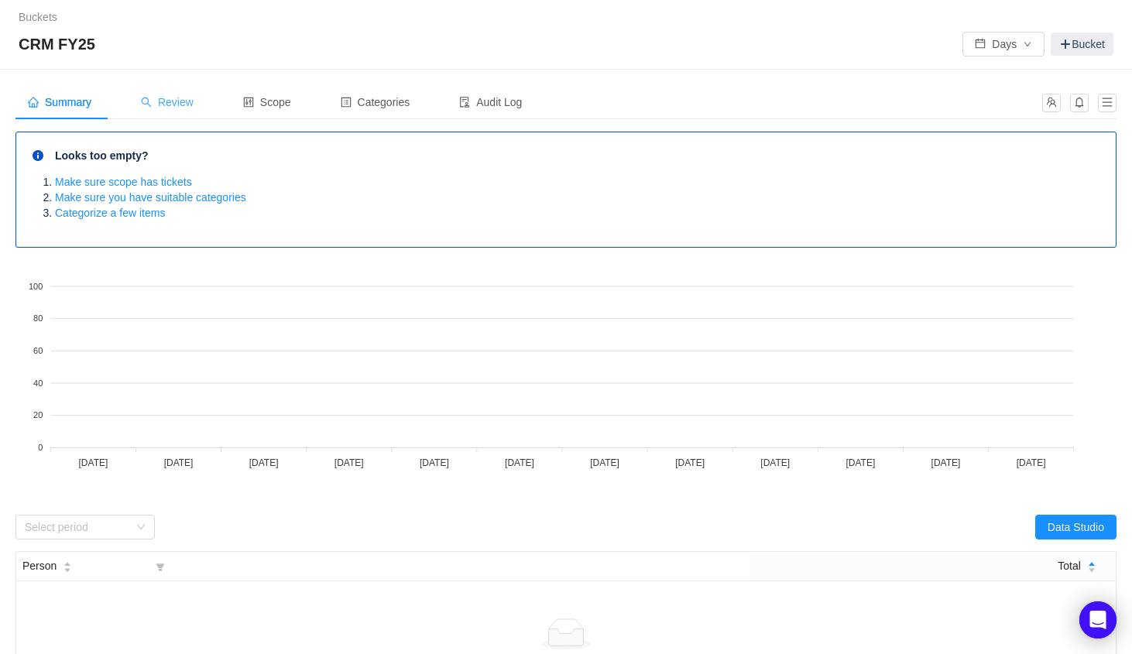
click at [183, 94] on div "Review" at bounding box center [166, 102] width 77 height 35
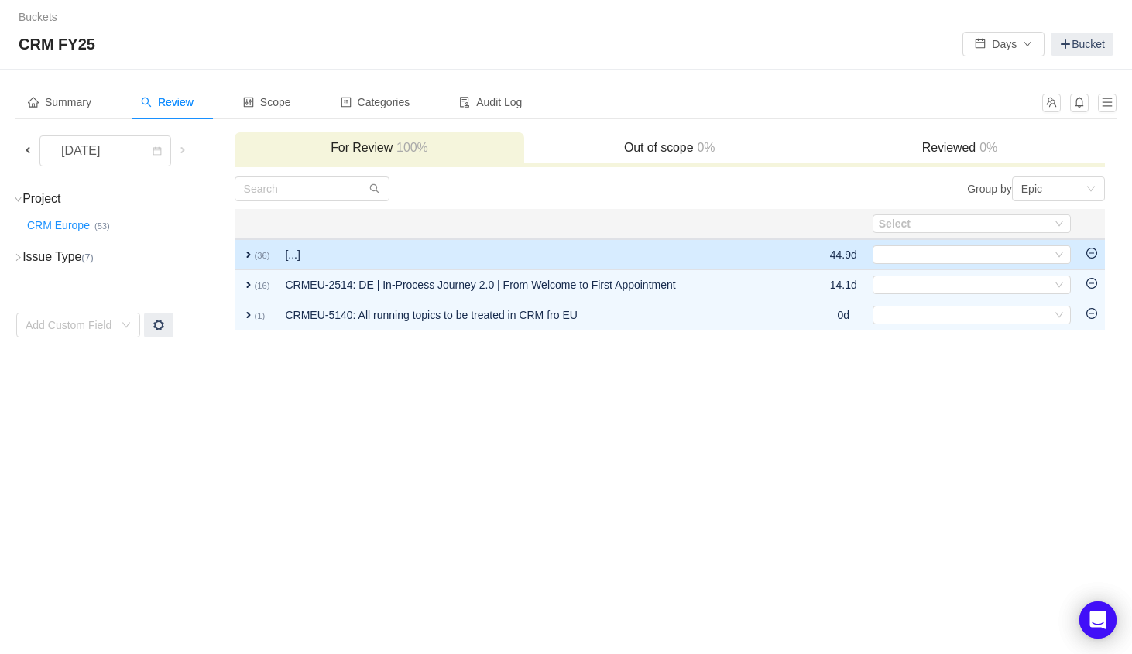
click at [251, 259] on span "expand" at bounding box center [248, 254] width 12 height 12
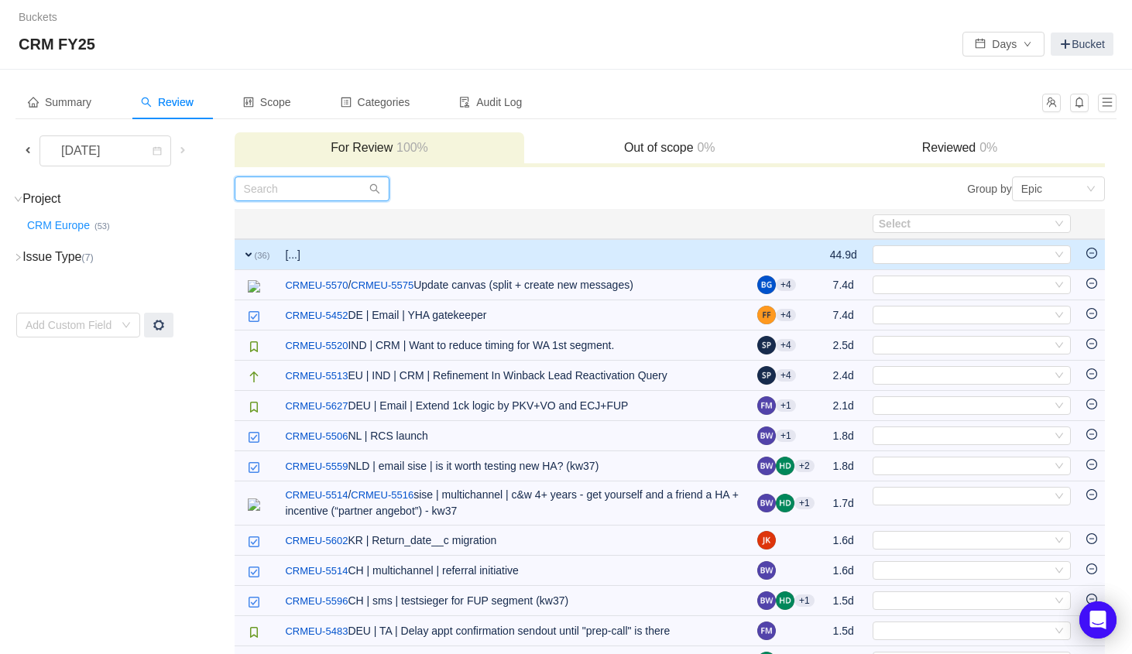
click at [309, 187] on input "text" at bounding box center [312, 188] width 155 height 25
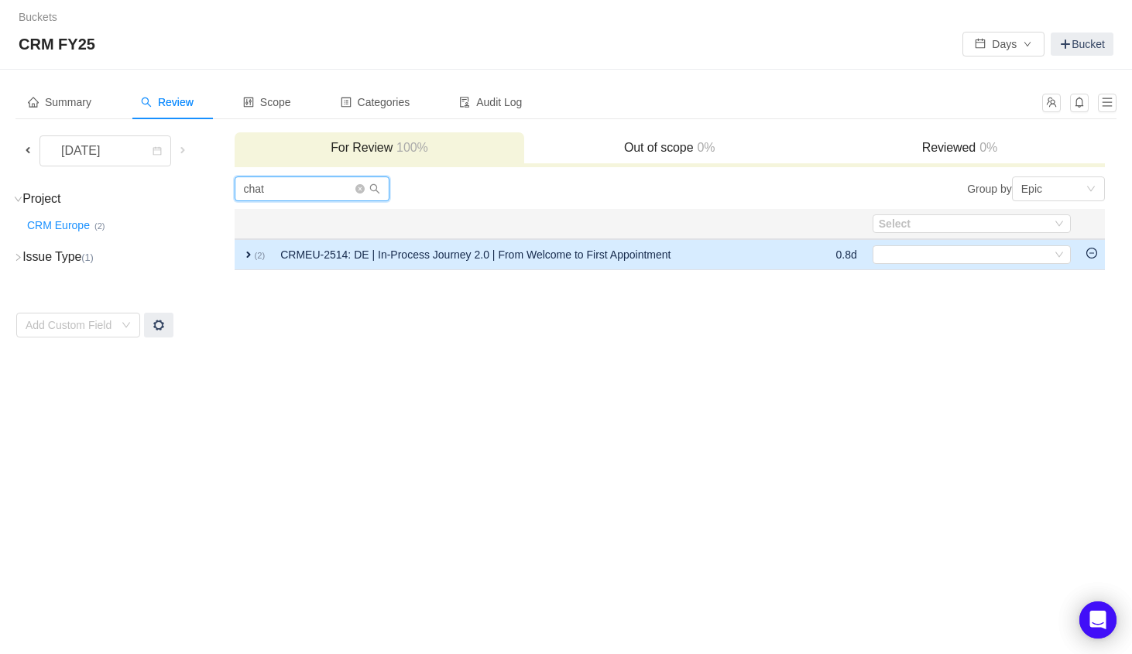
type input "chat"
click at [244, 258] on span "expand" at bounding box center [248, 254] width 12 height 12
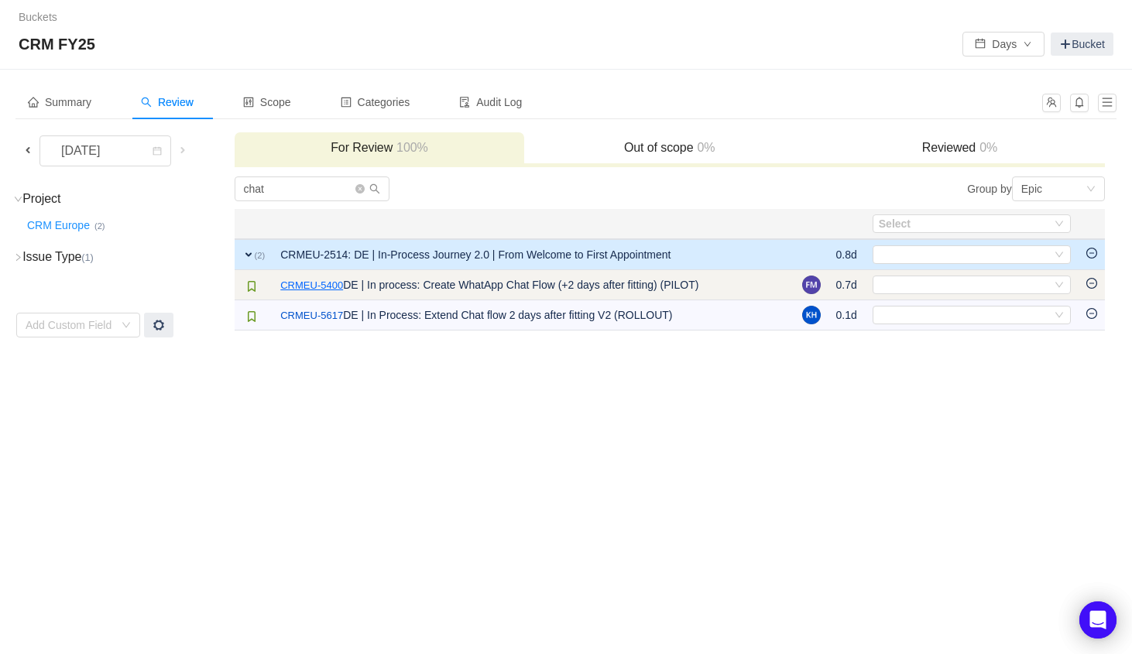
click at [326, 288] on link "CRMEU-5400" at bounding box center [311, 285] width 63 height 15
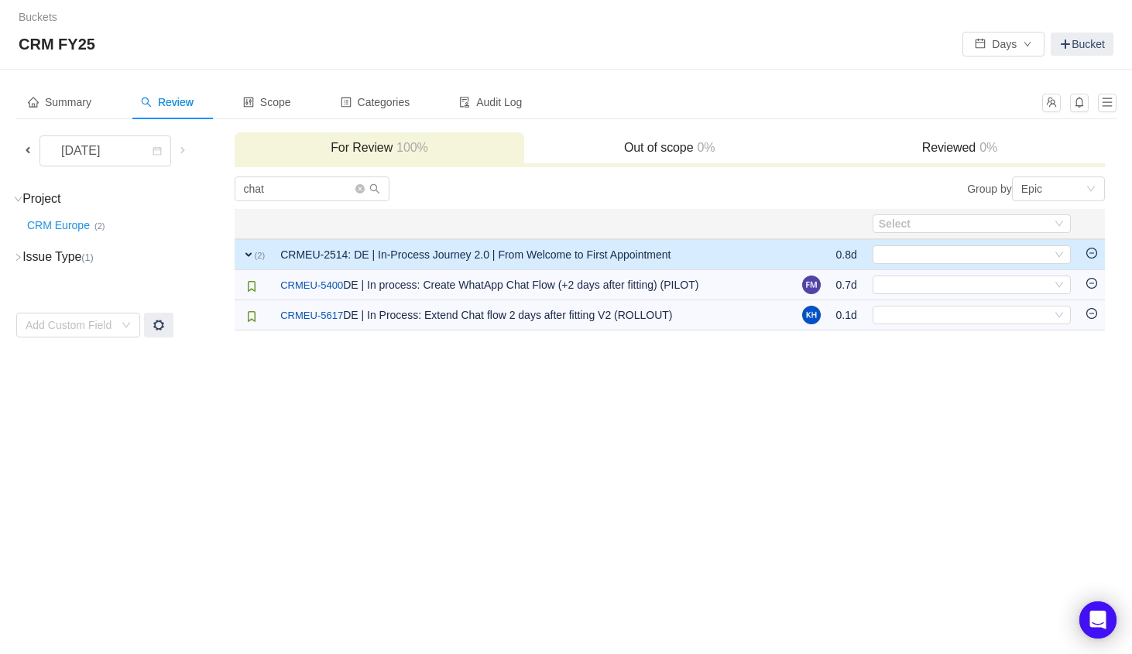
click at [26, 146] on span at bounding box center [28, 150] width 12 height 12
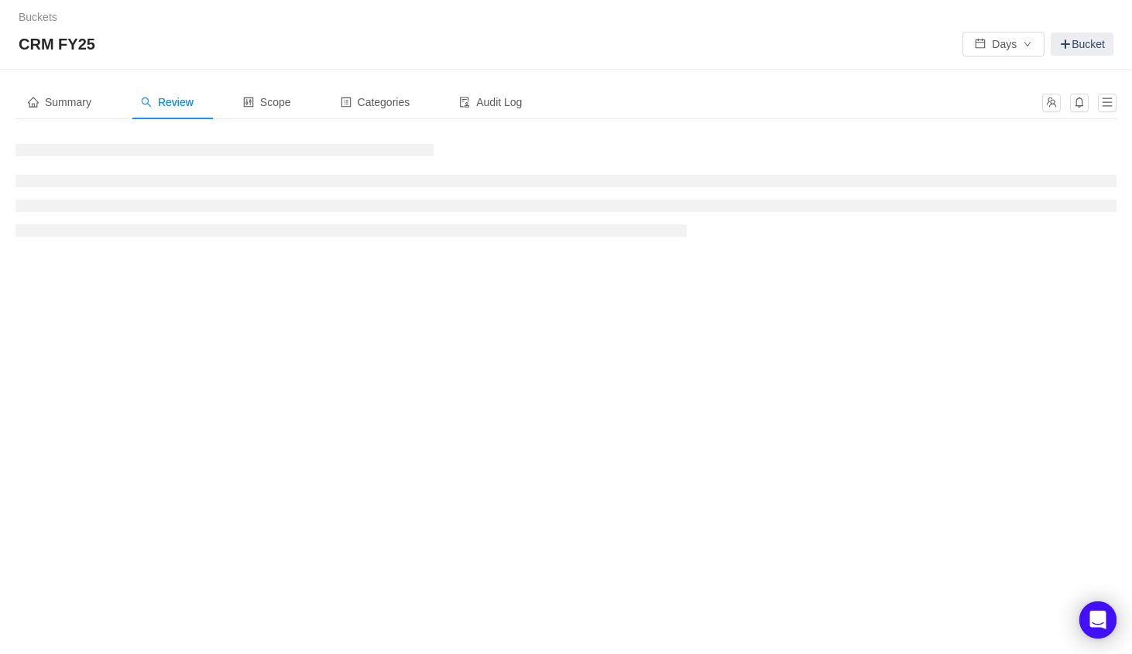
click at [26, 146] on h3 at bounding box center [224, 150] width 418 height 12
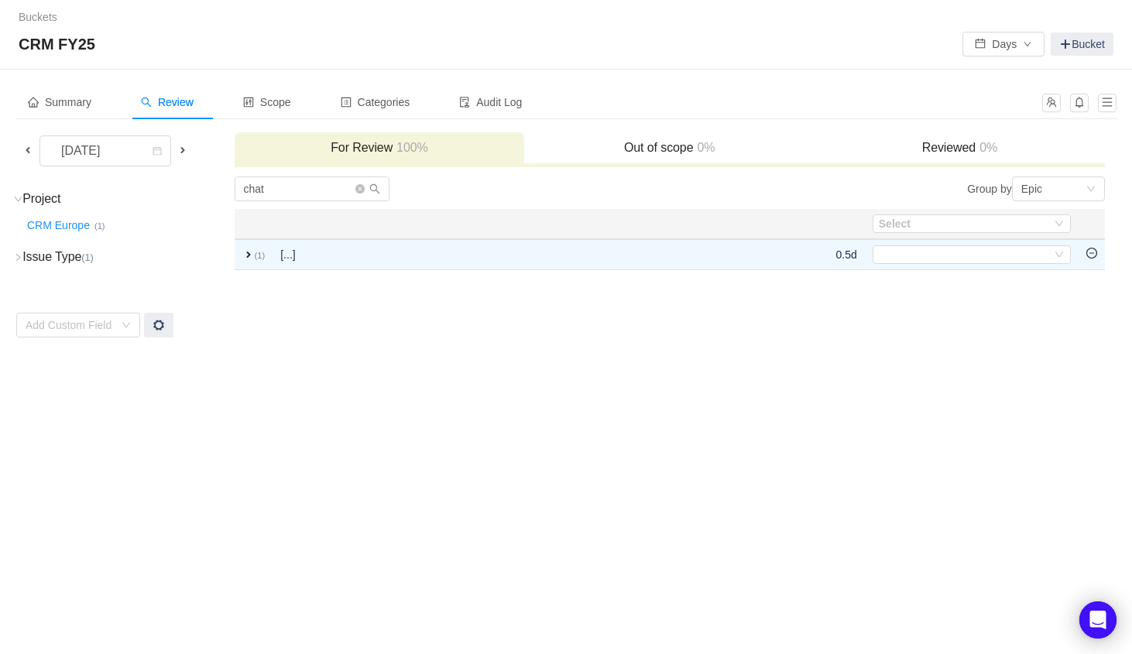
click at [26, 146] on span at bounding box center [28, 150] width 12 height 12
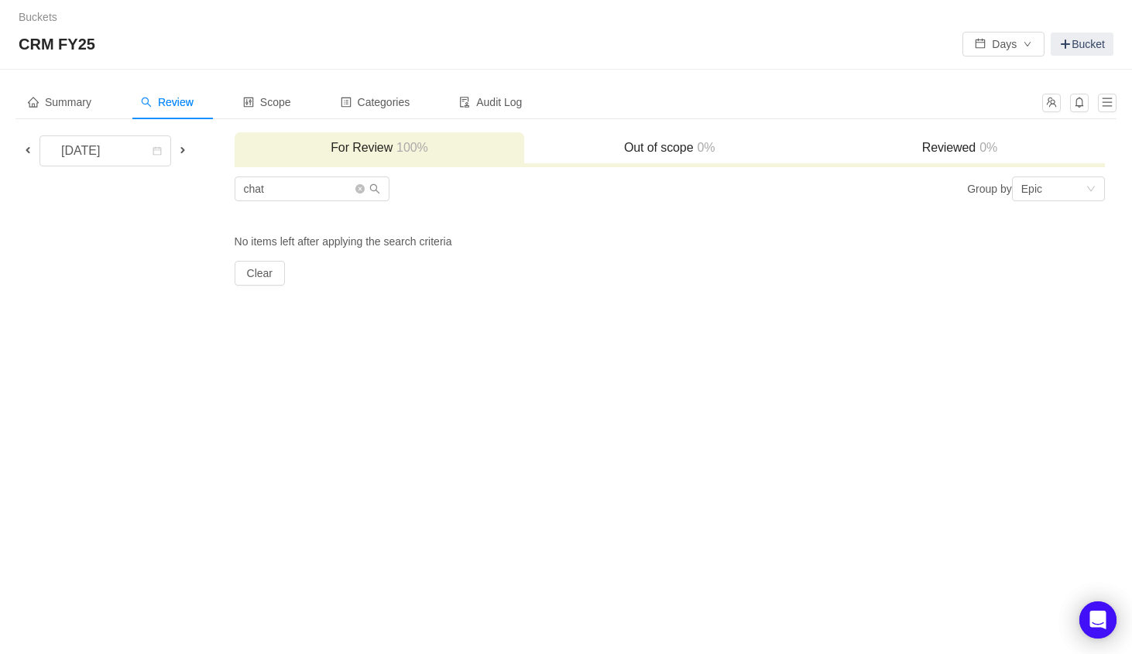
click at [27, 151] on span at bounding box center [28, 150] width 12 height 12
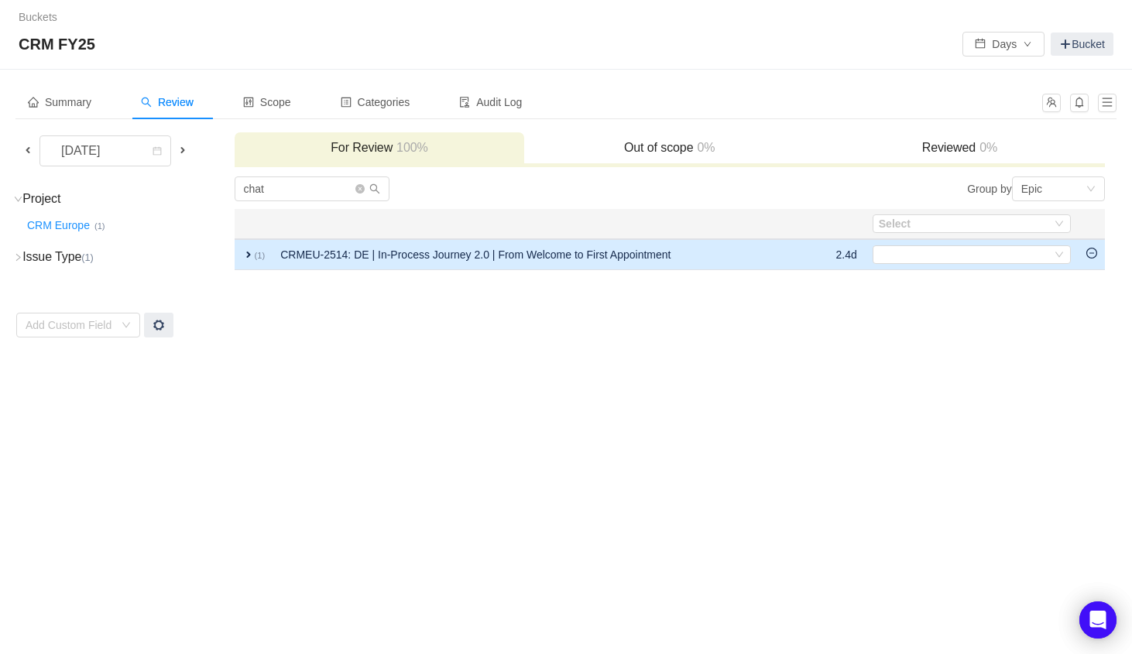
click at [242, 252] on span "expand" at bounding box center [248, 254] width 12 height 12
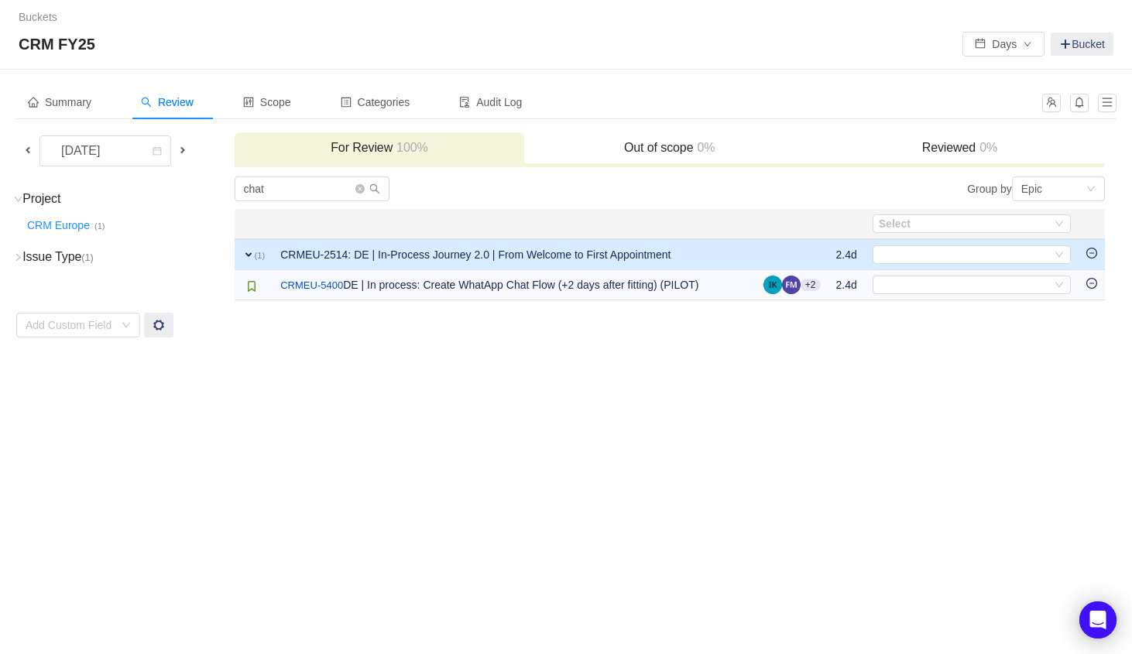
click at [183, 147] on span at bounding box center [182, 150] width 12 height 12
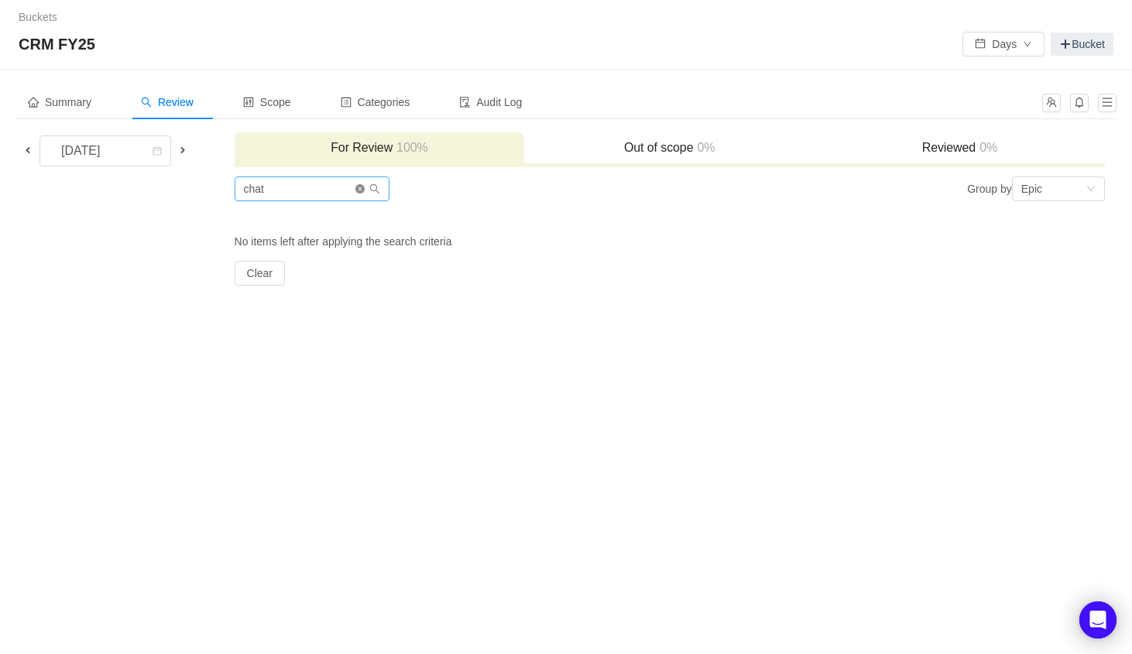
click at [360, 191] on icon "icon: close-circle" at bounding box center [359, 188] width 9 height 9
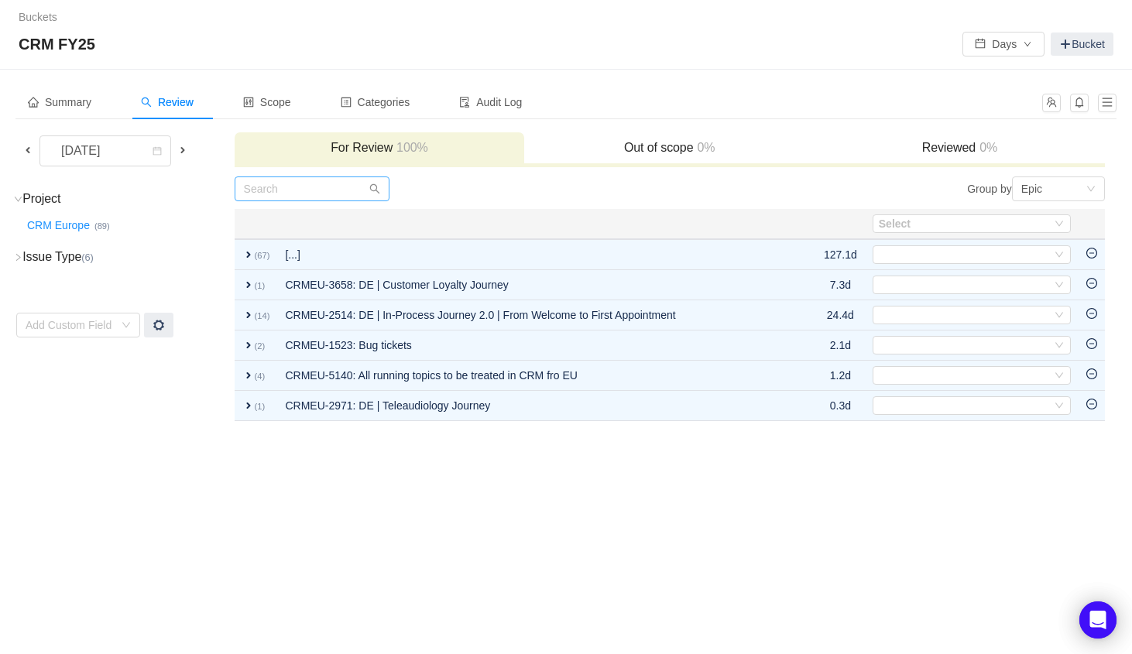
click at [448, 178] on div at bounding box center [452, 188] width 435 height 25
click at [25, 150] on span at bounding box center [28, 150] width 12 height 12
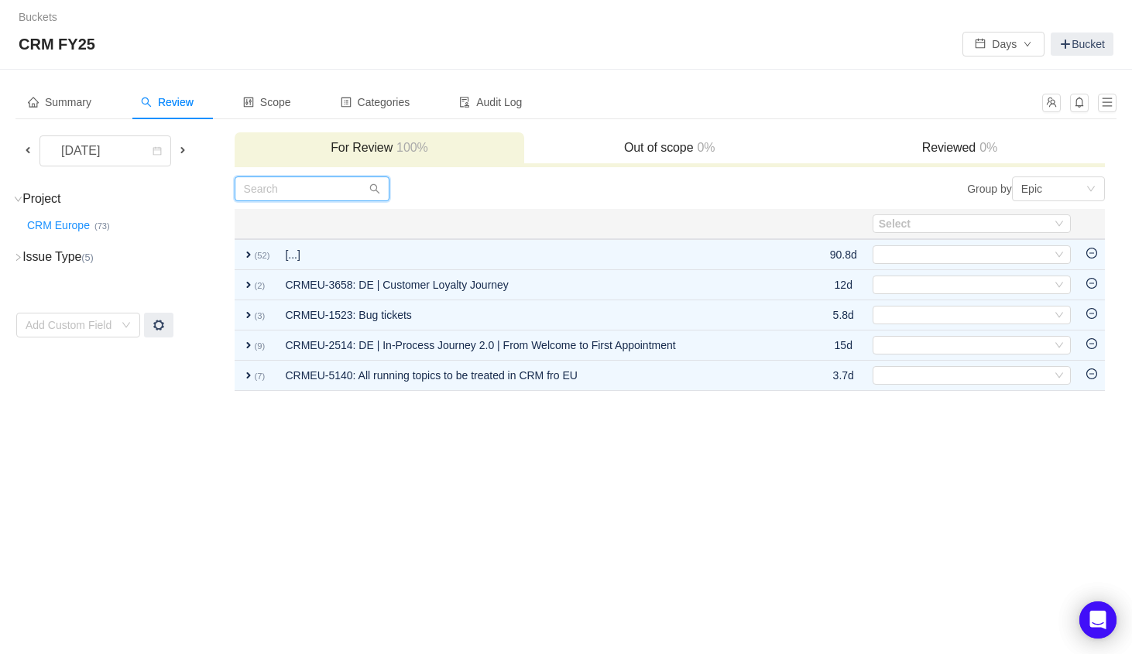
click at [265, 185] on input "text" at bounding box center [312, 188] width 155 height 25
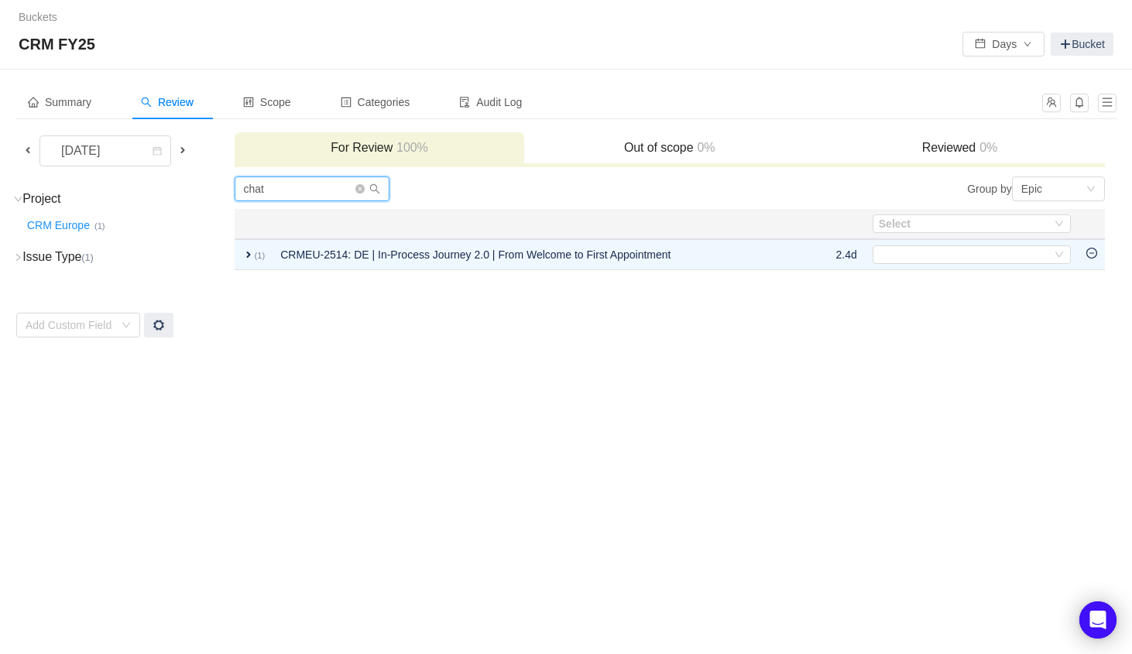
type input "chat"
click at [27, 147] on span at bounding box center [28, 150] width 12 height 12
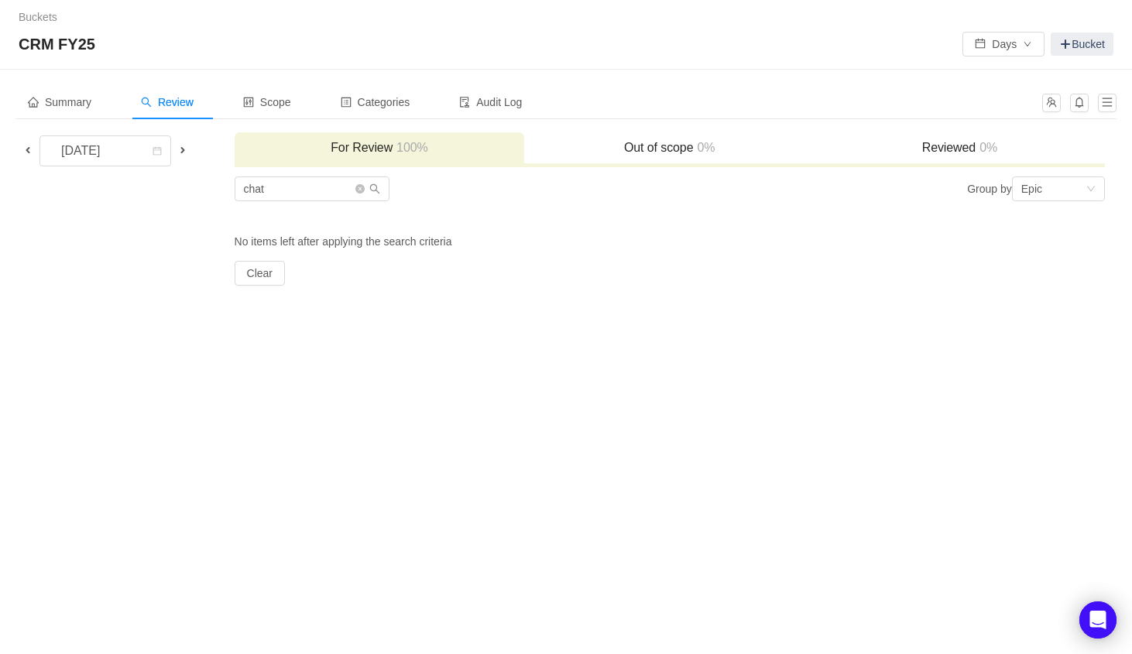
click at [185, 148] on span at bounding box center [182, 150] width 12 height 12
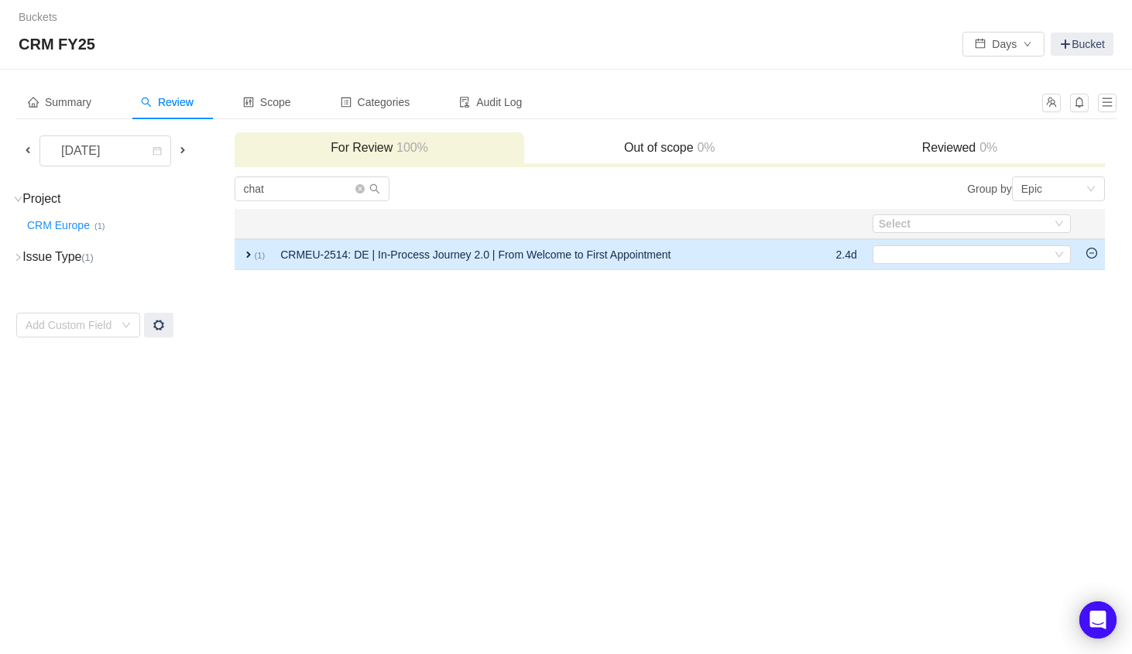
click at [265, 261] on td "expand (1)" at bounding box center [254, 254] width 39 height 31
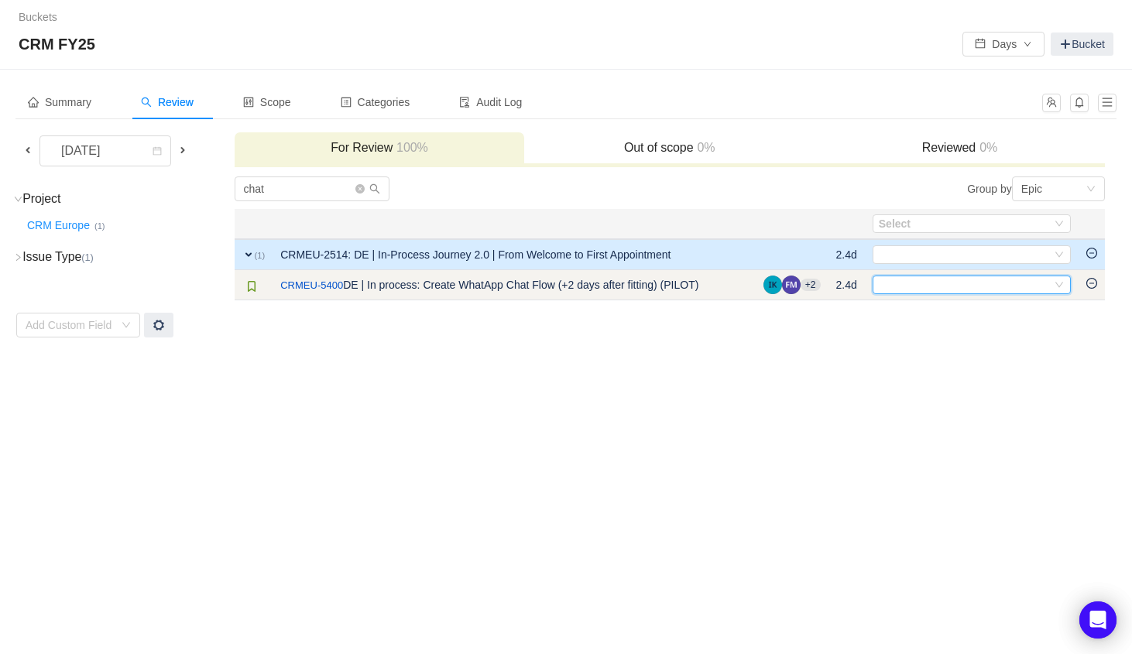
click at [930, 292] on div "Select" at bounding box center [964, 284] width 173 height 17
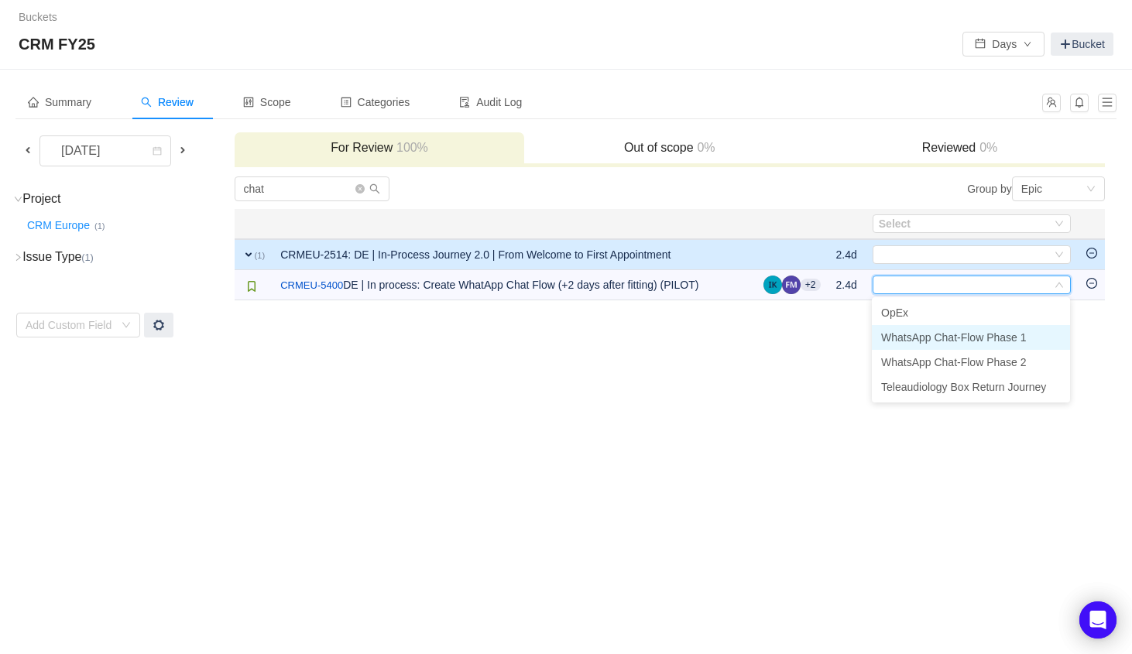
click at [933, 339] on span "WhatsApp Chat-Flow Phase 1" at bounding box center [954, 337] width 146 height 12
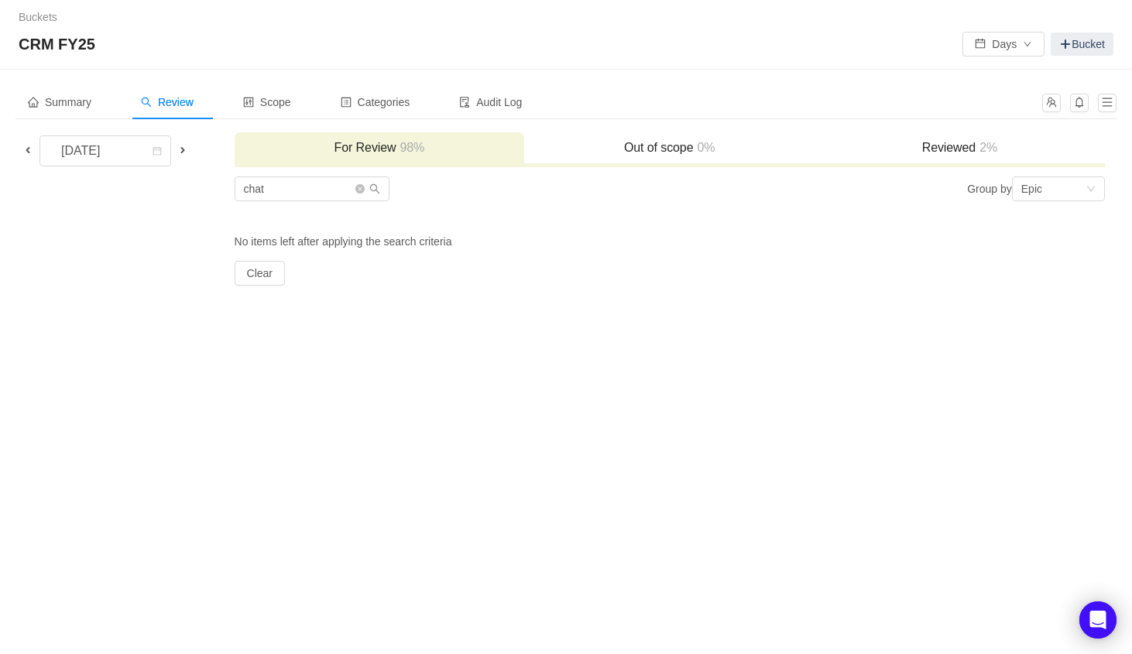
click at [183, 149] on span at bounding box center [182, 150] width 12 height 12
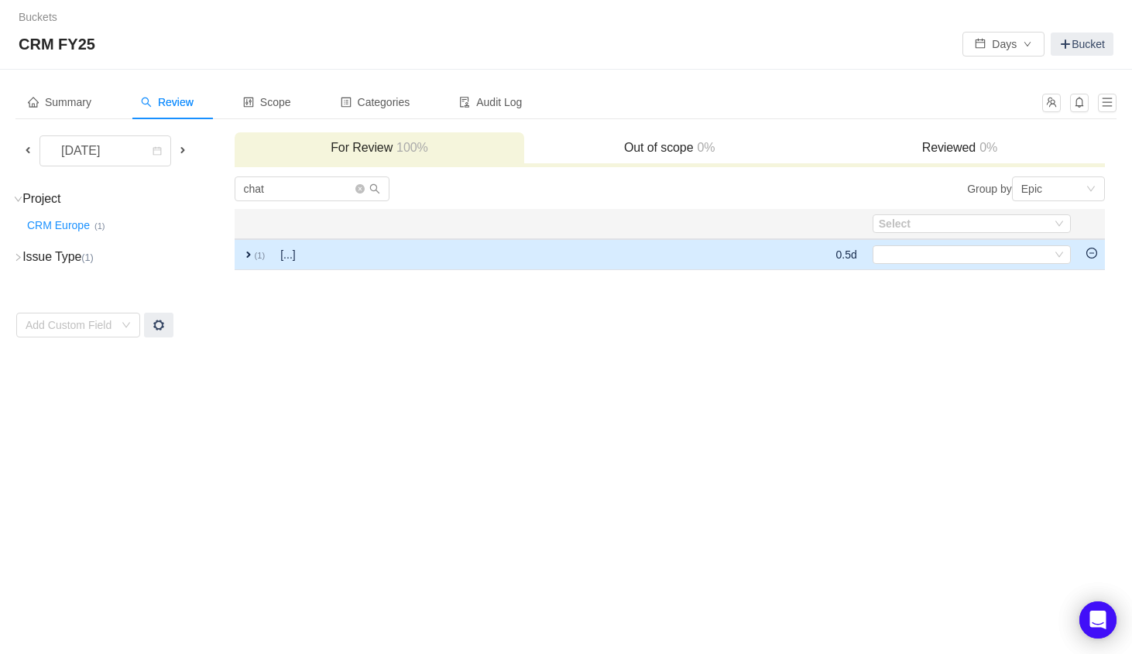
click at [266, 255] on td "expand (1)" at bounding box center [254, 254] width 39 height 31
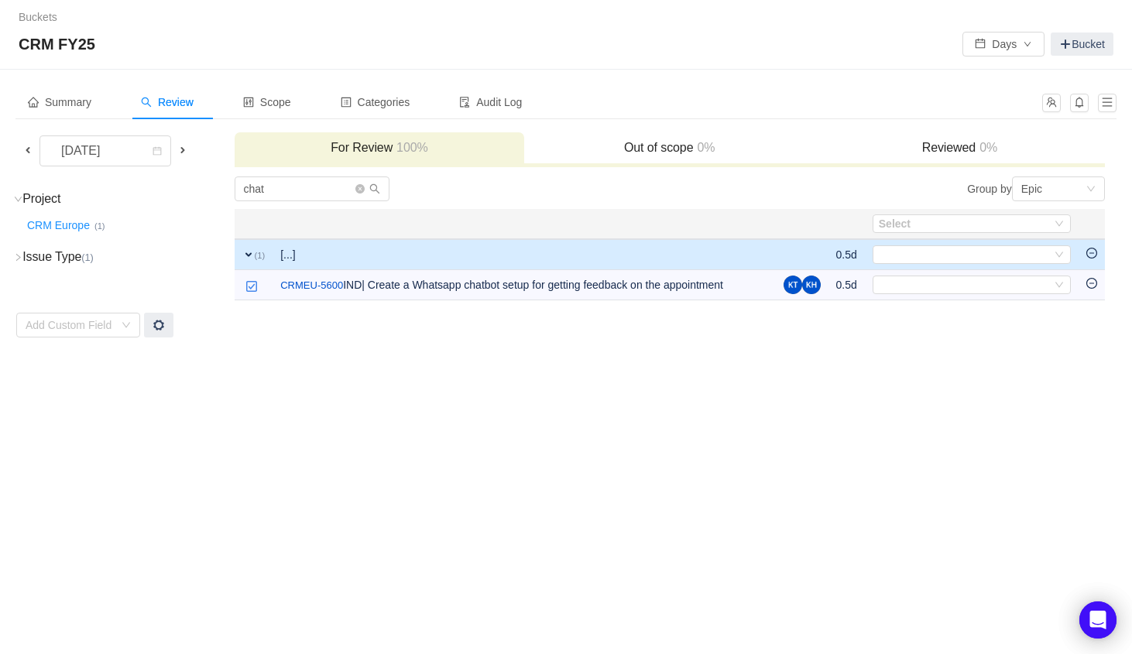
click at [183, 149] on span at bounding box center [182, 150] width 12 height 12
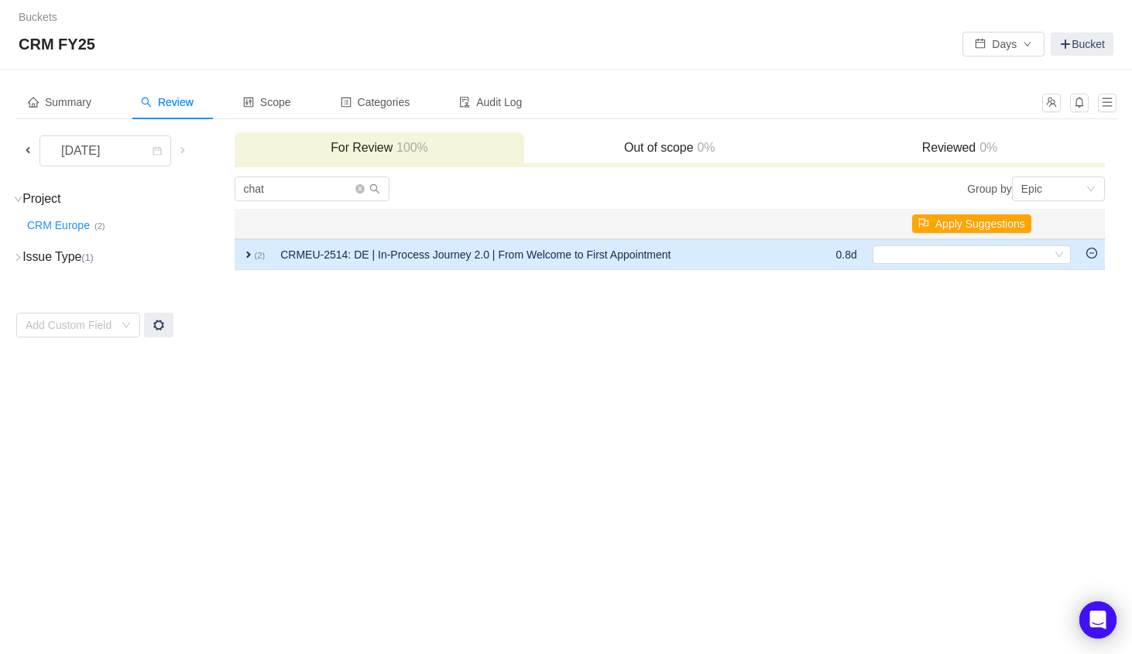
click at [245, 250] on span "expand" at bounding box center [248, 254] width 12 height 12
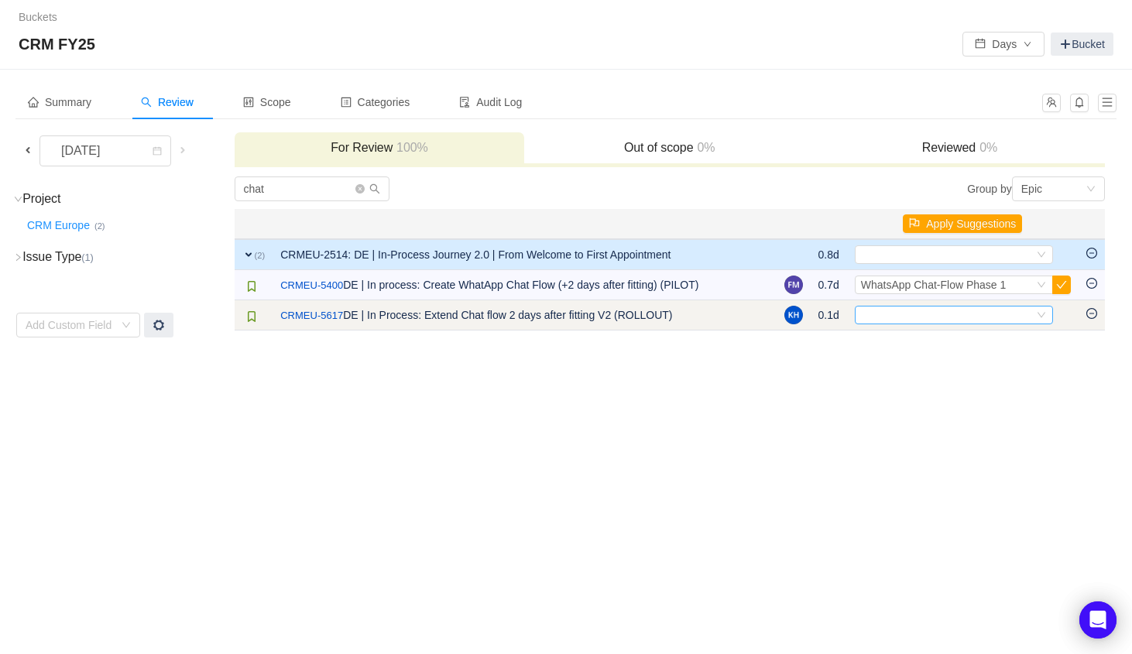
click at [899, 317] on div "Select" at bounding box center [947, 314] width 173 height 17
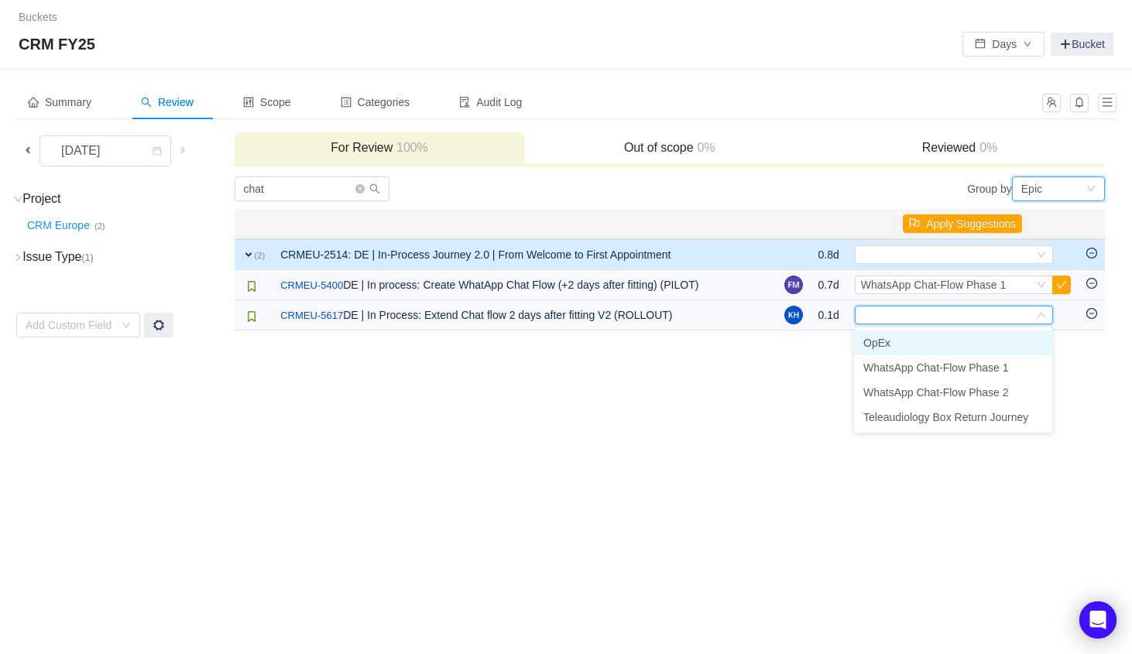
click at [1068, 180] on div "Epic" at bounding box center [1053, 188] width 64 height 23
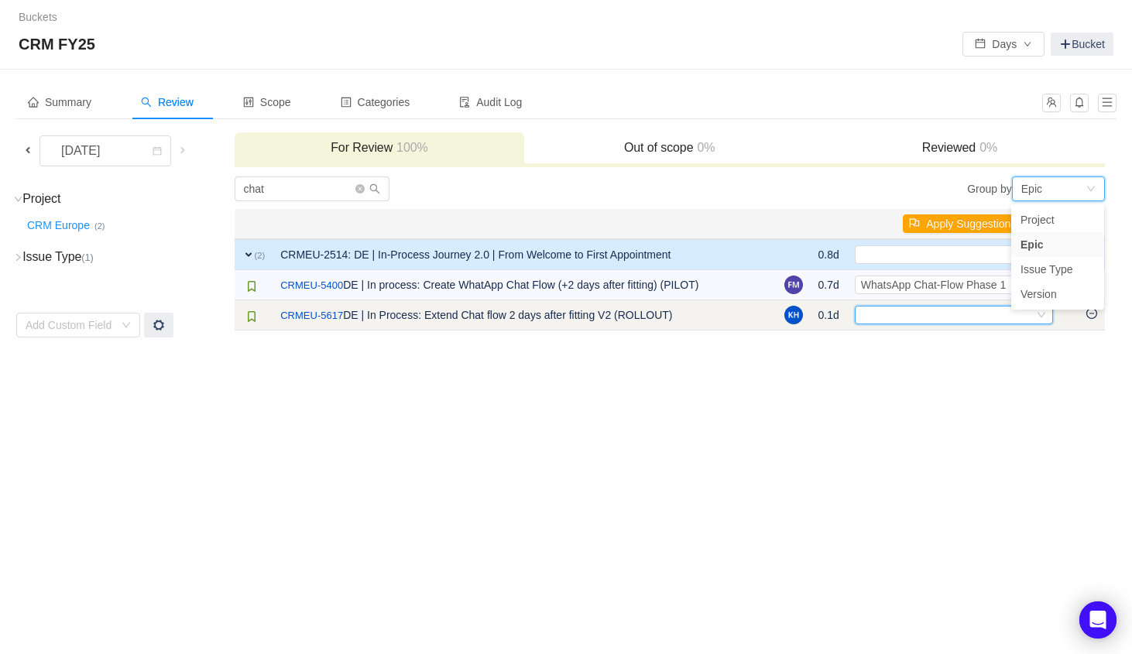
click at [921, 317] on div "Select" at bounding box center [947, 314] width 173 height 17
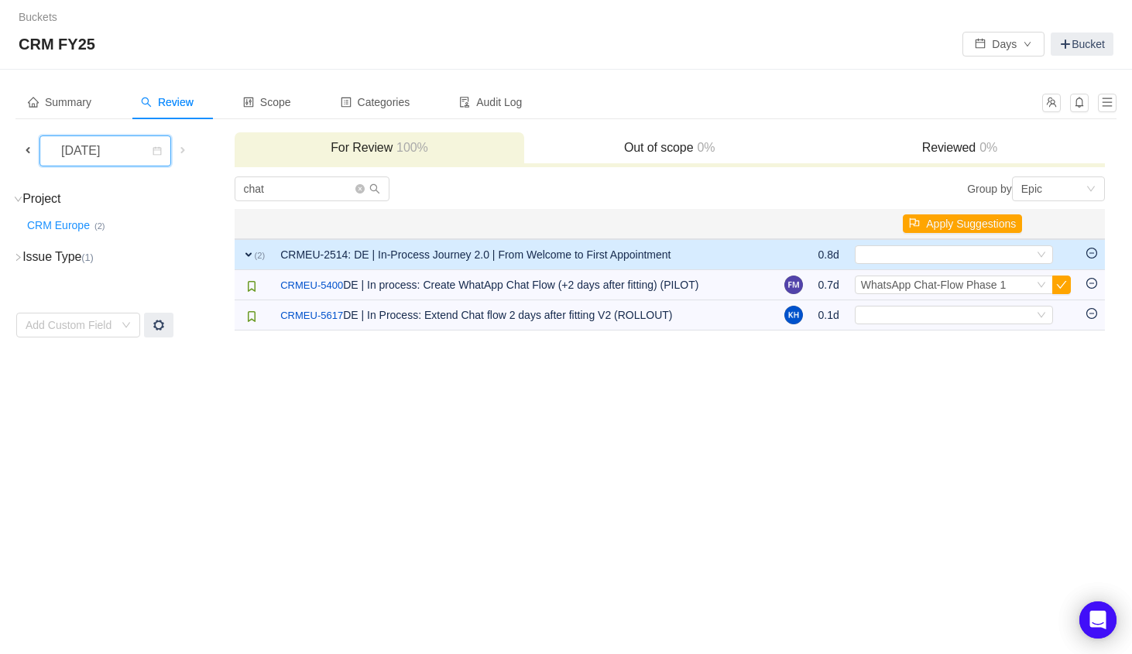
click at [94, 149] on div "[DATE]" at bounding box center [82, 150] width 67 height 29
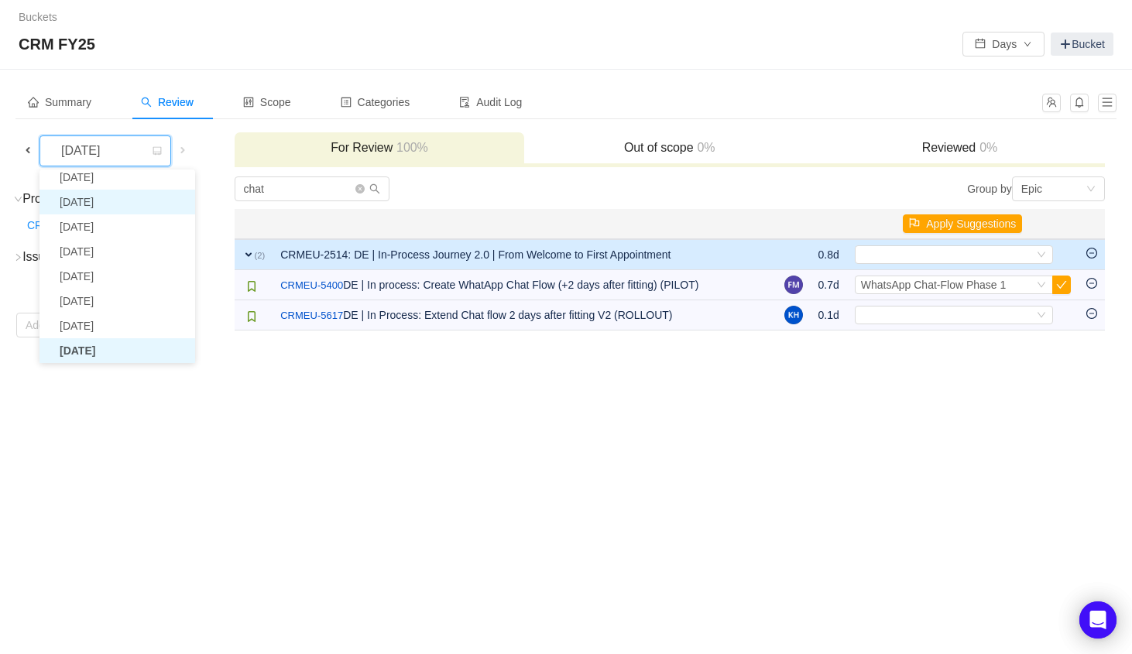
scroll to position [102, 0]
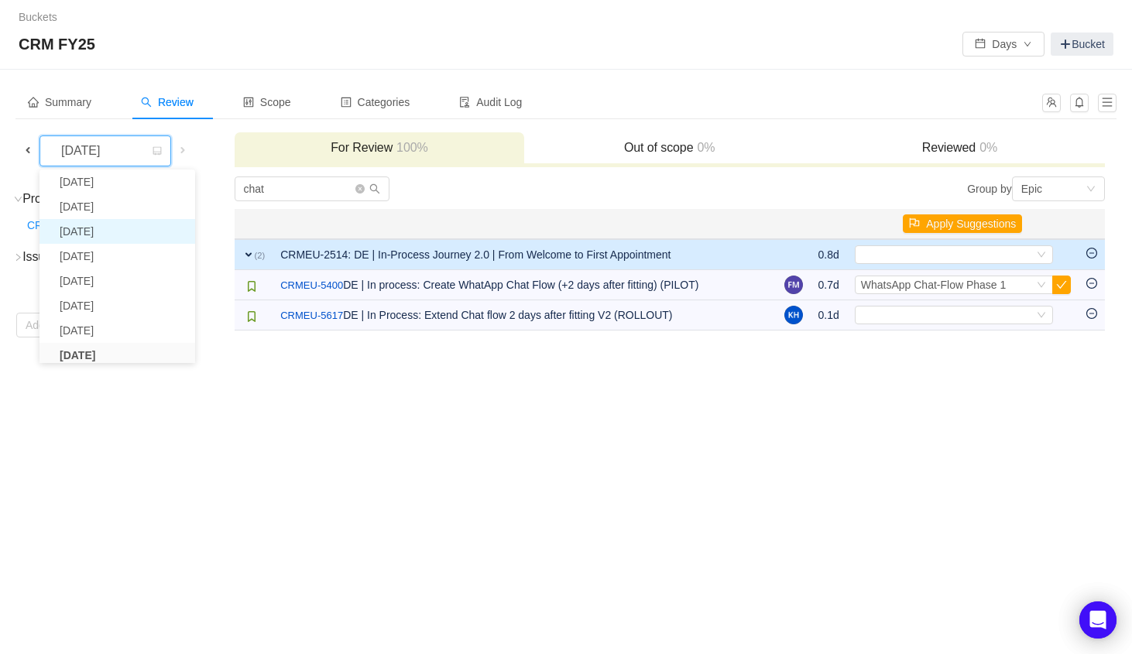
click at [108, 229] on li "[DATE]" at bounding box center [117, 231] width 156 height 25
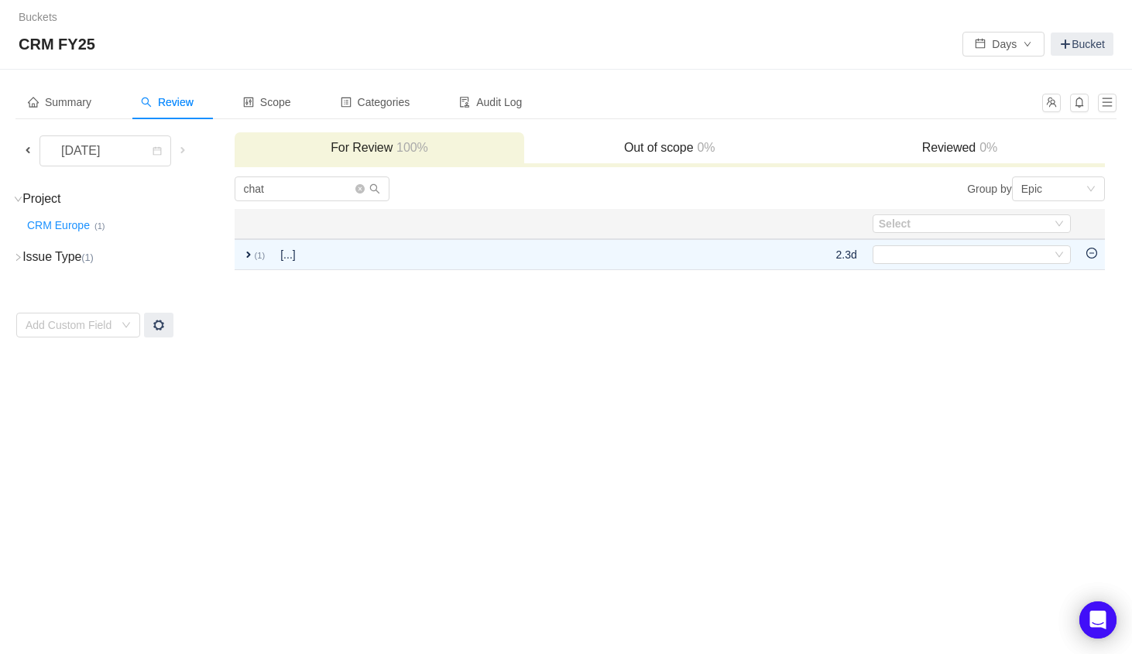
click at [541, 242] on td "[...]" at bounding box center [456, 254] width 368 height 31
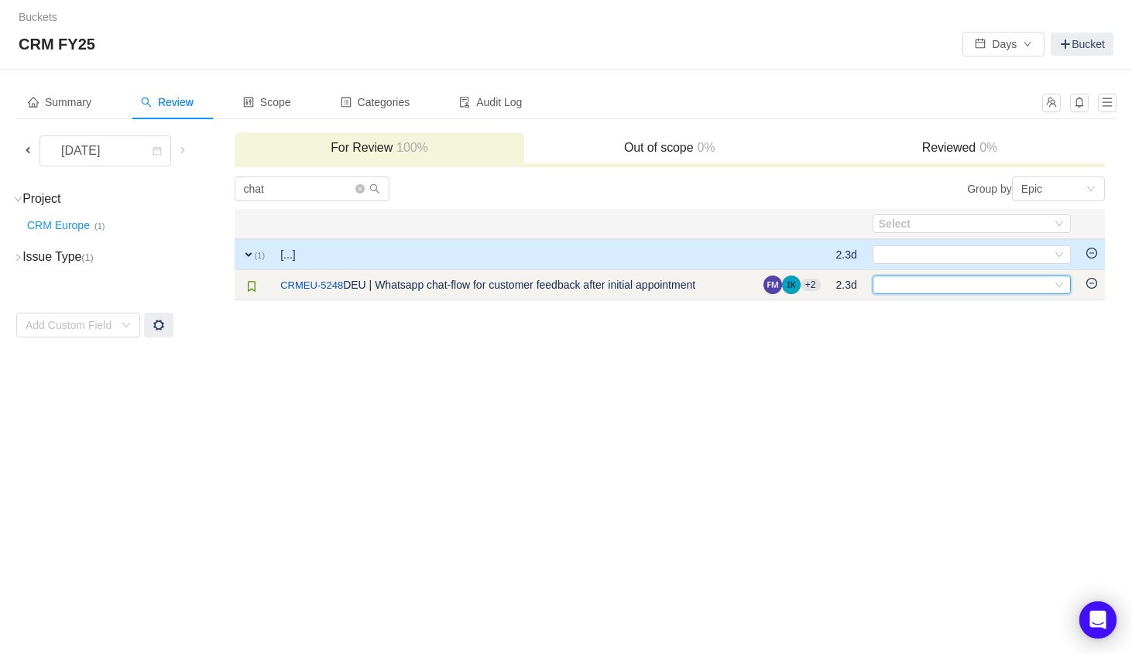
click at [912, 280] on div "Select" at bounding box center [964, 284] width 173 height 17
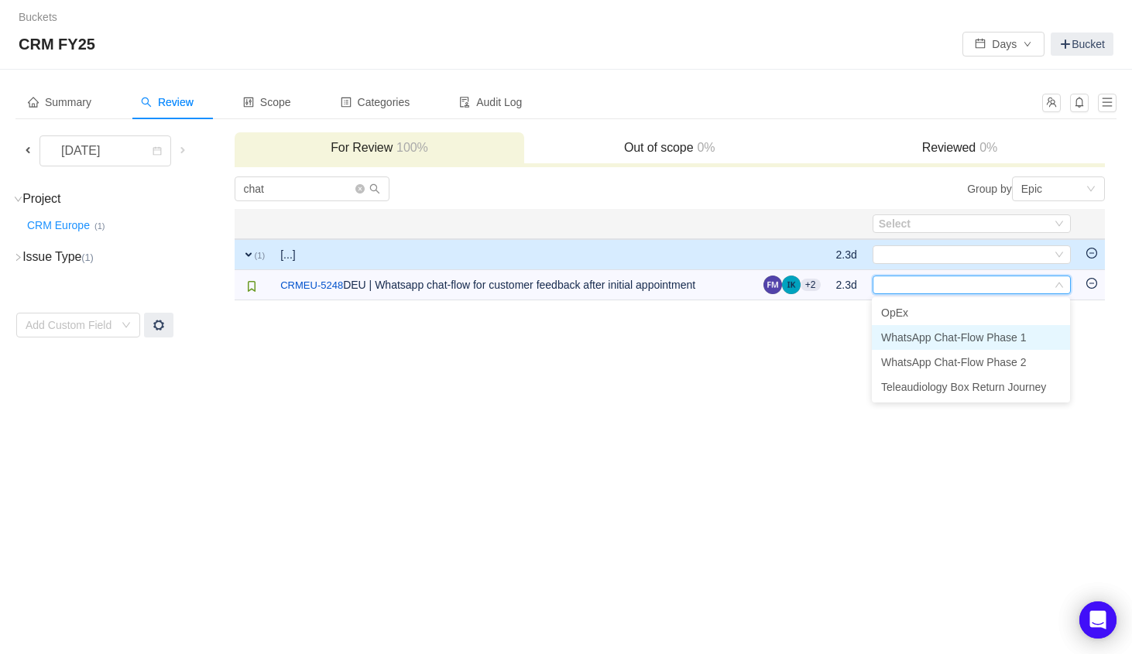
click at [947, 337] on span "WhatsApp Chat-Flow Phase 1" at bounding box center [954, 337] width 146 height 12
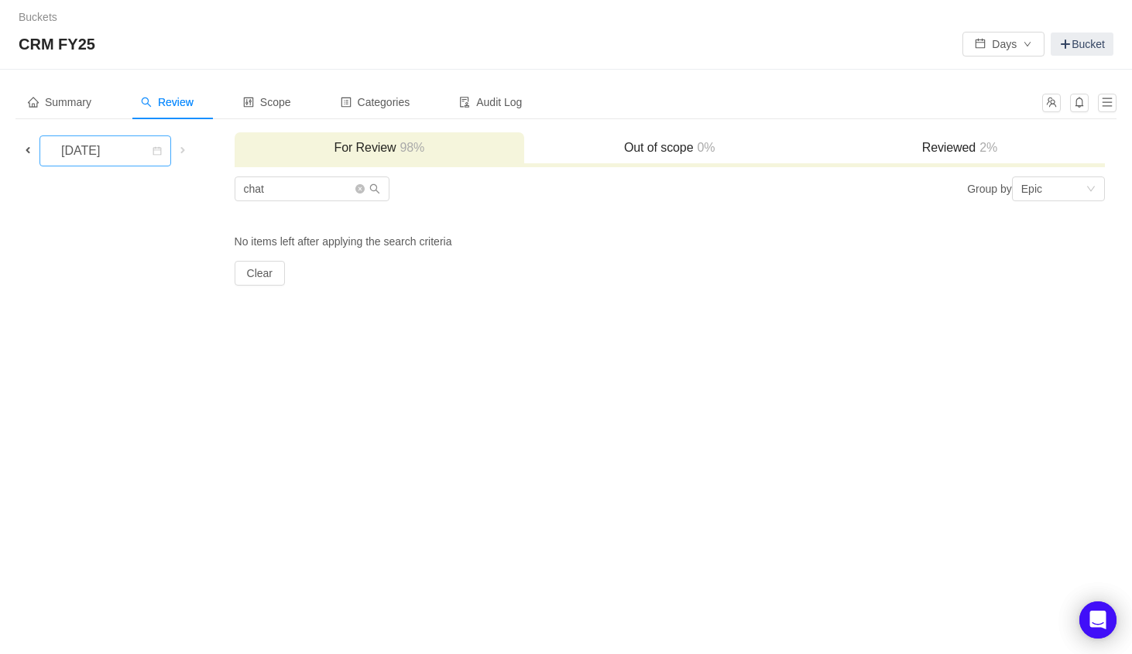
click at [99, 147] on div "[DATE]" at bounding box center [82, 150] width 67 height 29
click at [113, 328] on li "[DATE]" at bounding box center [105, 322] width 132 height 25
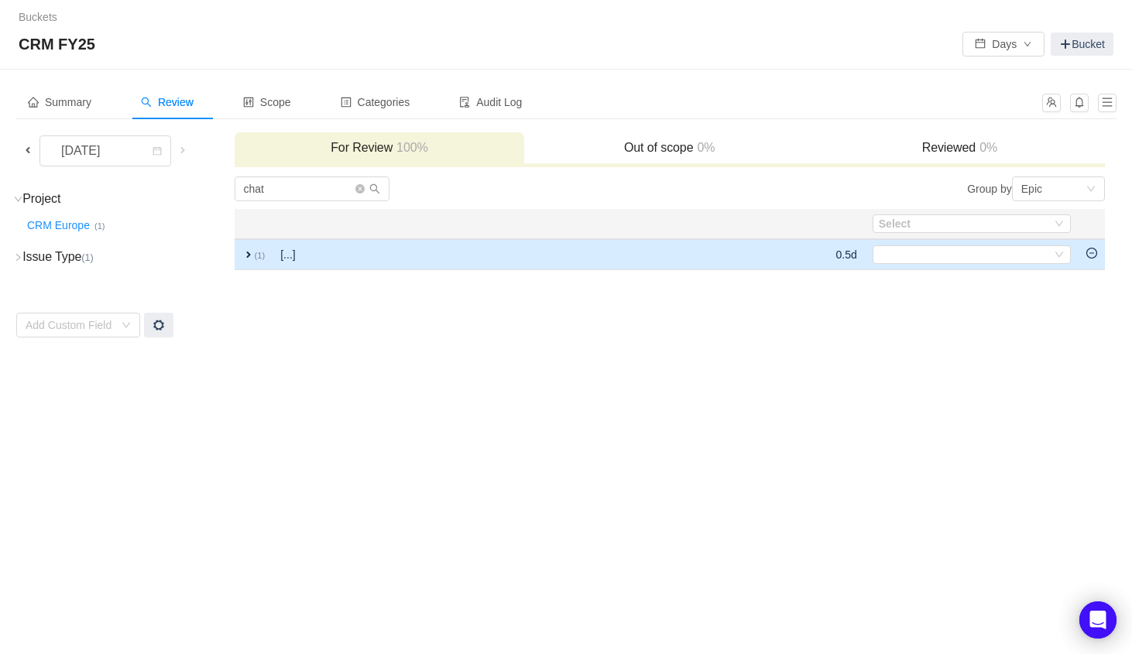
click at [370, 255] on td "[...]" at bounding box center [456, 254] width 368 height 31
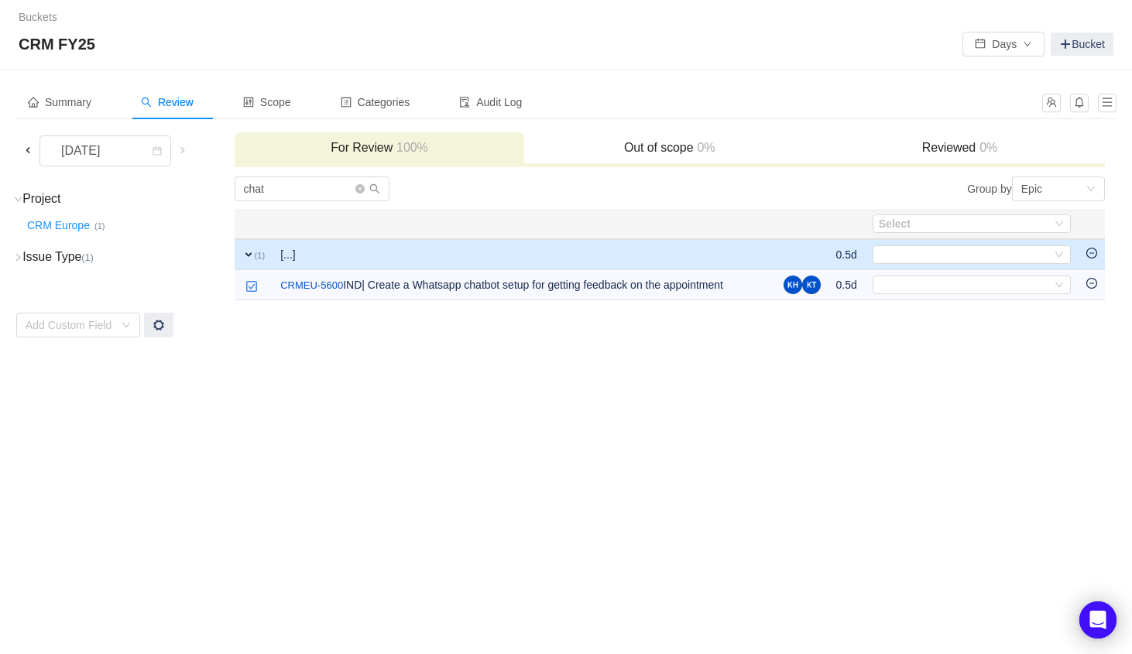
click at [187, 149] on span at bounding box center [182, 150] width 12 height 12
click at [90, 155] on div "[DATE]" at bounding box center [82, 150] width 67 height 29
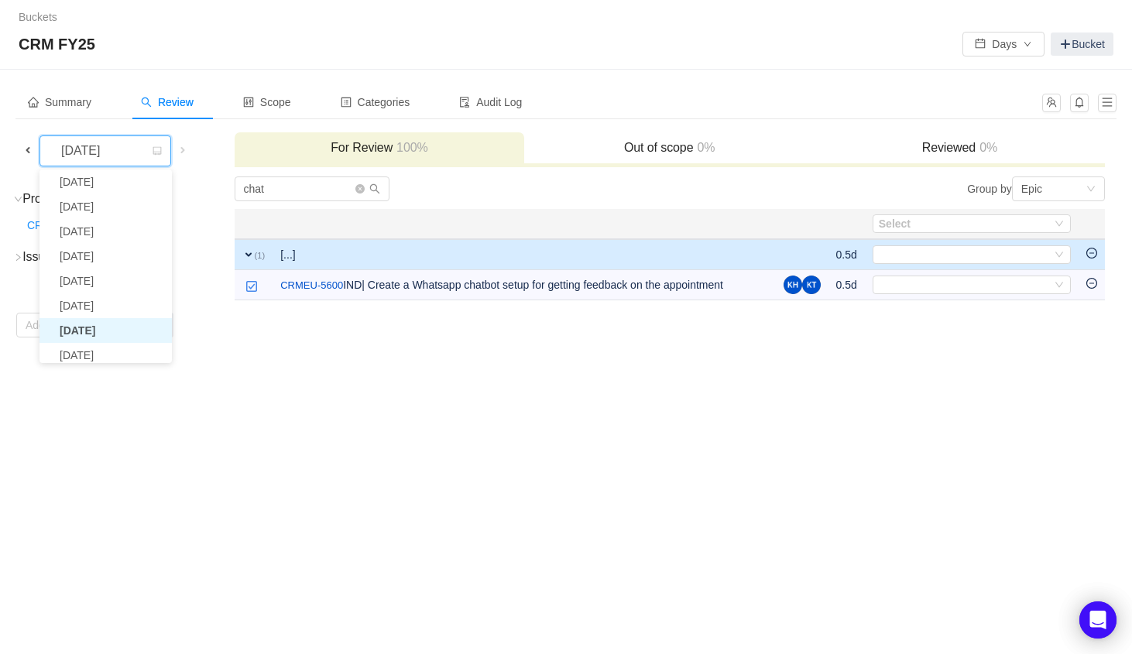
scroll to position [107, 0]
click at [108, 349] on li "[DATE]" at bounding box center [105, 350] width 132 height 25
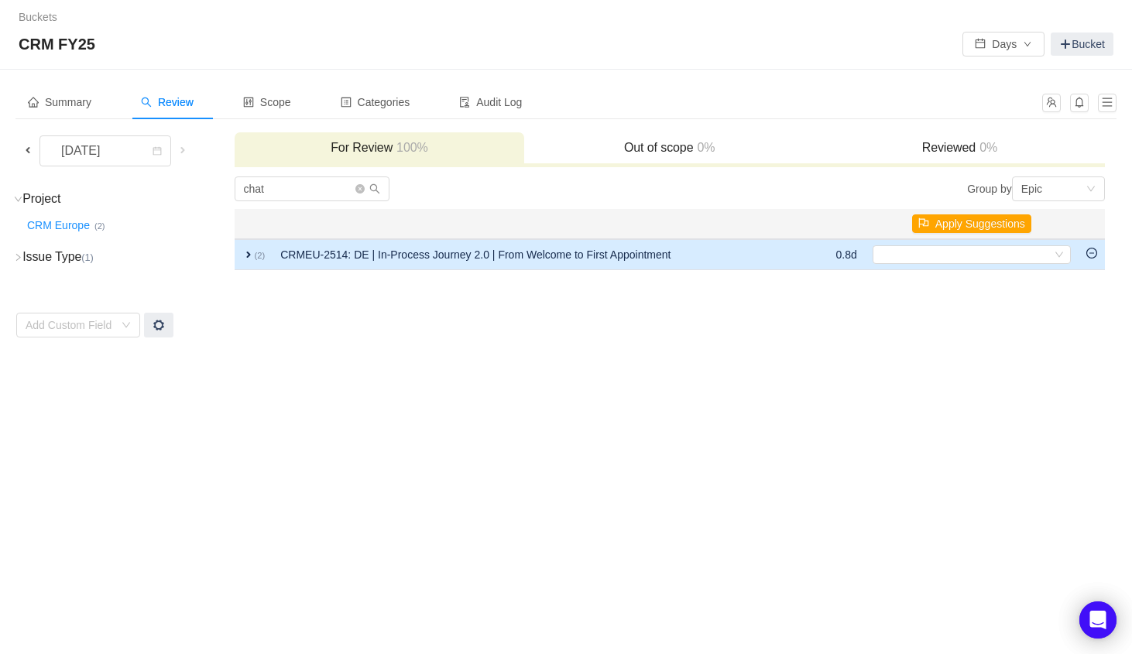
click at [303, 255] on td "CRMEU-2514: DE | In-Process Journey 2.0 | From Welcome to First Appointment" at bounding box center [539, 254] width 535 height 31
